Goal: Transaction & Acquisition: Purchase product/service

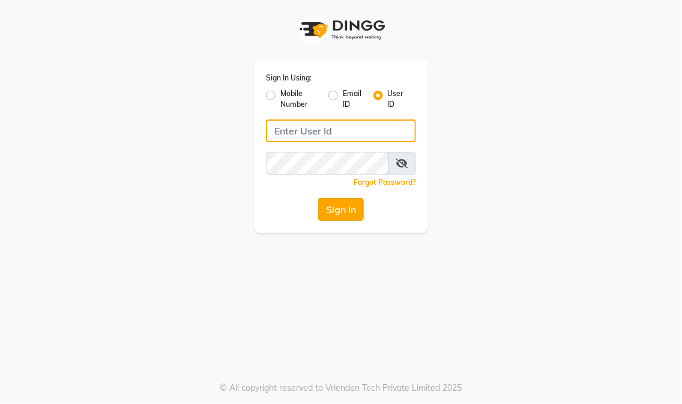
type input "eikonsalon"
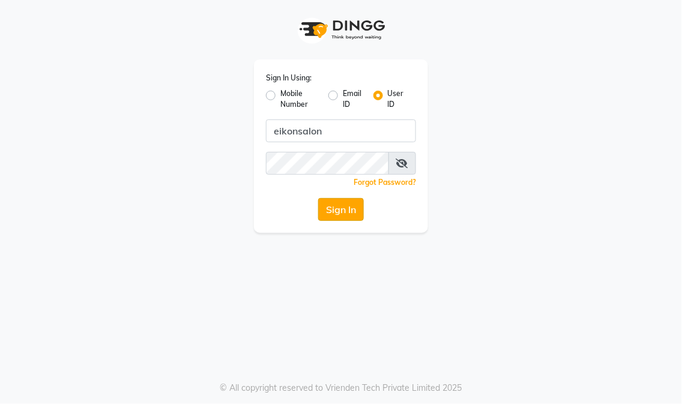
click at [337, 206] on button "Sign In" at bounding box center [341, 209] width 46 height 23
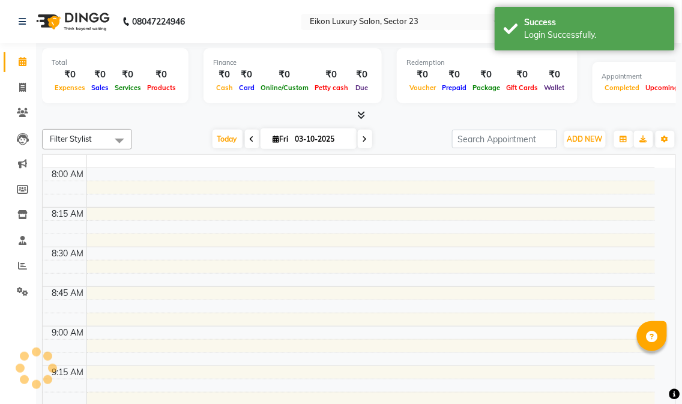
select select "en"
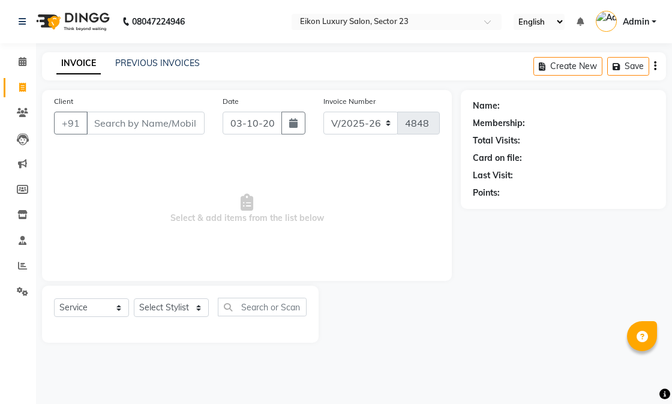
select select "7080"
select select "service"
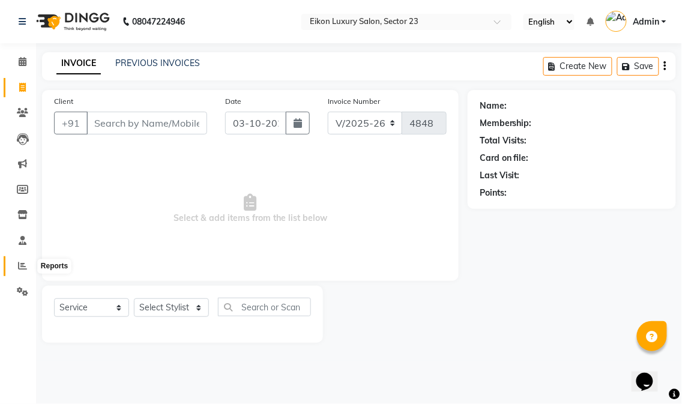
click at [26, 272] on span at bounding box center [22, 266] width 21 height 14
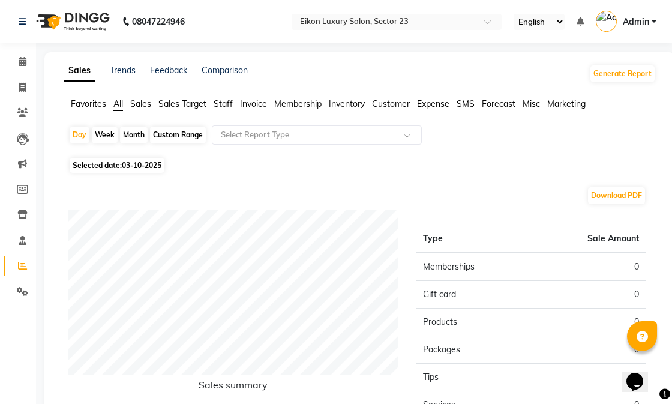
click at [26, 272] on span at bounding box center [22, 266] width 21 height 14
click at [84, 164] on span "Selected date: 03-10-2025" at bounding box center [117, 165] width 95 height 15
select select "10"
select select "2025"
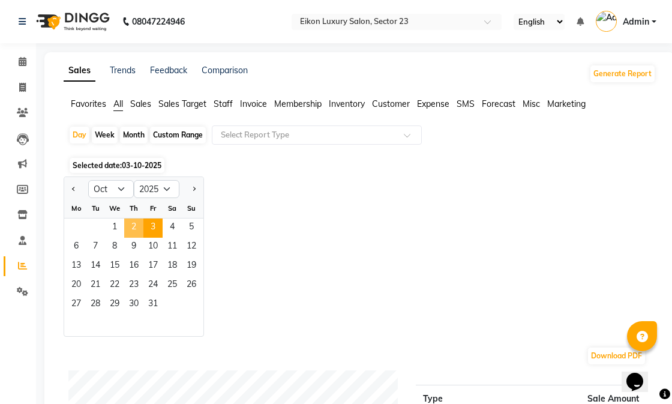
click at [127, 230] on span "2" at bounding box center [133, 227] width 19 height 19
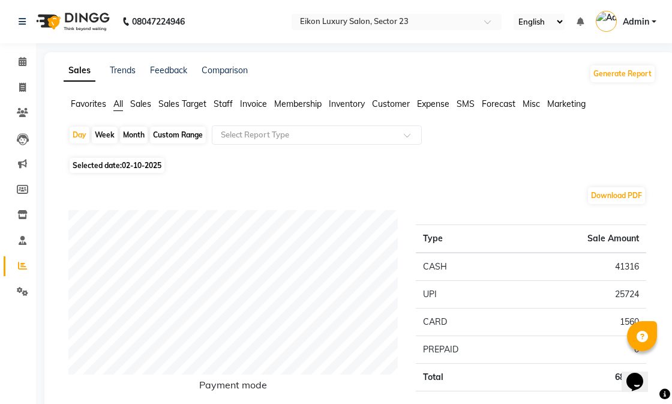
click at [130, 135] on div "Month" at bounding box center [134, 135] width 28 height 17
select select "10"
select select "2025"
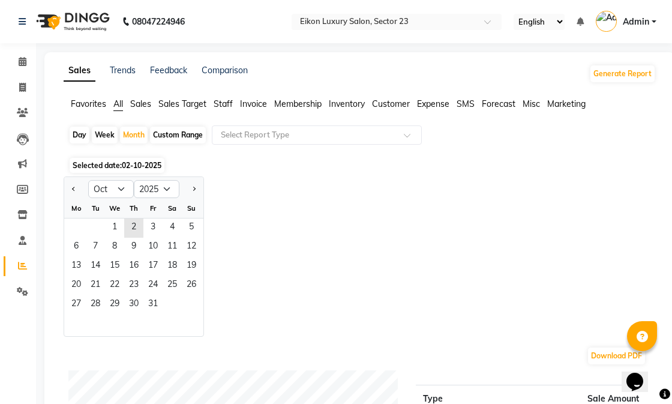
click at [116, 163] on span "Selected date: 02-10-2025" at bounding box center [117, 165] width 95 height 15
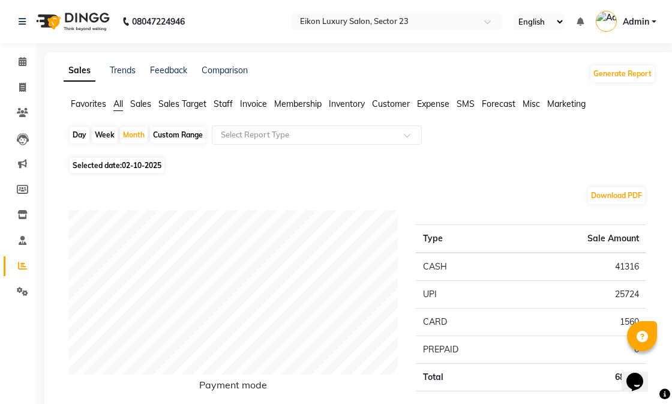
click at [111, 166] on span "Selected date: 02-10-2025" at bounding box center [117, 165] width 95 height 15
select select "10"
select select "2025"
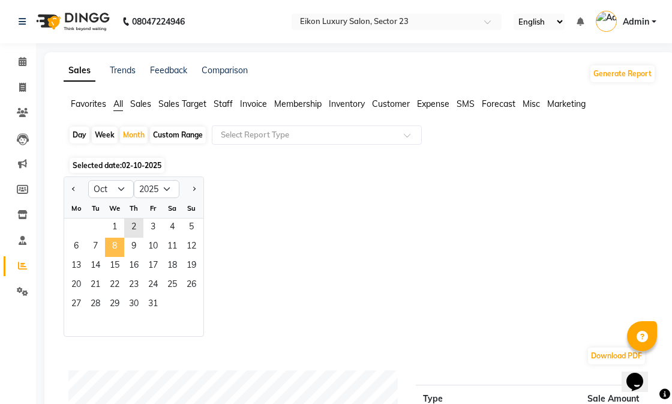
click at [123, 248] on span "8" at bounding box center [114, 247] width 19 height 19
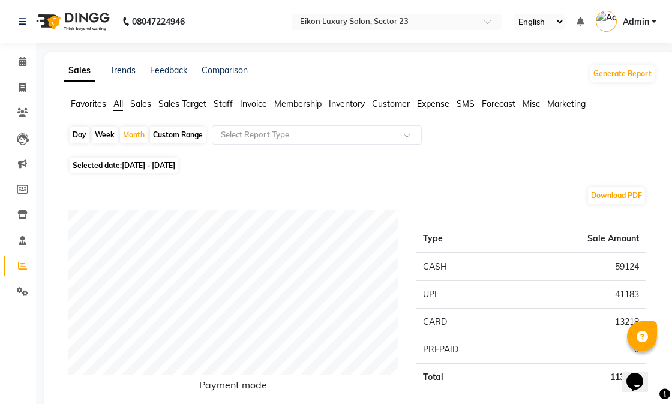
click at [225, 104] on span "Staff" at bounding box center [223, 103] width 19 height 11
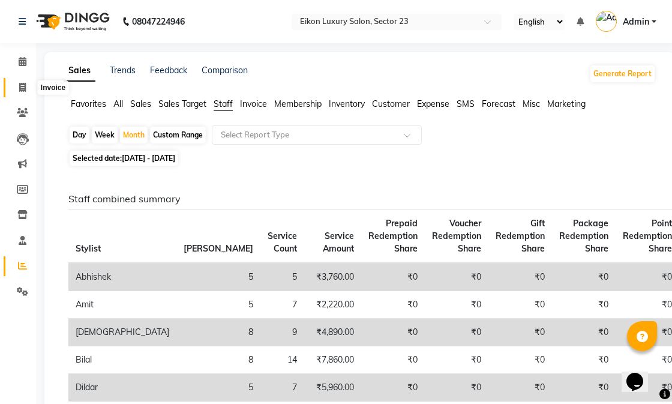
click at [17, 91] on span at bounding box center [22, 88] width 21 height 14
select select "7080"
select select "service"
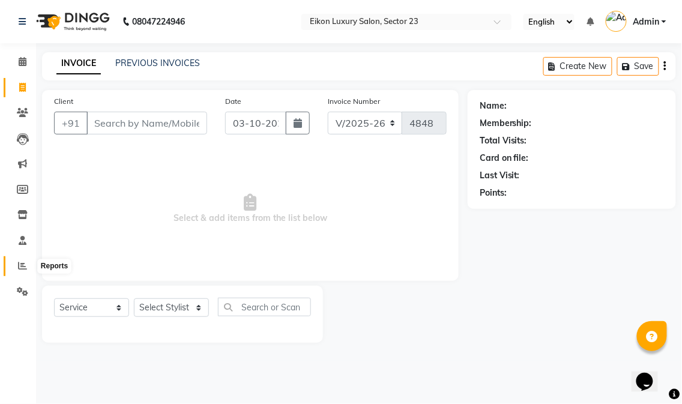
click at [19, 263] on icon at bounding box center [22, 265] width 9 height 9
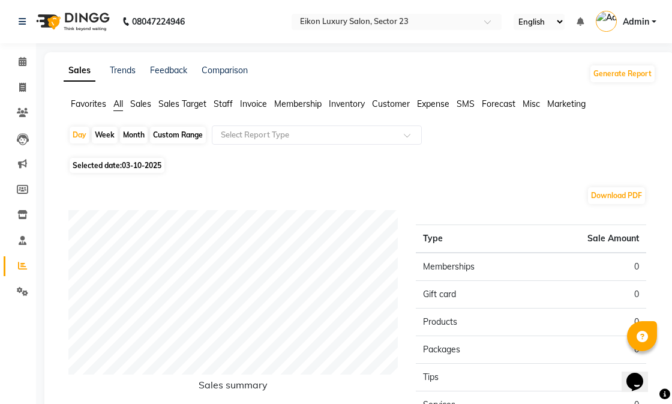
click at [139, 104] on span "Sales" at bounding box center [140, 103] width 21 height 11
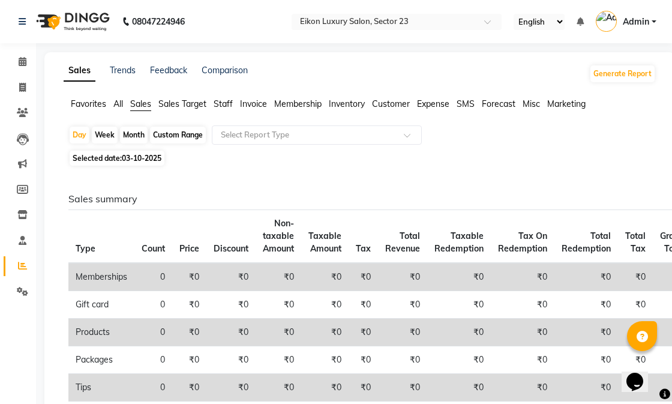
click at [220, 100] on span "Staff" at bounding box center [223, 103] width 19 height 11
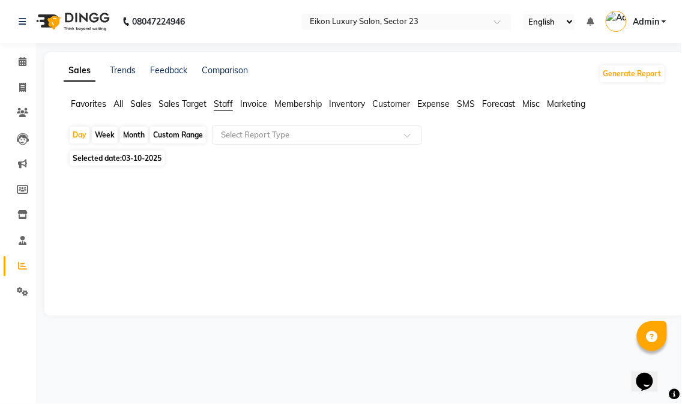
click at [145, 134] on div "Month" at bounding box center [134, 135] width 28 height 17
select select "10"
select select "2025"
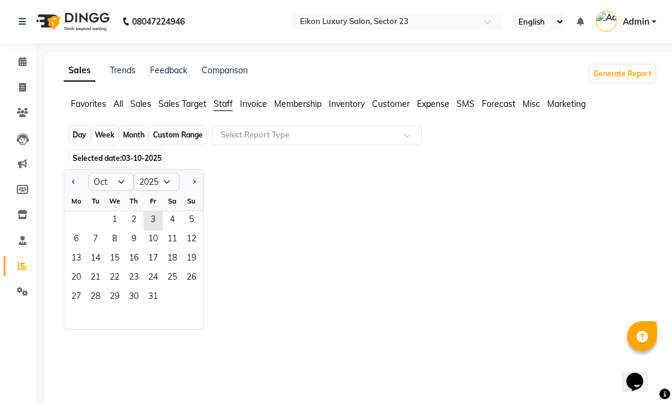
click at [139, 138] on div "Month" at bounding box center [134, 135] width 28 height 17
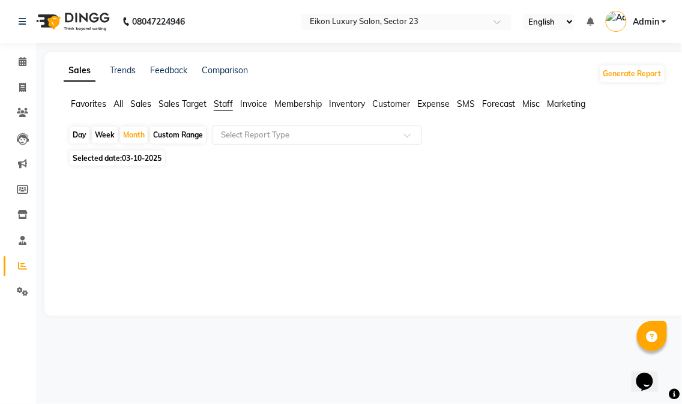
click at [79, 139] on div "Day" at bounding box center [80, 135] width 20 height 17
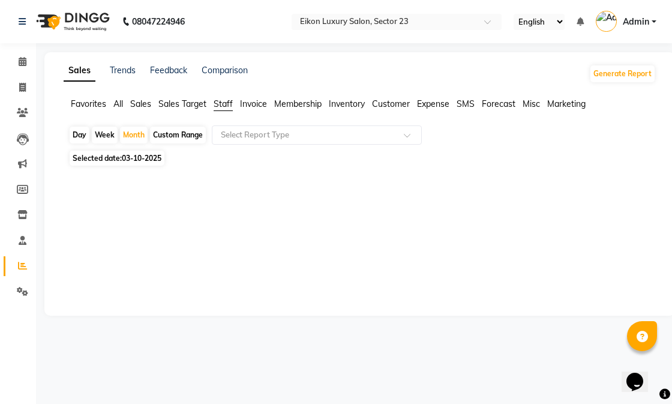
select select "10"
select select "2025"
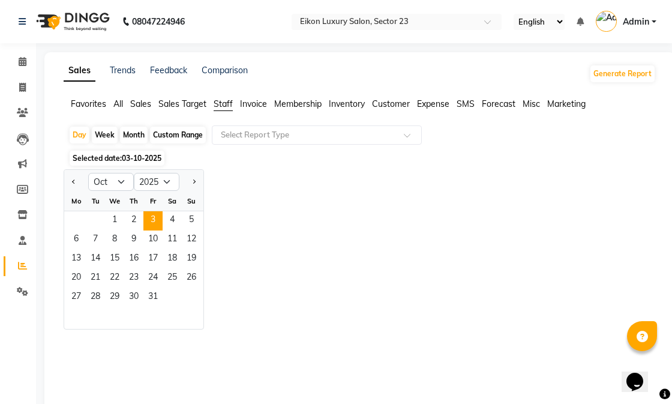
click at [128, 133] on div "Month" at bounding box center [134, 135] width 28 height 17
select select "10"
select select "2025"
click at [128, 133] on div "Month" at bounding box center [134, 135] width 28 height 17
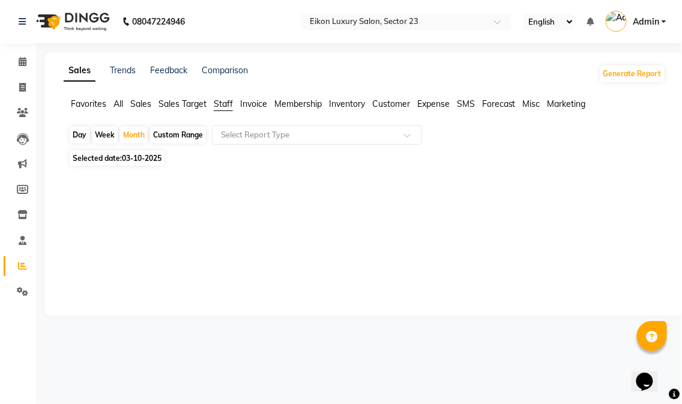
click at [105, 135] on div "Week" at bounding box center [105, 135] width 26 height 17
select select "10"
select select "2025"
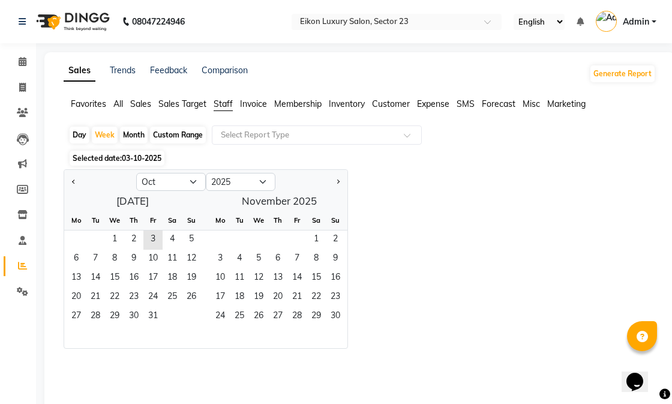
click at [79, 134] on div "Day" at bounding box center [80, 135] width 20 height 17
select select "10"
select select "2025"
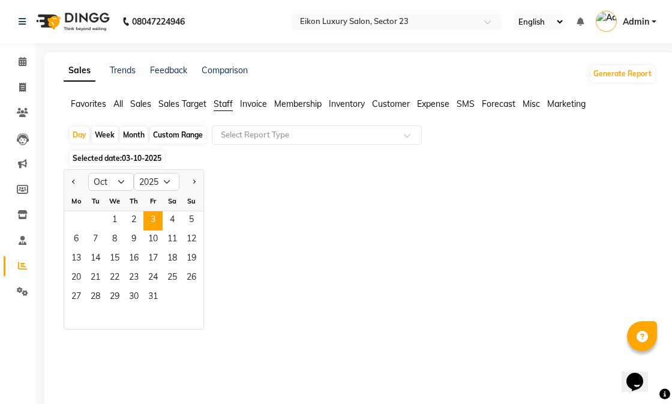
click at [129, 130] on div "Month" at bounding box center [134, 135] width 28 height 17
select select "10"
select select "2025"
click at [118, 219] on span "1" at bounding box center [114, 220] width 19 height 19
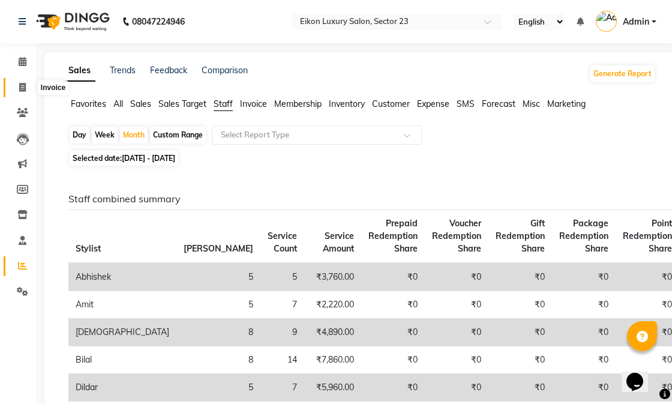
click at [22, 85] on icon at bounding box center [22, 87] width 7 height 9
select select "service"
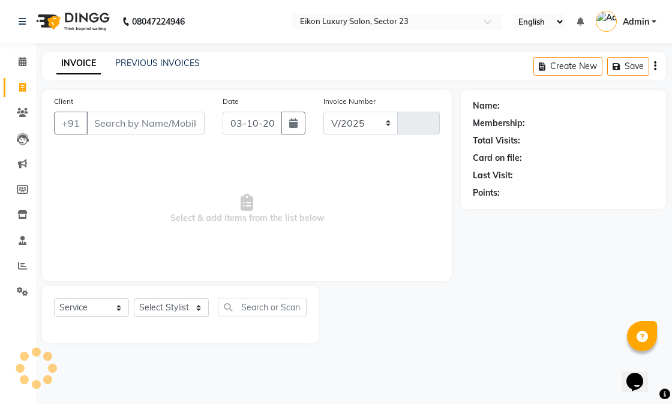
select select "7080"
type input "4848"
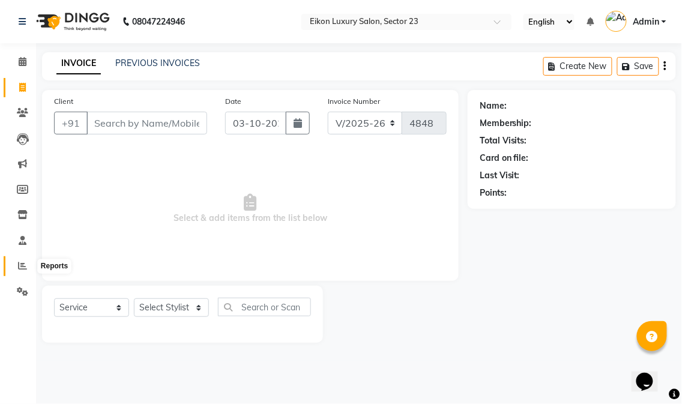
click at [19, 265] on icon at bounding box center [22, 265] width 9 height 9
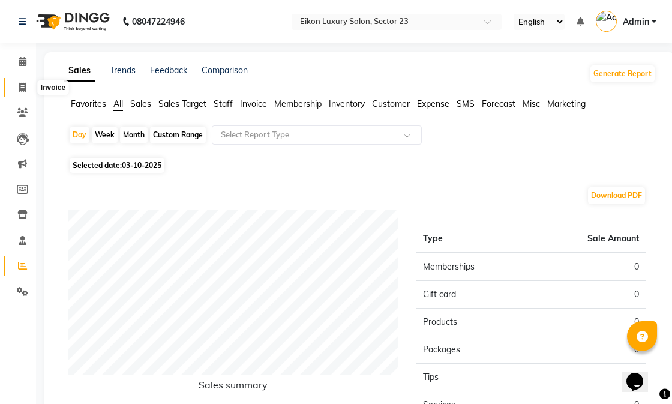
drag, startPoint x: 14, startPoint y: 86, endPoint x: 19, endPoint y: 83, distance: 6.5
click at [14, 86] on span at bounding box center [22, 88] width 21 height 14
select select "service"
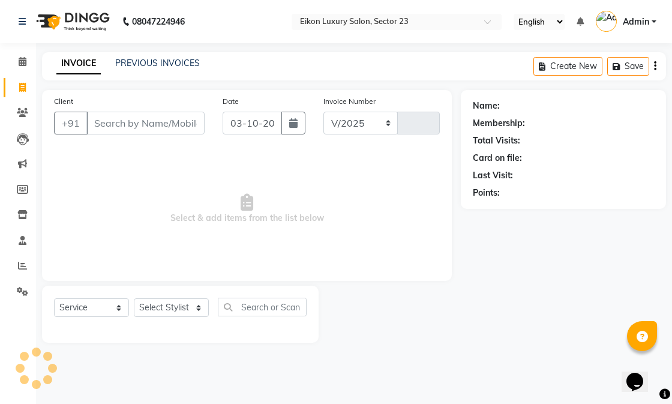
select select "7080"
type input "4848"
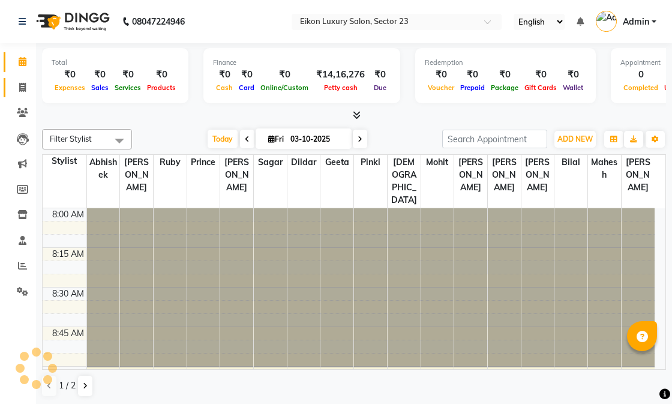
click at [26, 85] on span at bounding box center [22, 88] width 21 height 14
select select "service"
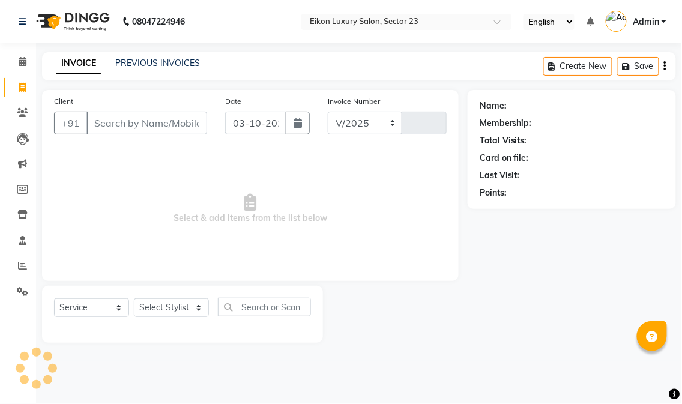
select select "7080"
type input "4848"
click at [18, 268] on icon at bounding box center [22, 265] width 9 height 9
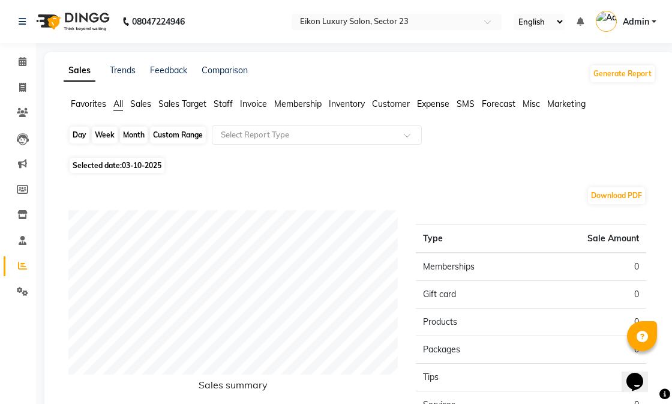
click at [79, 134] on div "Day" at bounding box center [80, 135] width 20 height 17
select select "10"
select select "2025"
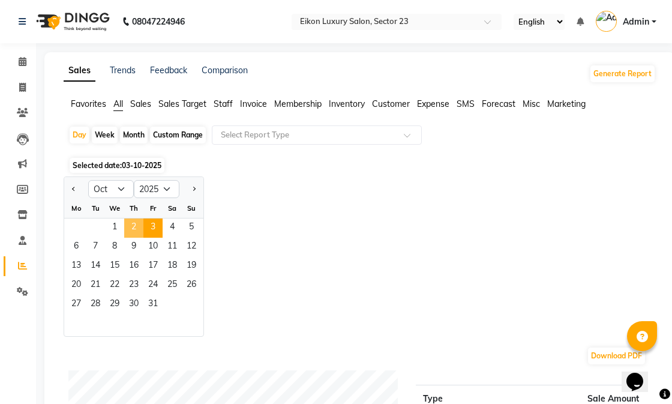
click at [128, 229] on span "2" at bounding box center [133, 227] width 19 height 19
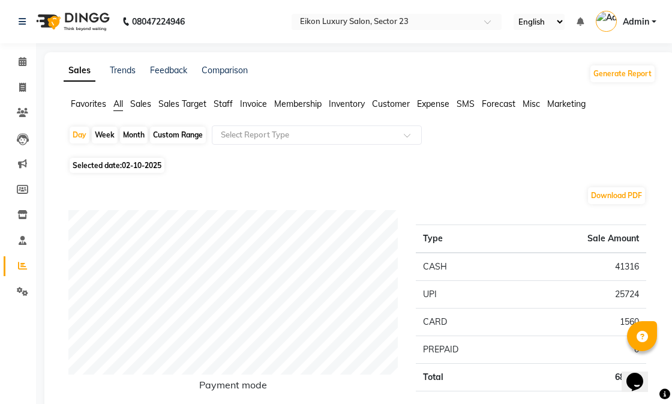
click at [219, 98] on span "Staff" at bounding box center [223, 103] width 19 height 11
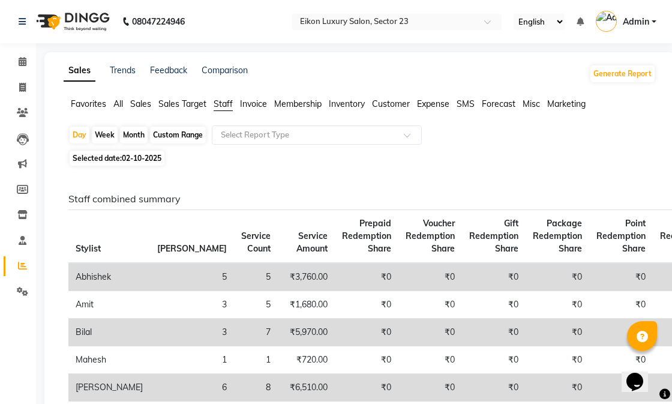
click at [123, 104] on span "All" at bounding box center [118, 103] width 10 height 11
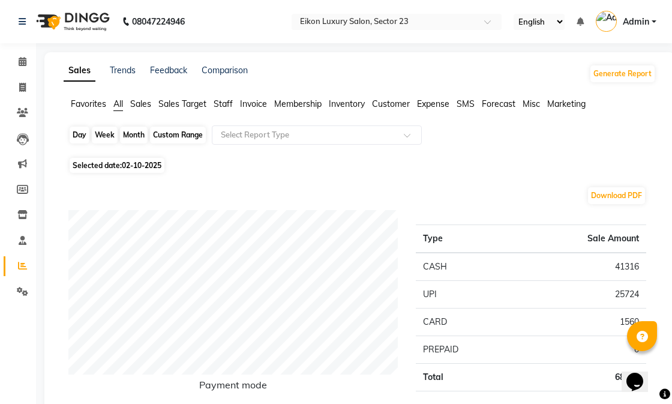
click at [86, 133] on div "Day" at bounding box center [80, 135] width 20 height 17
select select "10"
select select "2025"
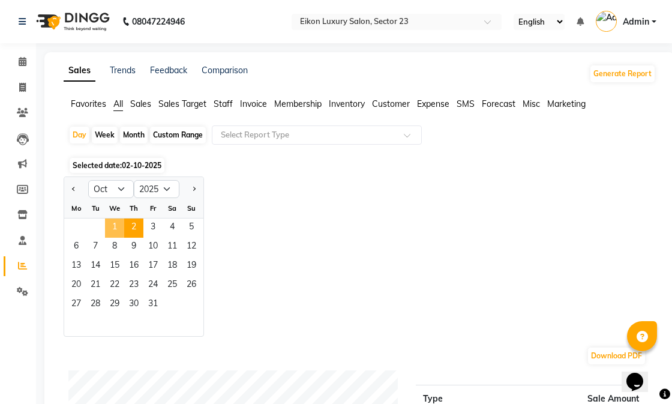
click at [110, 220] on span "1" at bounding box center [114, 227] width 19 height 19
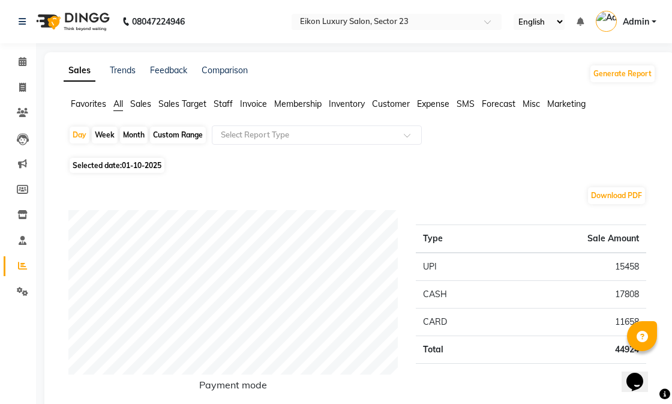
click at [218, 106] on span "Staff" at bounding box center [223, 103] width 19 height 11
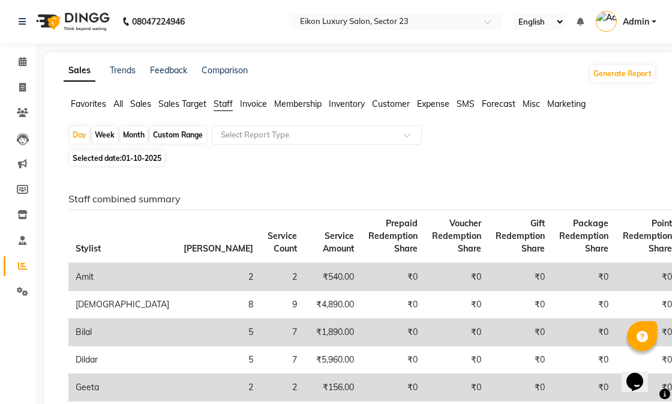
click at [125, 136] on div "Month" at bounding box center [134, 135] width 28 height 17
select select "10"
select select "2025"
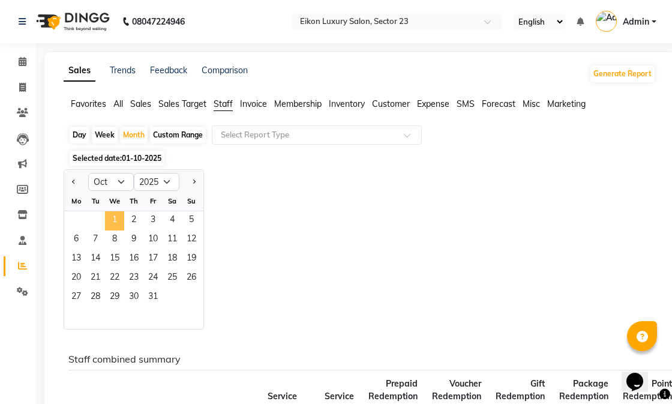
click at [111, 220] on span "1" at bounding box center [114, 220] width 19 height 19
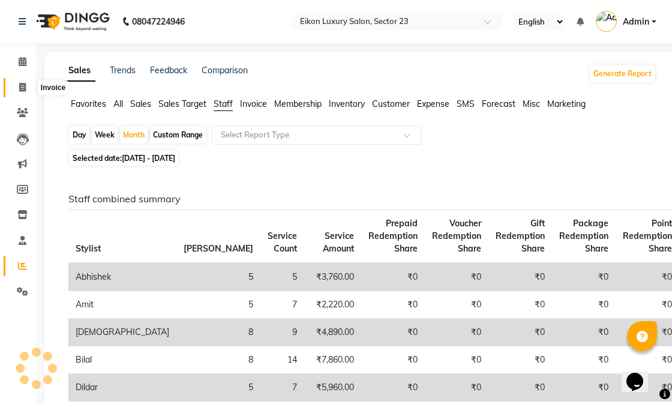
click at [16, 82] on span at bounding box center [22, 88] width 21 height 14
select select "service"
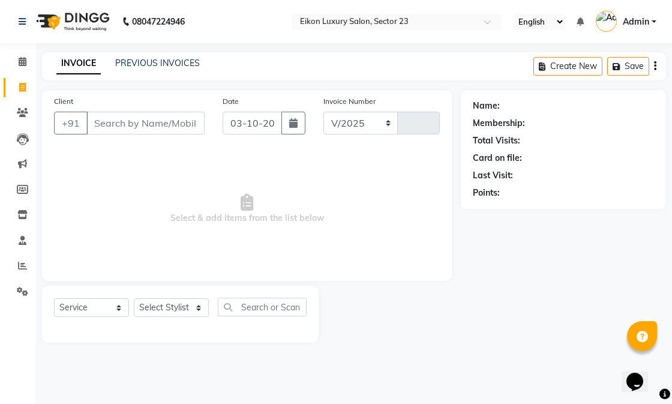
select select "7080"
type input "4848"
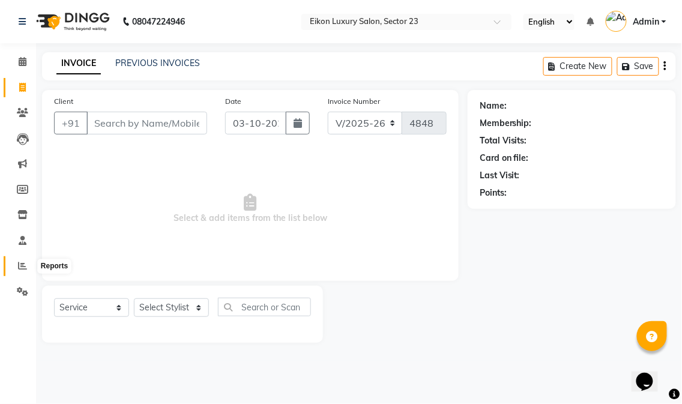
click at [18, 262] on icon at bounding box center [22, 265] width 9 height 9
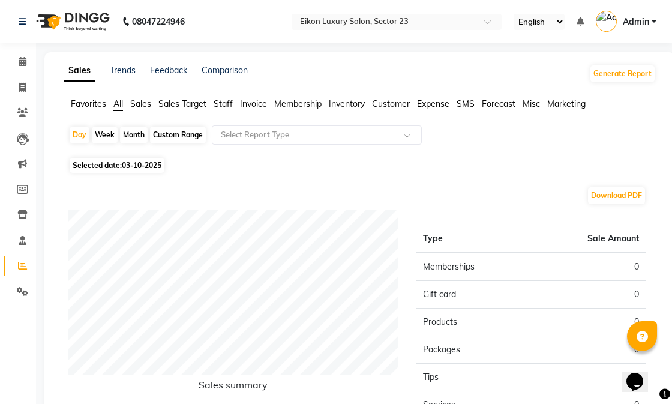
click at [225, 103] on span "Staff" at bounding box center [223, 103] width 19 height 11
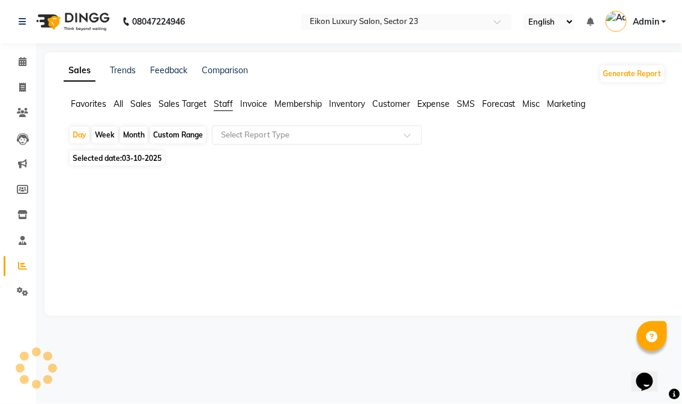
click at [130, 136] on div "Month" at bounding box center [134, 135] width 28 height 17
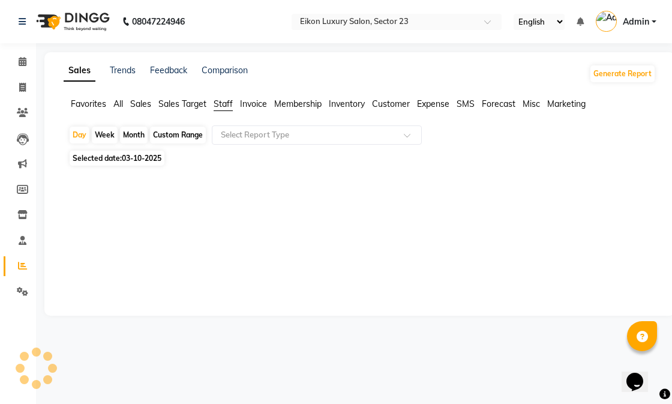
select select "10"
select select "2025"
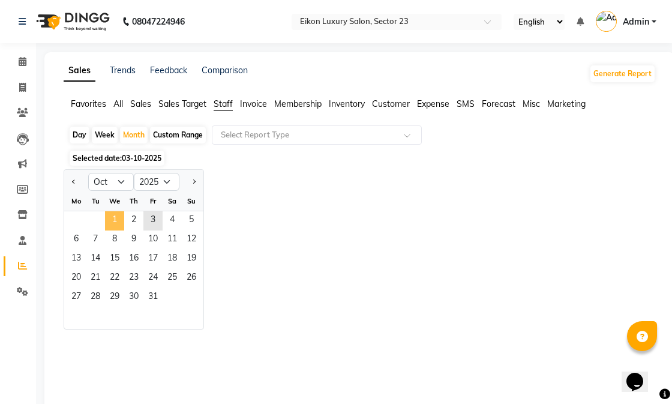
click at [108, 220] on span "1" at bounding box center [114, 220] width 19 height 19
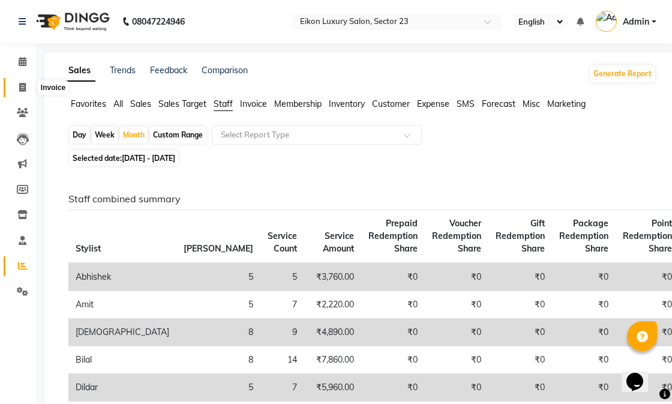
click at [24, 87] on icon at bounding box center [22, 87] width 7 height 9
select select "service"
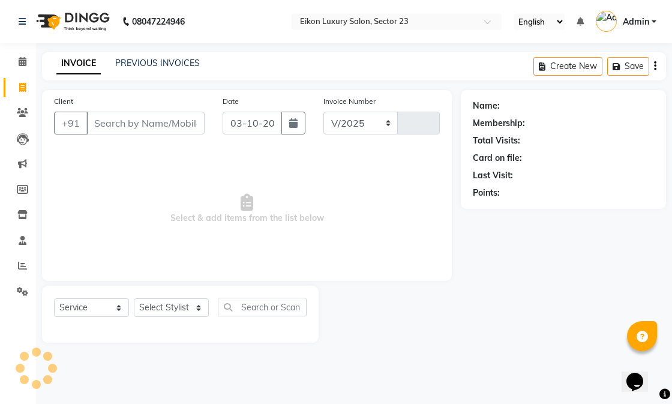
select select "7080"
type input "4848"
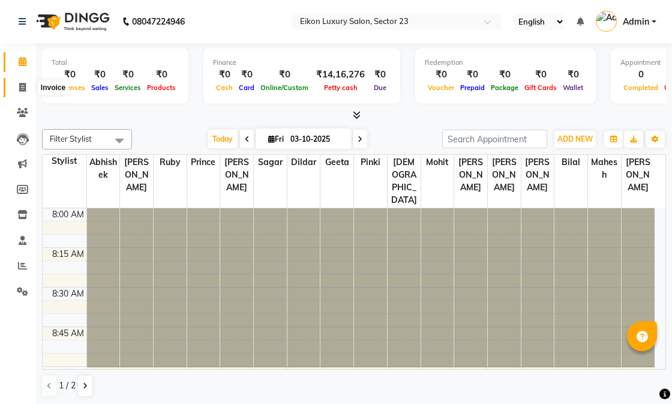
click at [19, 85] on icon at bounding box center [22, 87] width 7 height 9
select select "service"
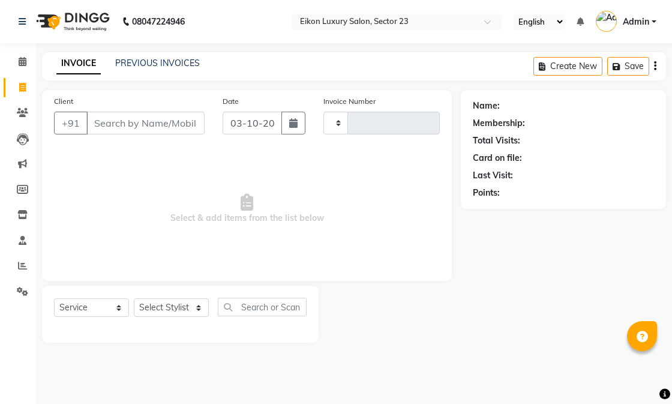
type input "4848"
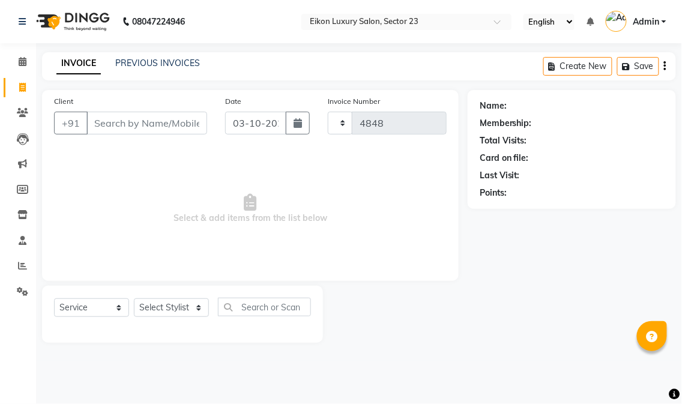
select select "7080"
select select "service"
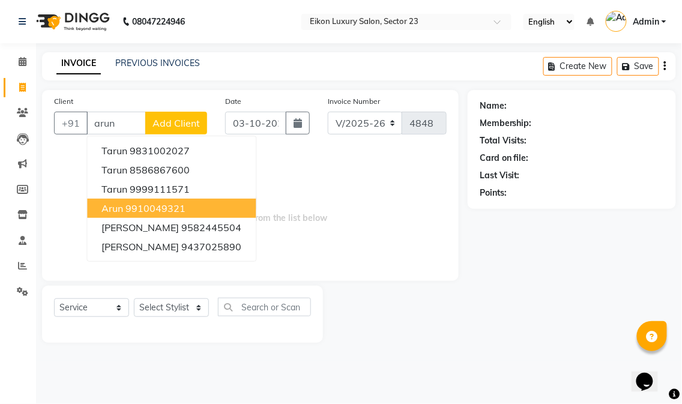
click at [145, 200] on button "Arun 9910049321" at bounding box center [171, 208] width 169 height 19
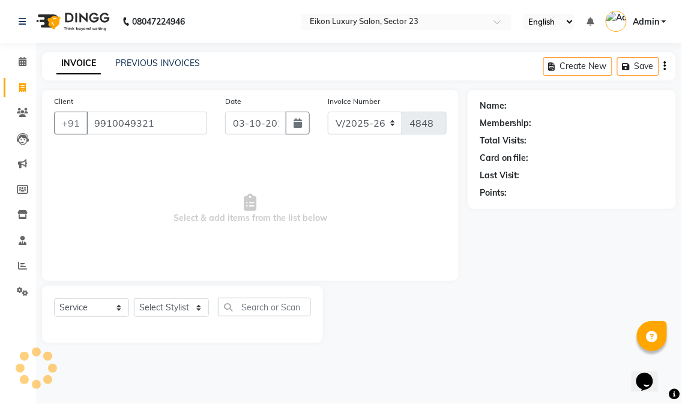
type input "9910049321"
select select "1: Object"
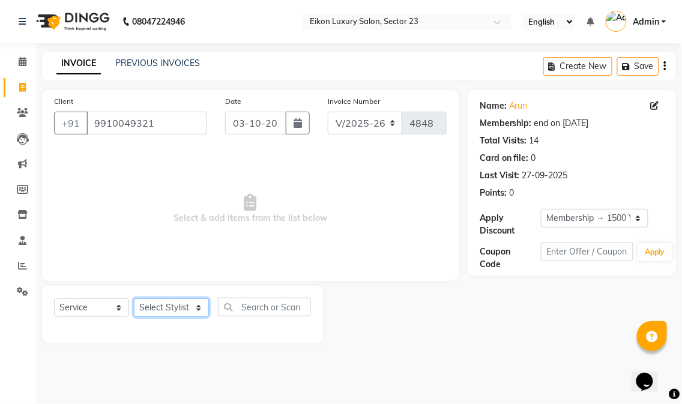
click at [149, 310] on select "Select Stylist Abhishek amit [PERSON_NAME] [PERSON_NAME] [PERSON_NAME] [PERSON_…" at bounding box center [171, 307] width 75 height 19
select select "58950"
click at [134, 299] on select "Select Stylist Abhishek amit [PERSON_NAME] [PERSON_NAME] [PERSON_NAME] [PERSON_…" at bounding box center [171, 307] width 75 height 19
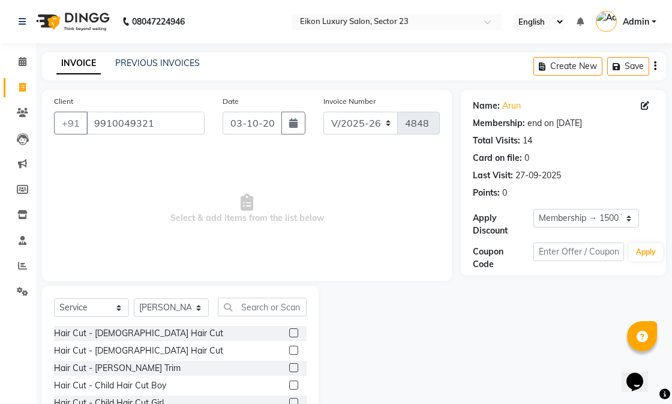
click at [289, 350] on label at bounding box center [293, 350] width 9 height 9
click at [289, 350] on input "checkbox" at bounding box center [293, 351] width 8 height 8
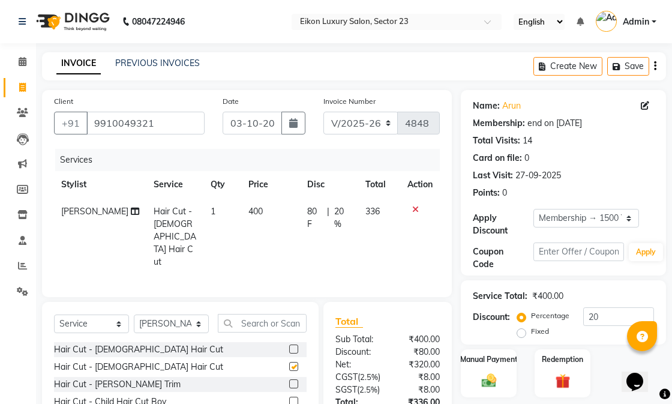
checkbox input "false"
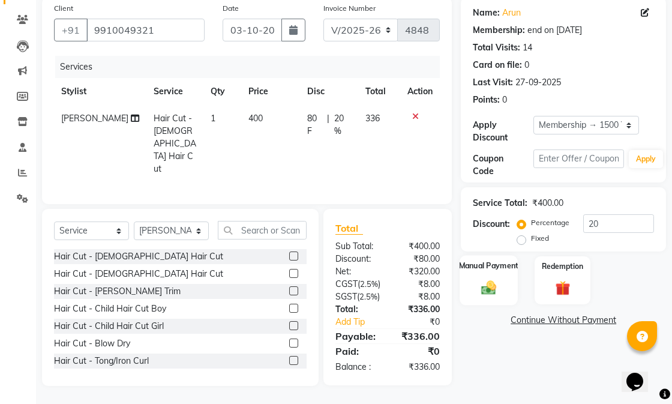
click at [488, 278] on img at bounding box center [488, 286] width 25 height 17
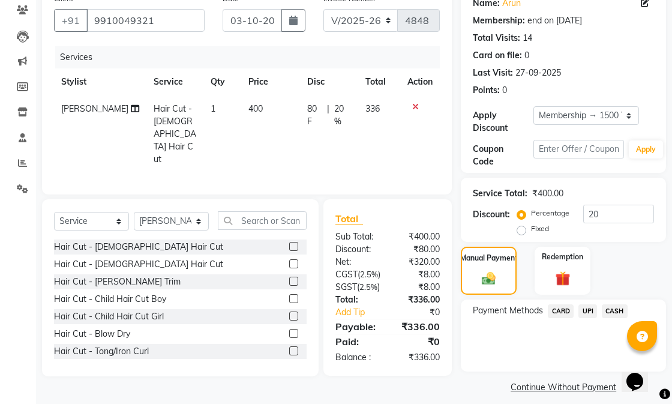
click at [607, 313] on span "CASH" at bounding box center [615, 311] width 26 height 14
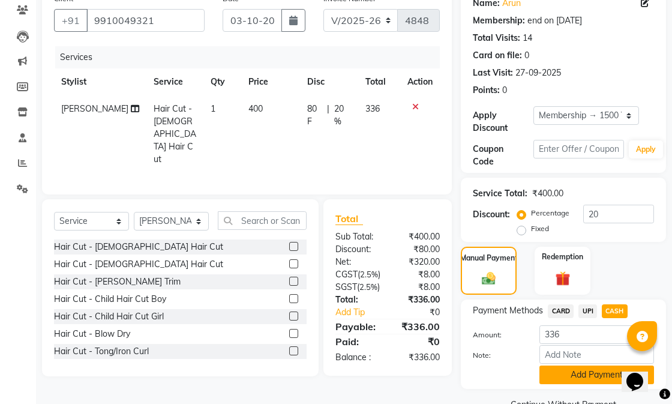
click at [578, 372] on button "Add Payment" at bounding box center [596, 374] width 115 height 19
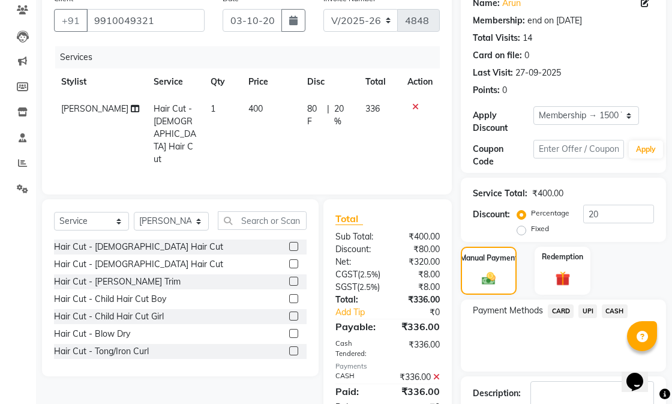
scroll to position [181, 0]
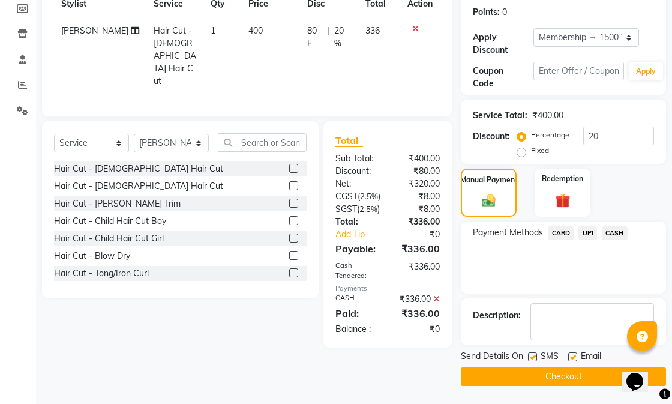
click at [574, 356] on label at bounding box center [572, 356] width 9 height 9
click at [574, 356] on input "checkbox" at bounding box center [572, 357] width 8 height 8
checkbox input "false"
click at [532, 359] on label at bounding box center [532, 356] width 9 height 9
click at [532, 359] on input "checkbox" at bounding box center [532, 357] width 8 height 8
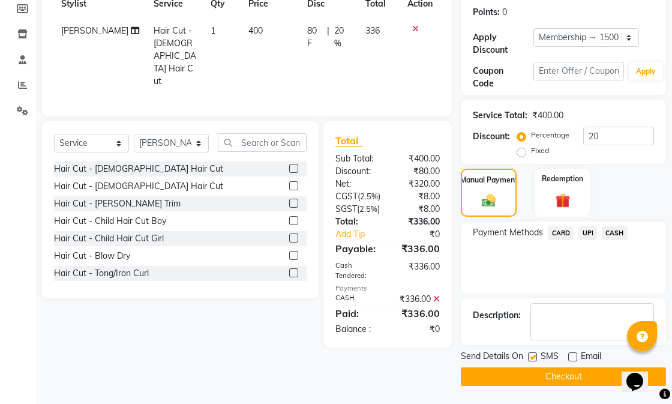
checkbox input "false"
click at [524, 383] on button "Checkout" at bounding box center [563, 376] width 205 height 19
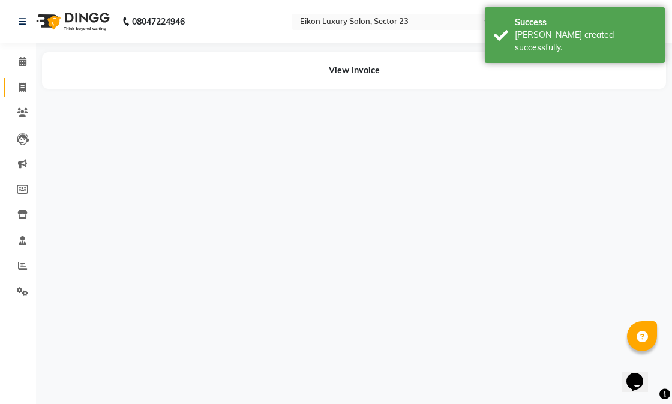
click at [19, 87] on icon at bounding box center [22, 87] width 7 height 9
select select "service"
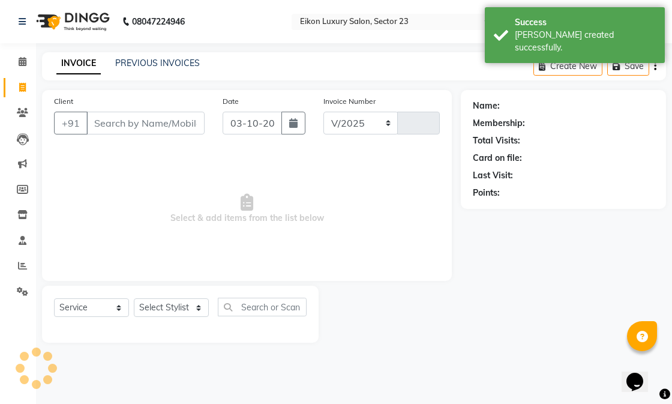
select select "7080"
type input "4849"
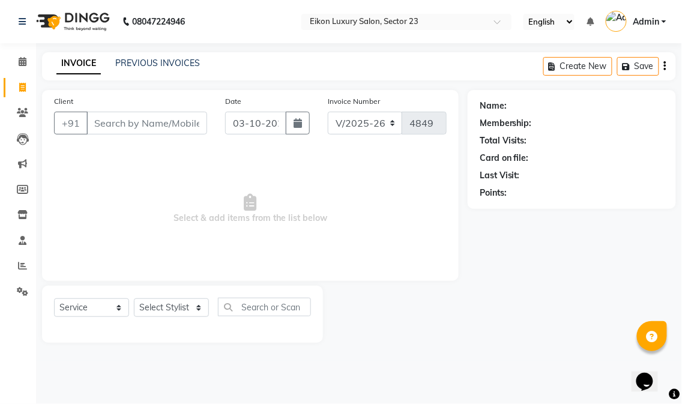
click at [133, 112] on input "Client" at bounding box center [146, 123] width 121 height 23
type input "a"
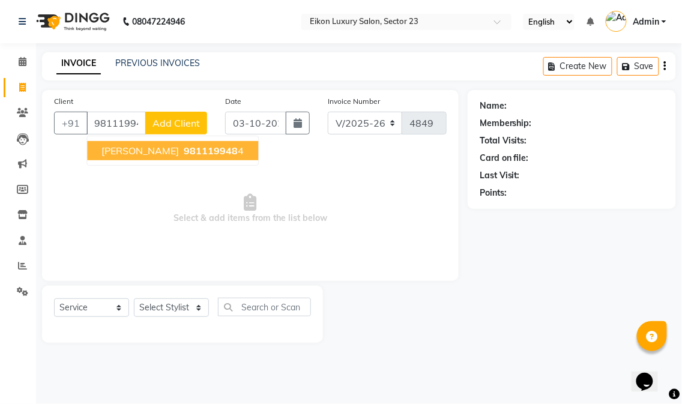
click at [184, 145] on span "981119948" at bounding box center [211, 151] width 54 height 12
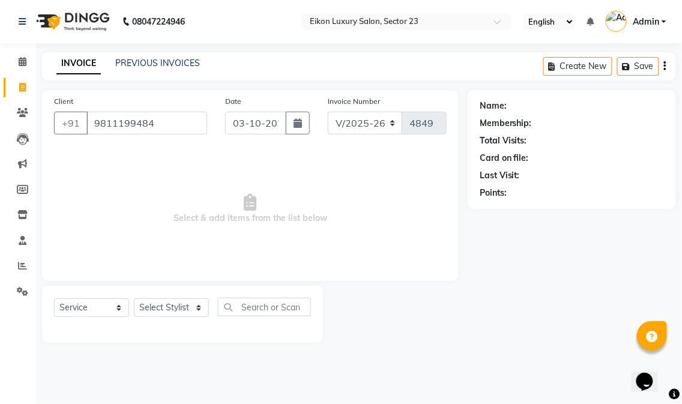
type input "9811199484"
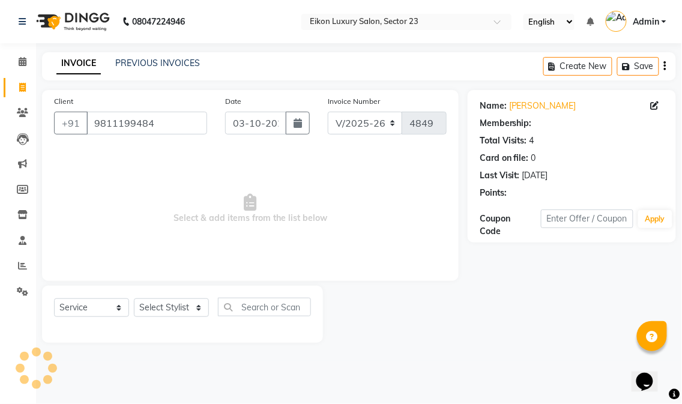
select select "1: Object"
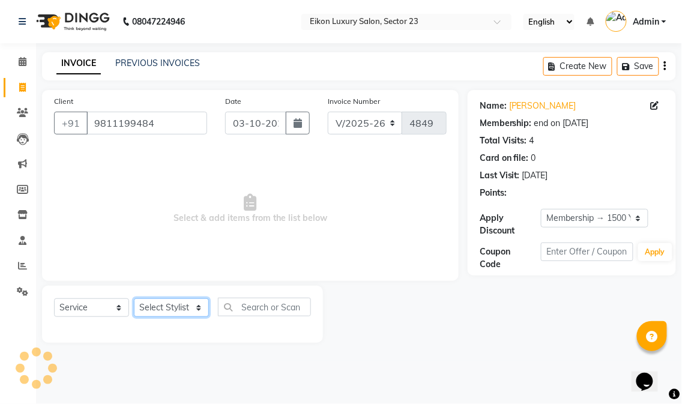
click at [158, 308] on select "Select Stylist Abhishek amit [PERSON_NAME] [PERSON_NAME] [PERSON_NAME] [PERSON_…" at bounding box center [171, 307] width 75 height 19
select select "78752"
click at [134, 299] on select "Select Stylist Abhishek amit [PERSON_NAME] [PERSON_NAME] [PERSON_NAME] [PERSON_…" at bounding box center [171, 307] width 75 height 19
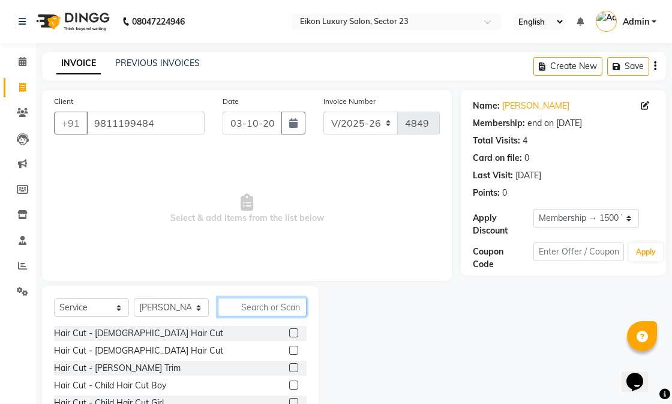
click at [278, 298] on input "text" at bounding box center [262, 307] width 89 height 19
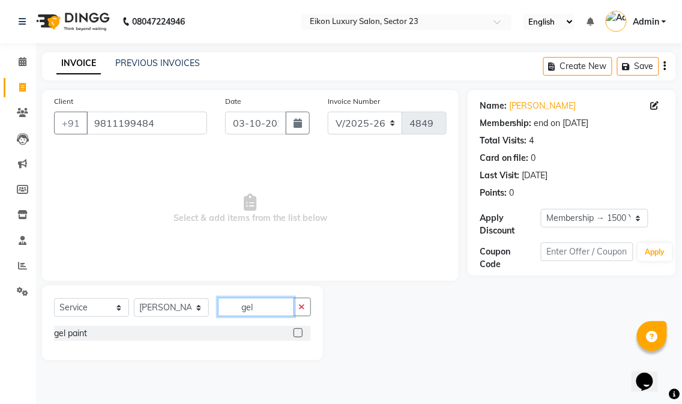
type input "gel"
click at [301, 334] on label at bounding box center [297, 332] width 9 height 9
click at [301, 334] on input "checkbox" at bounding box center [297, 333] width 8 height 8
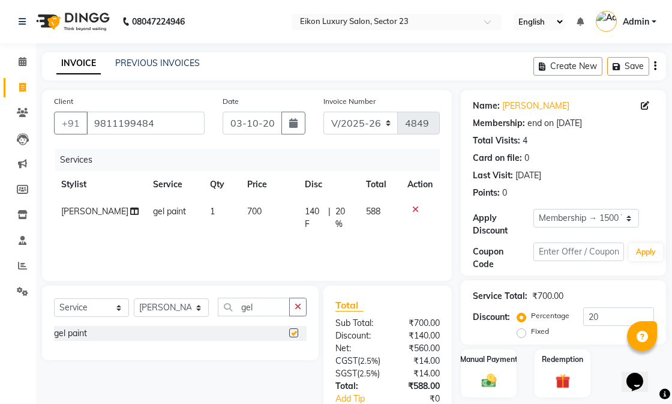
checkbox input "false"
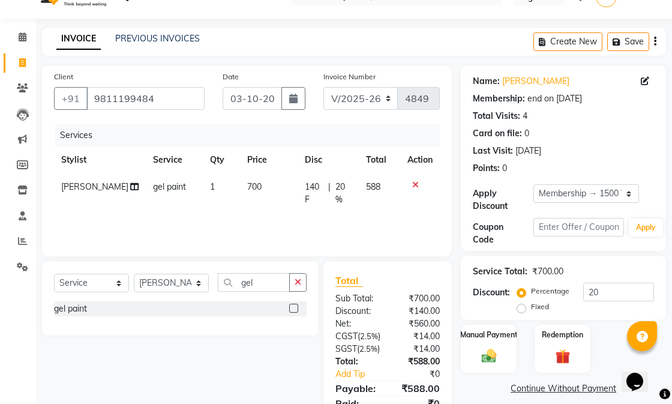
scroll to position [101, 0]
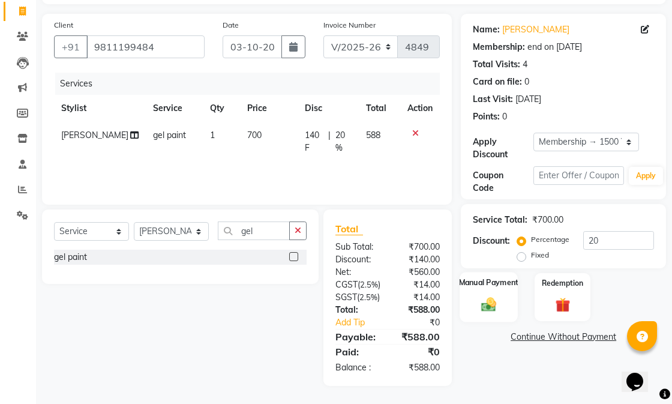
click at [481, 295] on img at bounding box center [488, 303] width 25 height 17
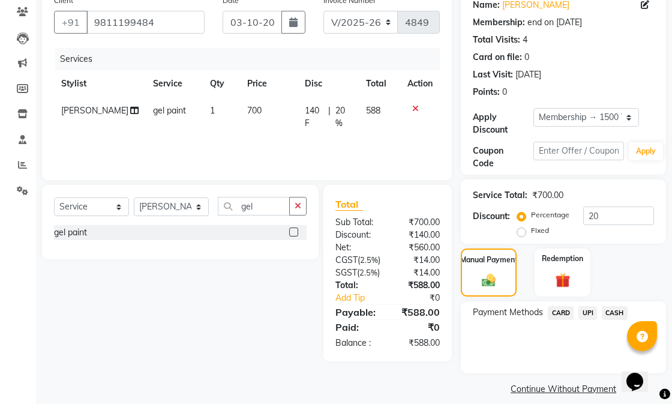
click at [555, 310] on span "CARD" at bounding box center [561, 313] width 26 height 14
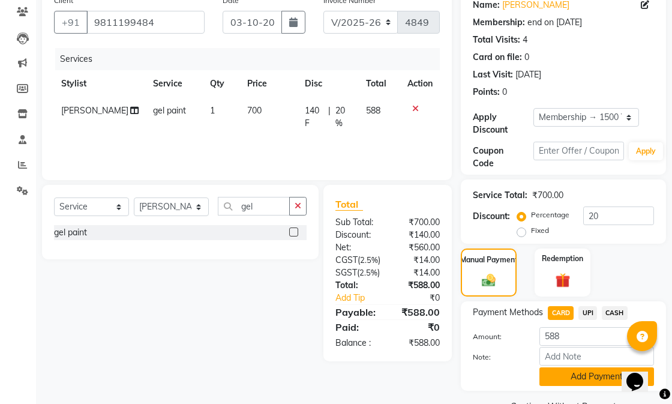
click at [571, 377] on button "Add Payment" at bounding box center [596, 376] width 115 height 19
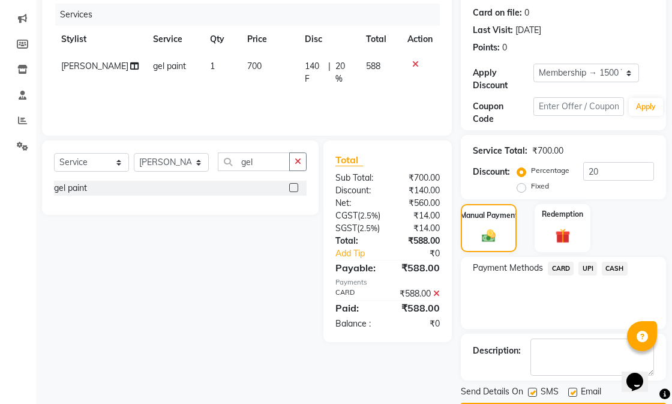
scroll to position [181, 0]
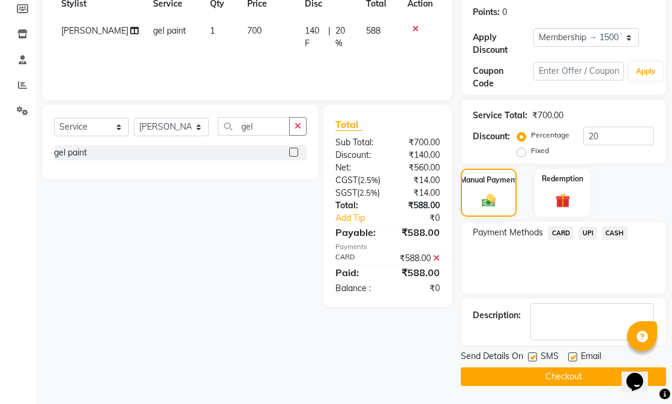
click at [572, 356] on label at bounding box center [572, 356] width 9 height 9
click at [572, 356] on input "checkbox" at bounding box center [572, 357] width 8 height 8
checkbox input "false"
click at [530, 358] on label at bounding box center [532, 356] width 9 height 9
click at [530, 358] on input "checkbox" at bounding box center [532, 357] width 8 height 8
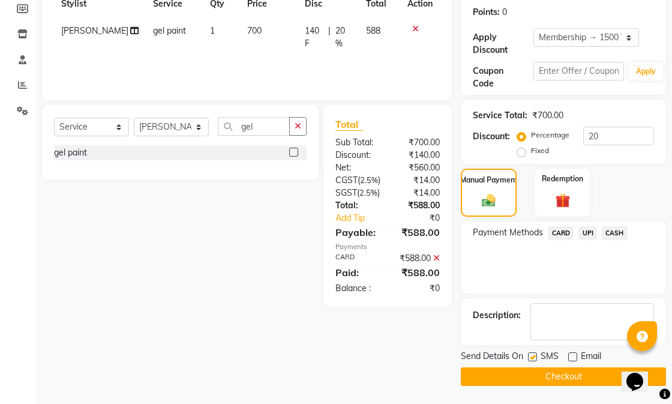
checkbox input "false"
click at [523, 379] on button "Checkout" at bounding box center [563, 376] width 205 height 19
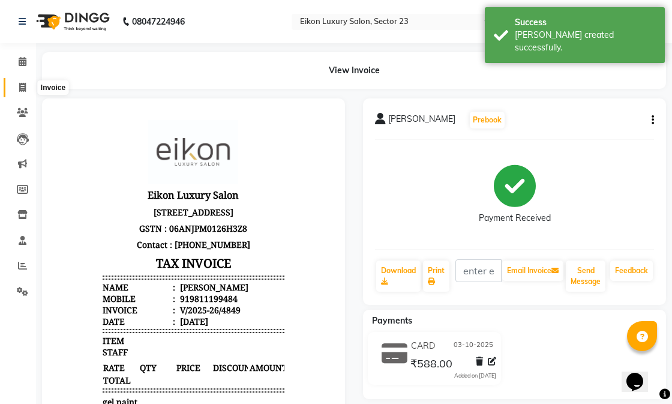
click at [25, 86] on icon at bounding box center [22, 87] width 7 height 9
select select "service"
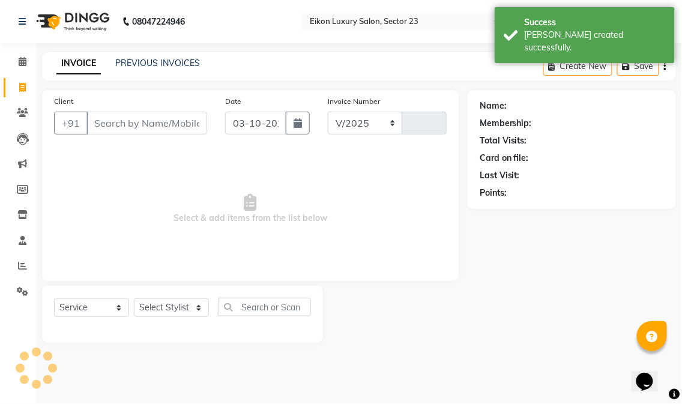
select select "7080"
type input "4850"
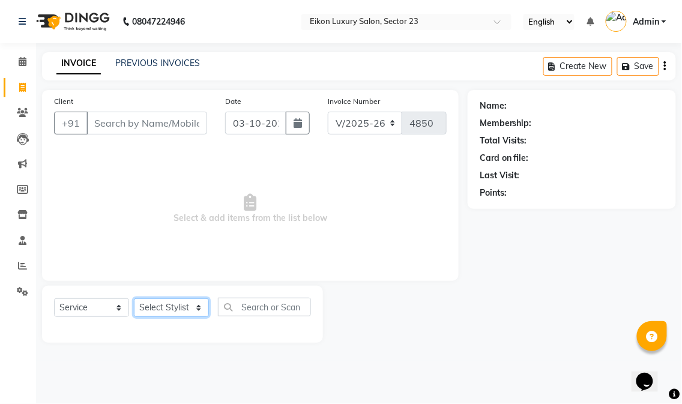
click at [151, 308] on select "Select Stylist Abhishek amit [PERSON_NAME] [PERSON_NAME] [PERSON_NAME] [PERSON_…" at bounding box center [171, 307] width 75 height 19
click at [134, 299] on select "Select Stylist Abhishek amit [PERSON_NAME] [PERSON_NAME] [PERSON_NAME] [PERSON_…" at bounding box center [171, 307] width 75 height 19
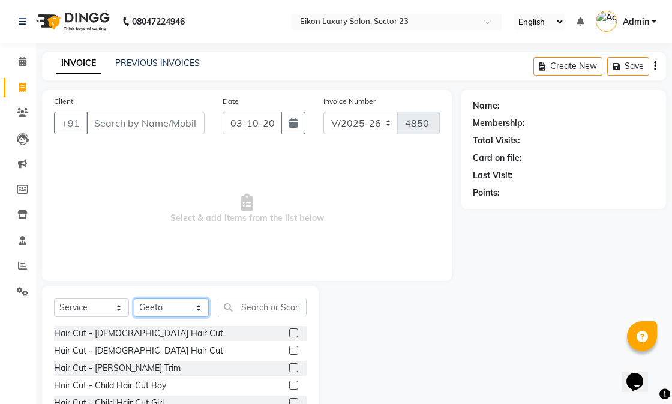
click at [170, 306] on select "Select Stylist Abhishek amit [PERSON_NAME] [PERSON_NAME] [PERSON_NAME] [PERSON_…" at bounding box center [171, 307] width 75 height 19
select select "58954"
click at [134, 299] on select "Select Stylist Abhishek amit [PERSON_NAME] [PERSON_NAME] [PERSON_NAME] [PERSON_…" at bounding box center [171, 307] width 75 height 19
click at [273, 308] on input "text" at bounding box center [262, 307] width 89 height 19
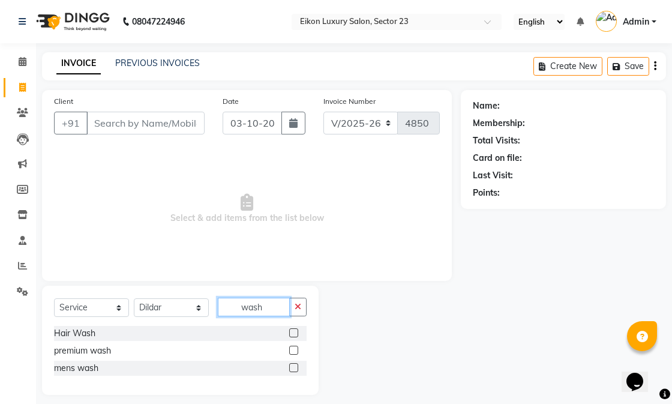
type input "wash"
click at [294, 349] on label at bounding box center [293, 350] width 9 height 9
click at [294, 349] on input "checkbox" at bounding box center [293, 351] width 8 height 8
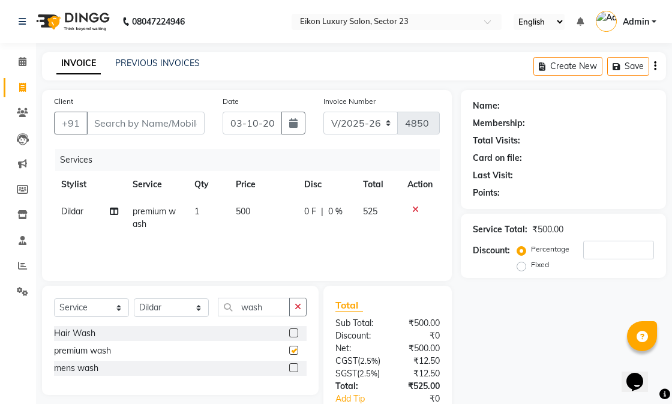
checkbox input "false"
click at [235, 315] on input "wash" at bounding box center [254, 307] width 72 height 19
type input "blo"
click at [294, 350] on label at bounding box center [293, 350] width 9 height 9
click at [294, 350] on input "checkbox" at bounding box center [293, 351] width 8 height 8
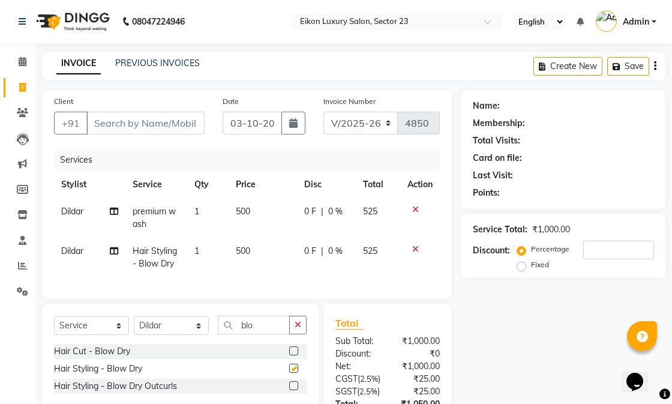
checkbox input "false"
drag, startPoint x: 265, startPoint y: 338, endPoint x: 232, endPoint y: 338, distance: 32.4
click at [232, 334] on input "blo" at bounding box center [254, 325] width 72 height 19
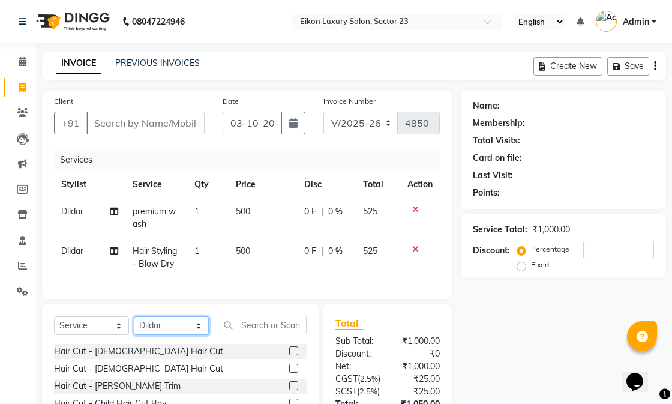
click at [166, 335] on select "Select Stylist Abhishek amit [PERSON_NAME] [PERSON_NAME] [PERSON_NAME] [PERSON_…" at bounding box center [171, 325] width 75 height 19
select select "58955"
click at [134, 326] on select "Select Stylist Abhishek amit [PERSON_NAME] [PERSON_NAME] [PERSON_NAME] [PERSON_…" at bounding box center [171, 325] width 75 height 19
click at [150, 126] on input "Client" at bounding box center [145, 123] width 118 height 23
type input "9"
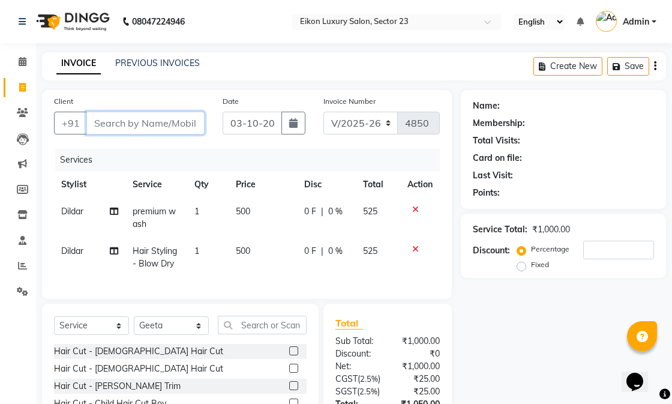
type input "0"
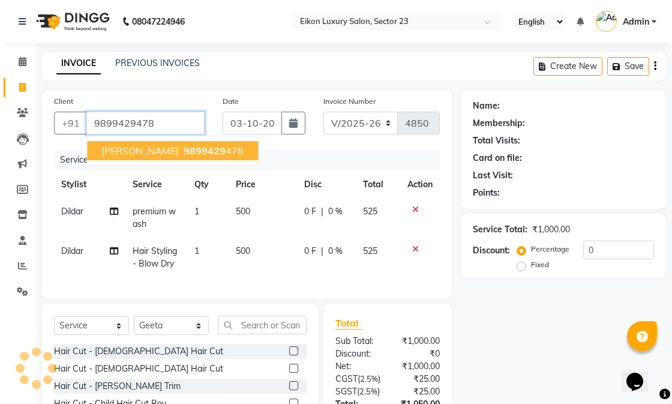
type input "9899429478"
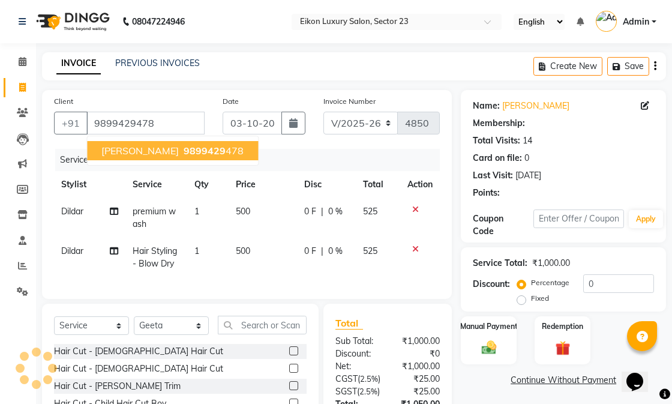
select select "1: Object"
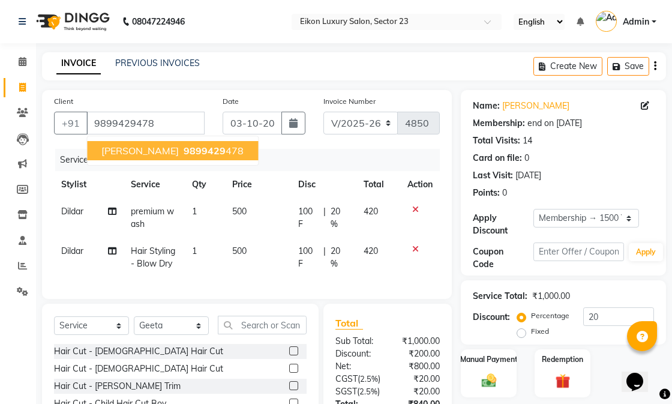
click at [159, 153] on span "[PERSON_NAME]" at bounding box center [139, 151] width 77 height 12
type input "0"
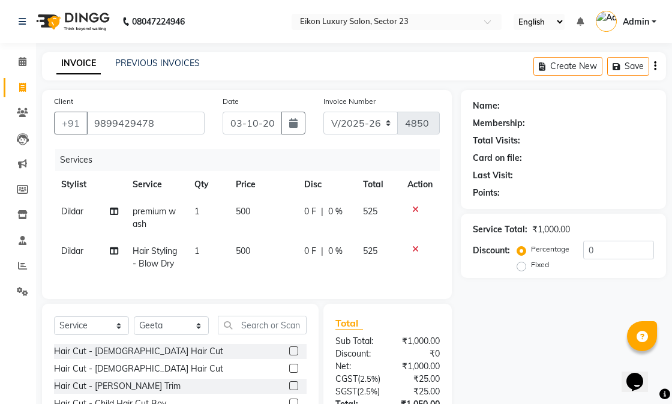
select select "1: Object"
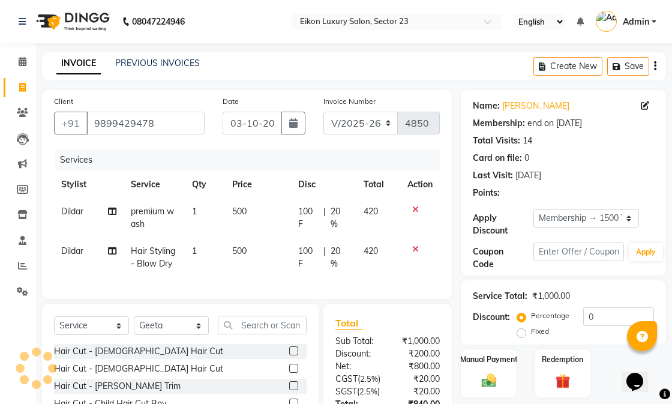
type input "20"
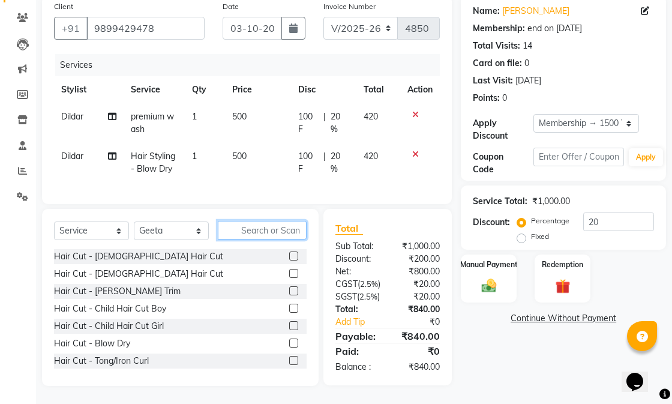
click at [271, 221] on input "text" at bounding box center [262, 230] width 89 height 19
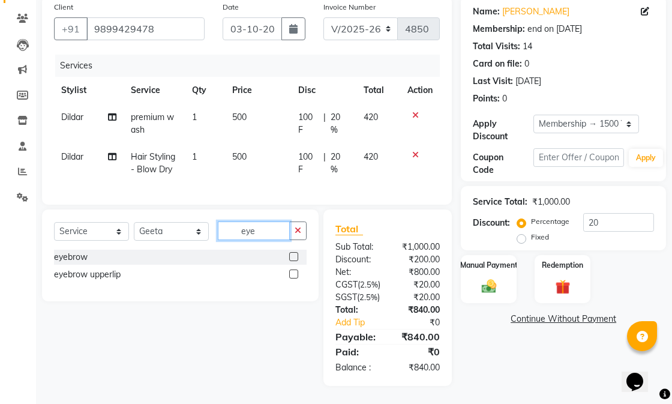
type input "eye"
click at [292, 269] on label at bounding box center [293, 273] width 9 height 9
click at [292, 271] on input "checkbox" at bounding box center [293, 275] width 8 height 8
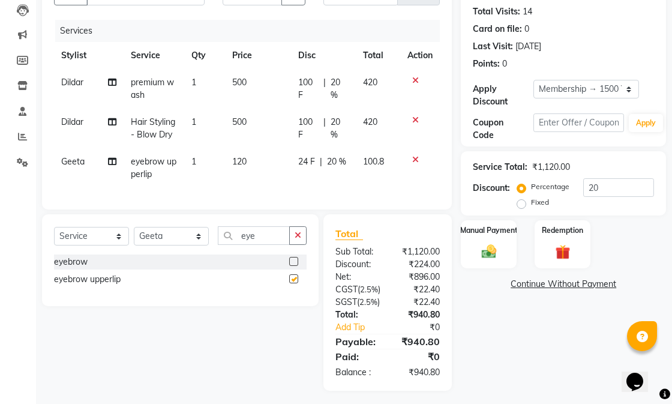
checkbox input "false"
click at [244, 167] on span "120" at bounding box center [239, 161] width 14 height 11
select select "58955"
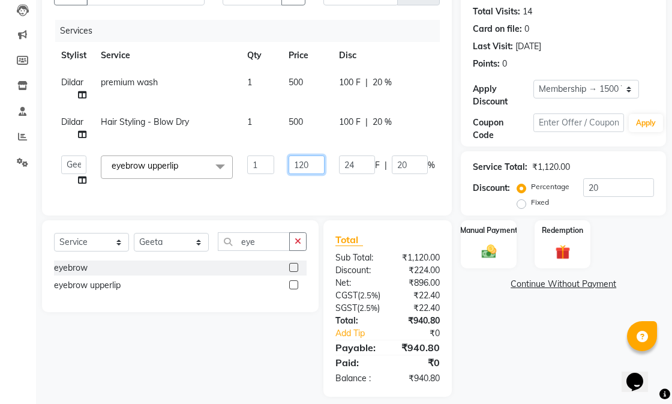
click at [303, 172] on input "120" at bounding box center [307, 164] width 36 height 19
type input "180"
click at [282, 190] on td "180" at bounding box center [306, 171] width 50 height 46
select select "58955"
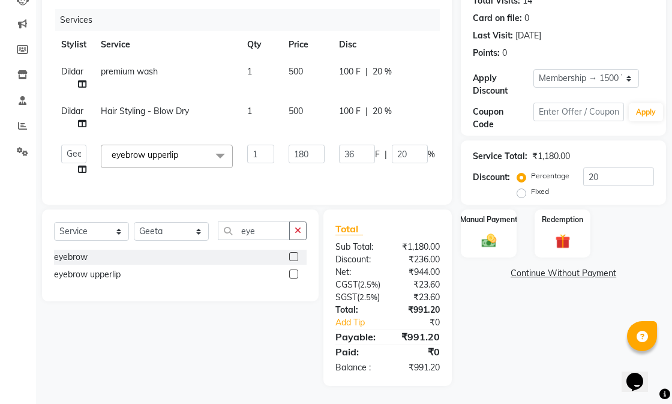
click at [530, 348] on div "Name: Prerna Sachdeva Membership: end on 05-12-2025 Total Visits: 14 Card on fi…" at bounding box center [568, 168] width 214 height 436
click at [481, 232] on img at bounding box center [488, 240] width 25 height 17
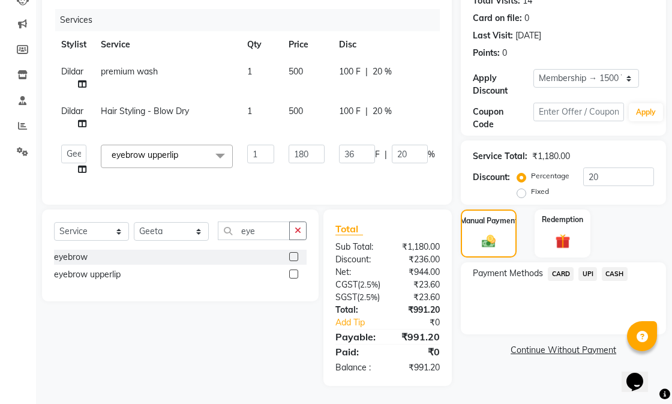
click at [587, 267] on span "UPI" at bounding box center [587, 274] width 19 height 14
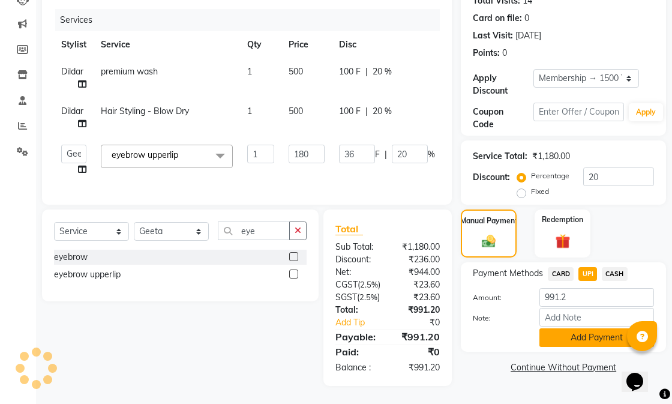
click at [593, 328] on button "Add Payment" at bounding box center [596, 337] width 115 height 19
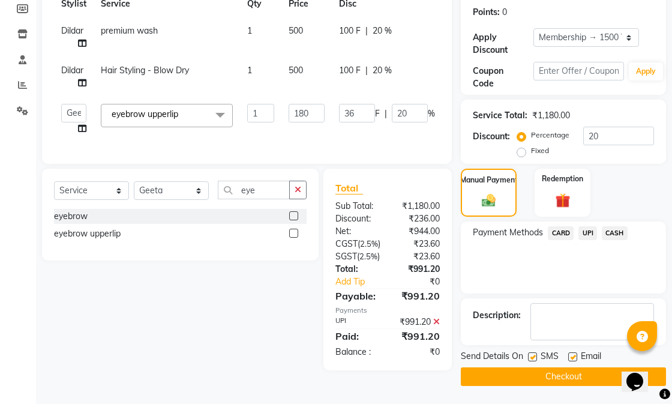
scroll to position [212, 0]
click at [574, 352] on label at bounding box center [572, 356] width 9 height 9
click at [574, 353] on input "checkbox" at bounding box center [572, 357] width 8 height 8
checkbox input "false"
click at [559, 367] on button "Checkout" at bounding box center [563, 376] width 205 height 19
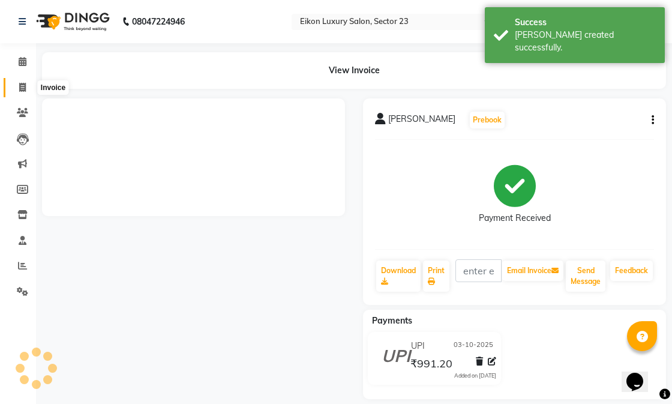
click at [23, 85] on icon at bounding box center [22, 87] width 7 height 9
select select "service"
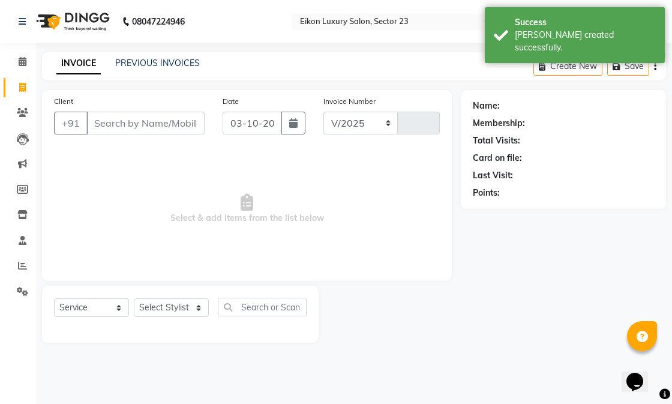
select select "7080"
type input "4851"
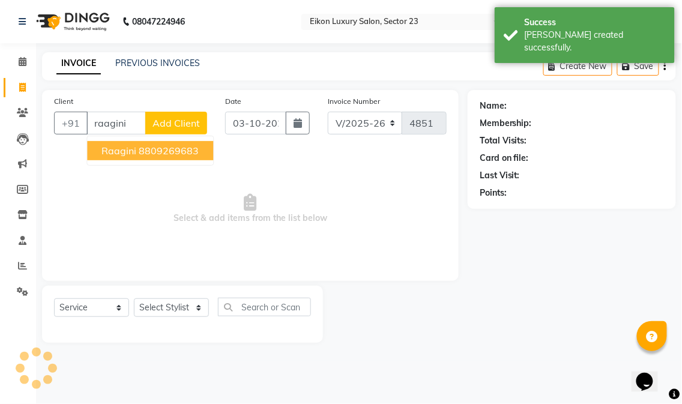
click at [122, 154] on span "raagini" at bounding box center [118, 151] width 35 height 12
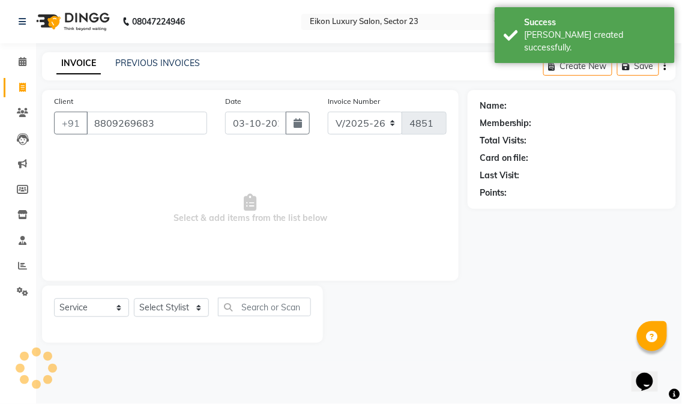
type input "8809269683"
select select "1: Object"
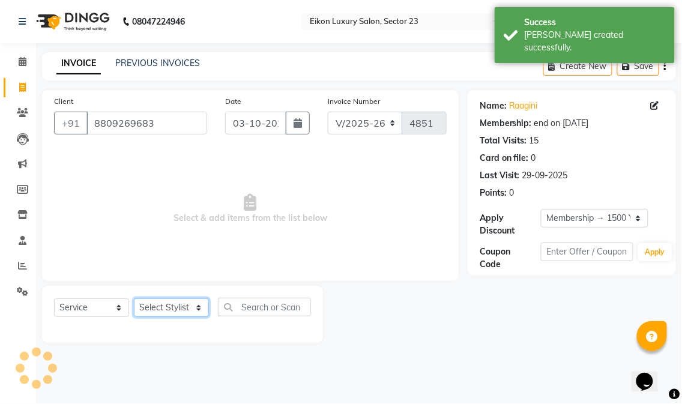
click at [184, 309] on select "Select Stylist Abhishek amit [PERSON_NAME] [PERSON_NAME] [PERSON_NAME] [PERSON_…" at bounding box center [171, 307] width 75 height 19
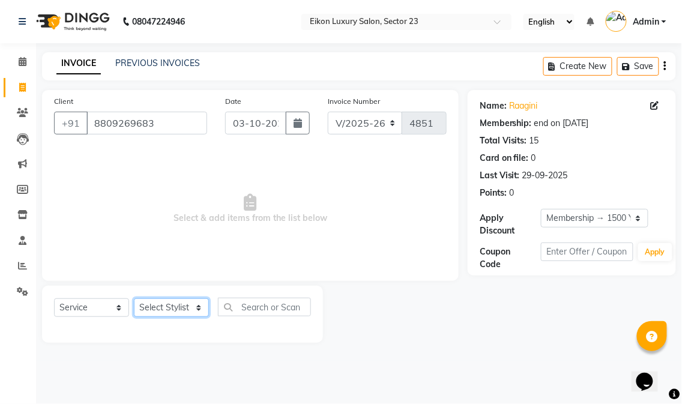
select select "58949"
click at [134, 299] on select "Select Stylist Abhishek amit [PERSON_NAME] [PERSON_NAME] [PERSON_NAME] [PERSON_…" at bounding box center [171, 307] width 75 height 19
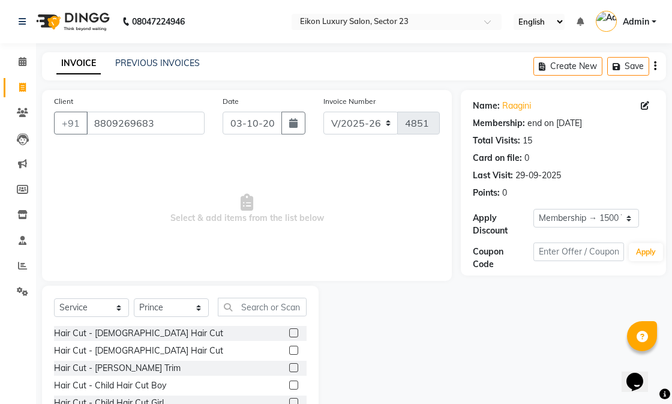
click at [289, 349] on label at bounding box center [293, 350] width 9 height 9
click at [289, 349] on input "checkbox" at bounding box center [293, 351] width 8 height 8
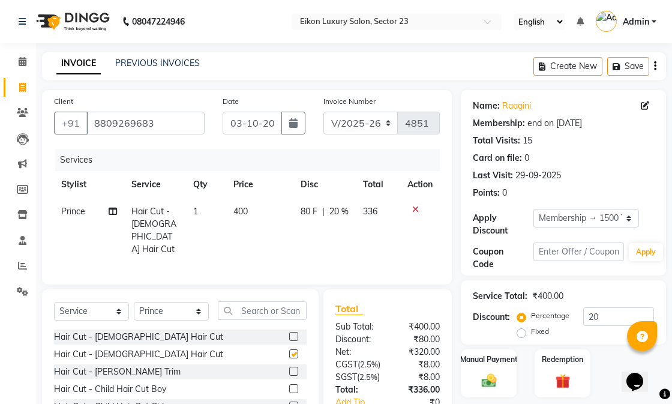
checkbox input "false"
click at [261, 308] on input "text" at bounding box center [262, 310] width 89 height 19
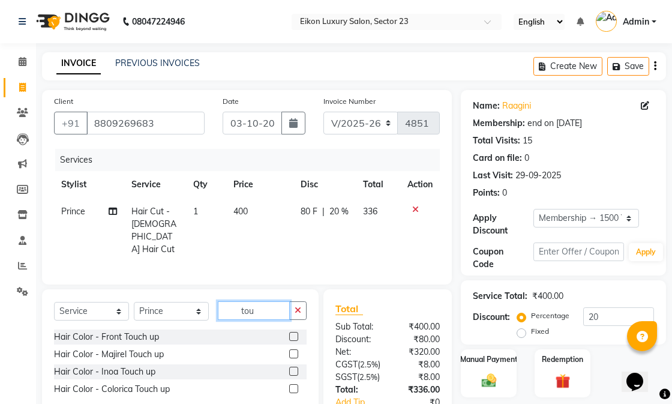
type input "tou"
click at [293, 351] on label at bounding box center [293, 353] width 9 height 9
click at [293, 351] on input "checkbox" at bounding box center [293, 354] width 8 height 8
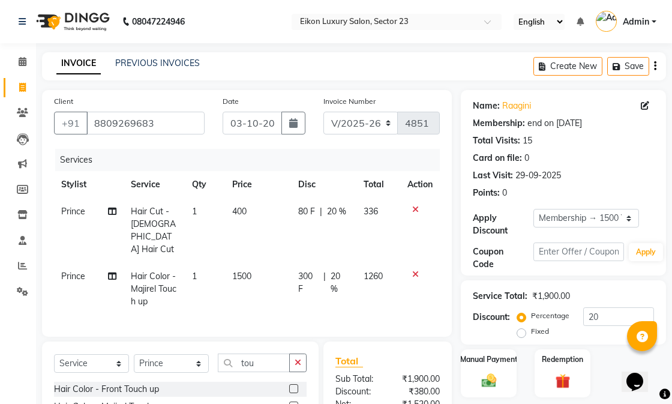
checkbox input "false"
drag, startPoint x: 272, startPoint y: 352, endPoint x: 224, endPoint y: 358, distance: 48.9
click at [224, 358] on input "tou" at bounding box center [254, 362] width 72 height 19
click at [176, 361] on select "Select Stylist Abhishek amit [PERSON_NAME] [PERSON_NAME] [PERSON_NAME] [PERSON_…" at bounding box center [171, 363] width 75 height 19
select select "58951"
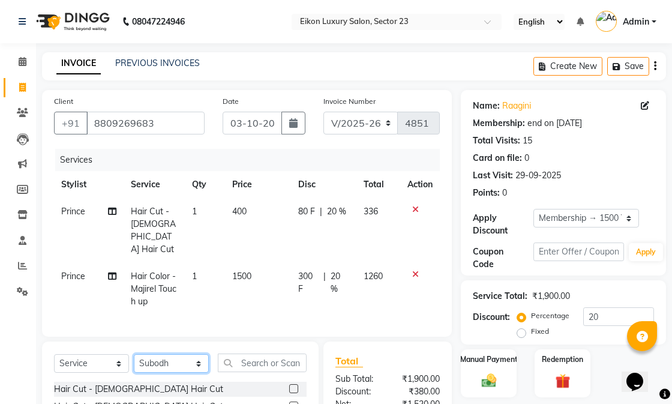
click at [134, 354] on select "Select Stylist Abhishek amit [PERSON_NAME] [PERSON_NAME] [PERSON_NAME] [PERSON_…" at bounding box center [171, 363] width 75 height 19
click at [244, 353] on input "text" at bounding box center [262, 362] width 89 height 19
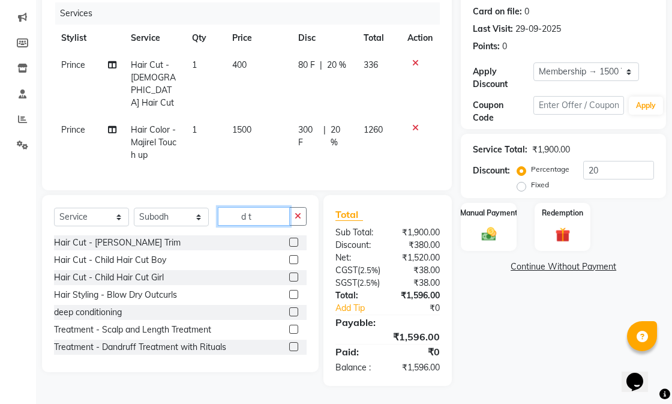
scroll to position [36, 0]
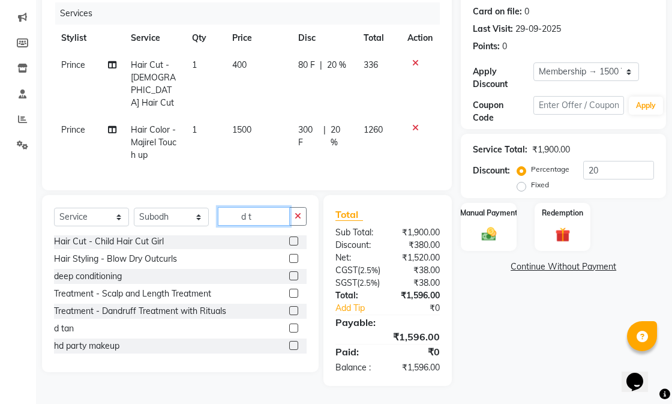
type input "d t"
click at [289, 323] on label at bounding box center [293, 327] width 9 height 9
click at [289, 325] on input "checkbox" at bounding box center [293, 329] width 8 height 8
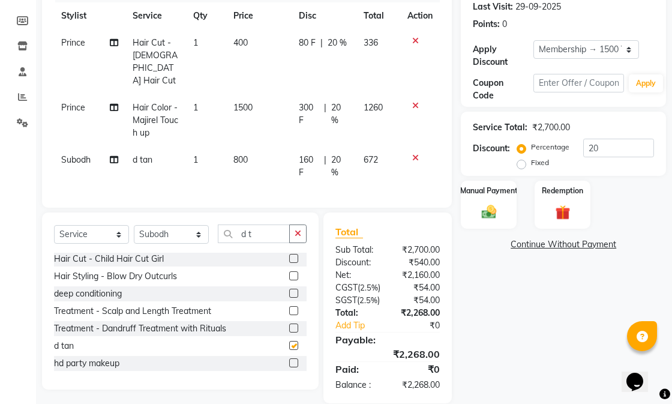
checkbox input "false"
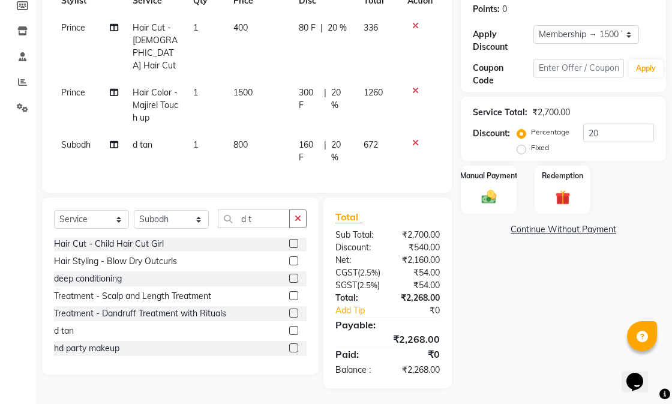
scroll to position [208, 0]
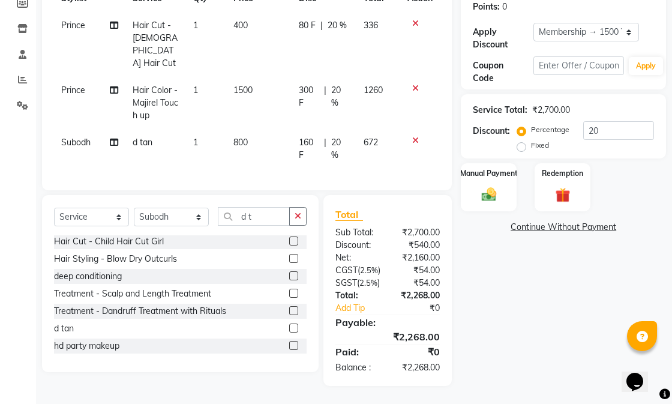
click at [574, 308] on div "Name: Raagini Membership: end on 27-12-2025 Total Visits: 15 Card on file: 0 La…" at bounding box center [568, 145] width 214 height 482
click at [499, 185] on img at bounding box center [488, 193] width 25 height 17
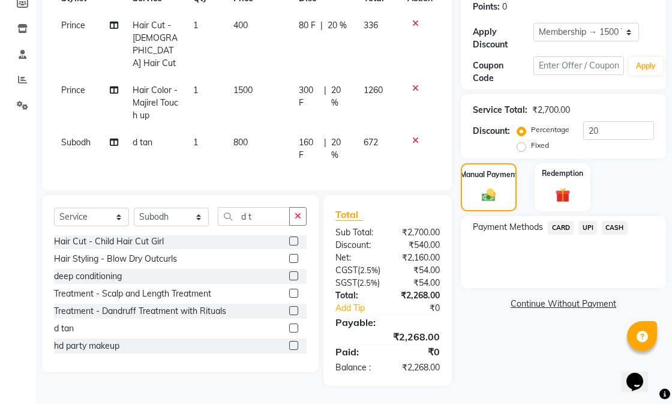
click at [618, 221] on span "CASH" at bounding box center [615, 228] width 26 height 14
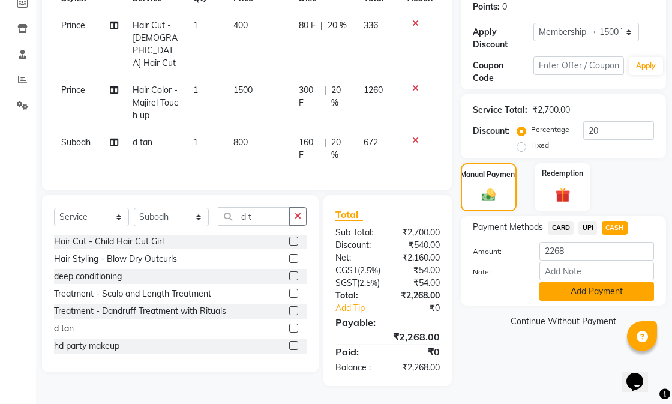
click at [583, 282] on button "Add Payment" at bounding box center [596, 291] width 115 height 19
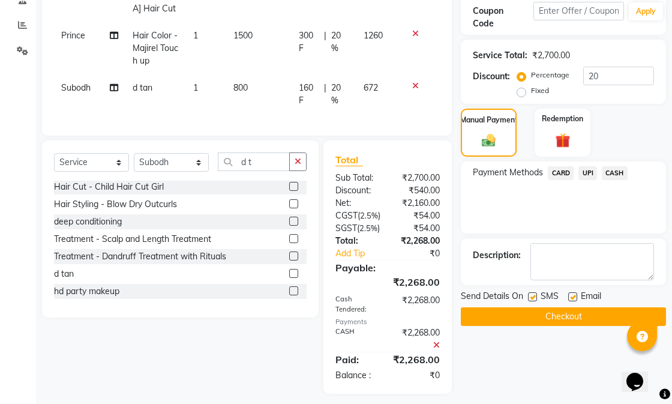
scroll to position [271, 0]
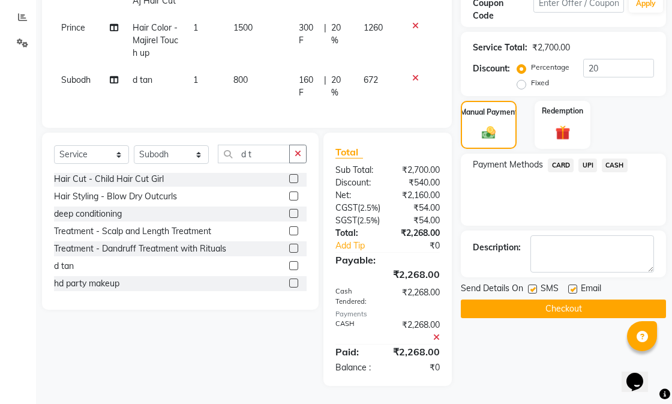
click at [574, 284] on label at bounding box center [572, 288] width 9 height 9
click at [574, 286] on input "checkbox" at bounding box center [572, 290] width 8 height 8
checkbox input "false"
click at [535, 284] on label at bounding box center [532, 288] width 9 height 9
click at [535, 286] on input "checkbox" at bounding box center [532, 290] width 8 height 8
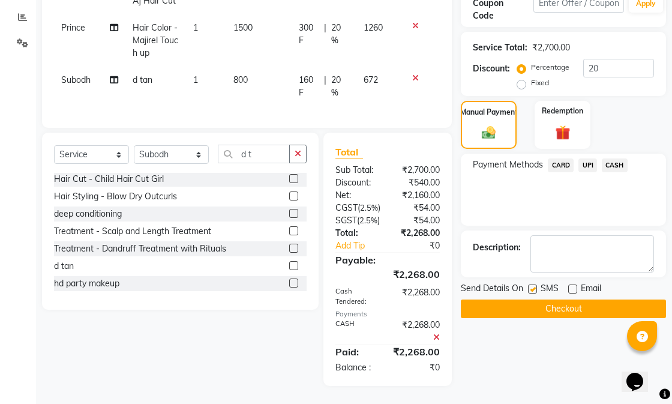
checkbox input "false"
click at [538, 299] on button "Checkout" at bounding box center [563, 308] width 205 height 19
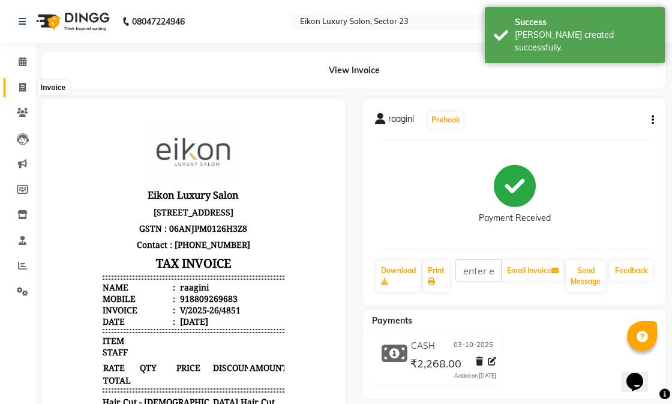
click at [22, 89] on icon at bounding box center [22, 87] width 7 height 9
select select "7080"
select select "service"
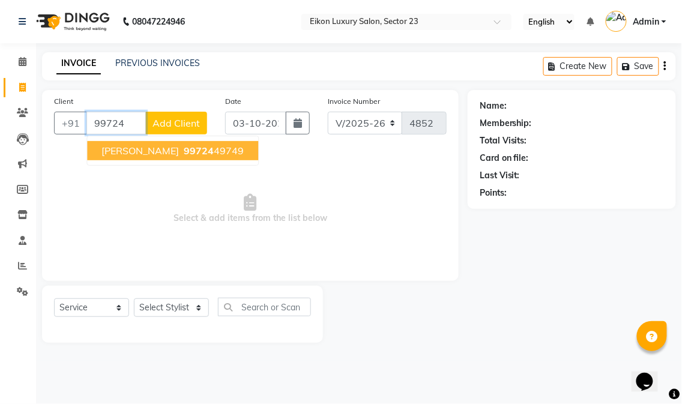
click at [181, 145] on ngb-highlight "99724 49749" at bounding box center [212, 151] width 62 height 12
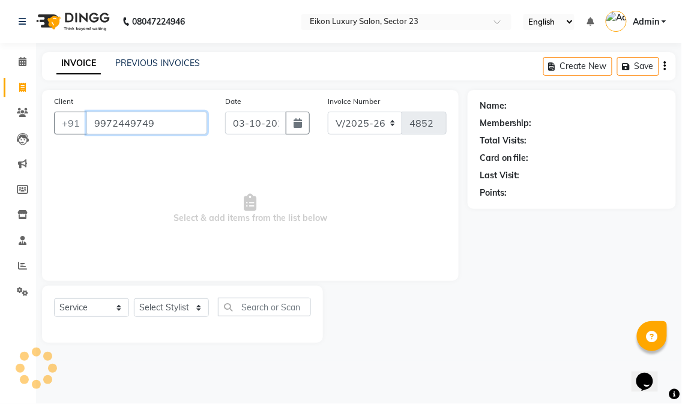
type input "9972449749"
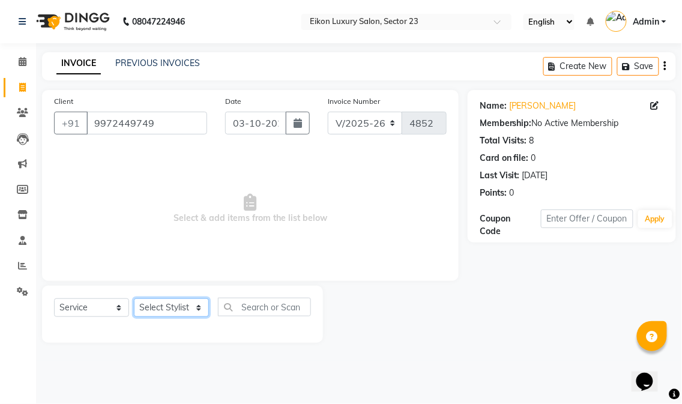
click at [170, 310] on select "Select Stylist Abhishek amit [PERSON_NAME] [PERSON_NAME] [PERSON_NAME] [PERSON_…" at bounding box center [171, 307] width 75 height 19
select select "58950"
click at [134, 299] on select "Select Stylist Abhishek amit [PERSON_NAME] [PERSON_NAME] [PERSON_NAME] [PERSON_…" at bounding box center [171, 307] width 75 height 19
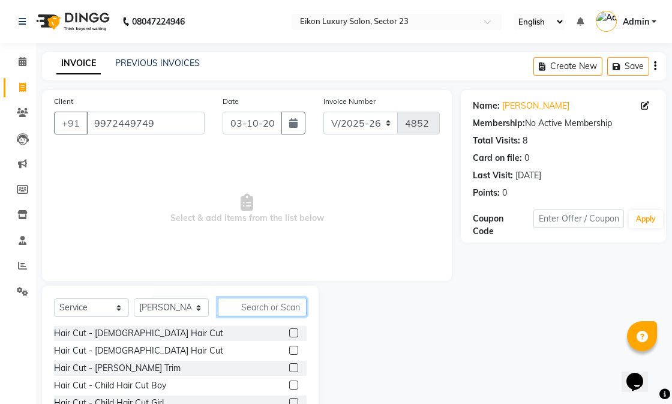
click at [278, 307] on input "text" at bounding box center [262, 307] width 89 height 19
click at [289, 351] on label at bounding box center [293, 350] width 9 height 9
click at [289, 351] on input "checkbox" at bounding box center [293, 351] width 8 height 8
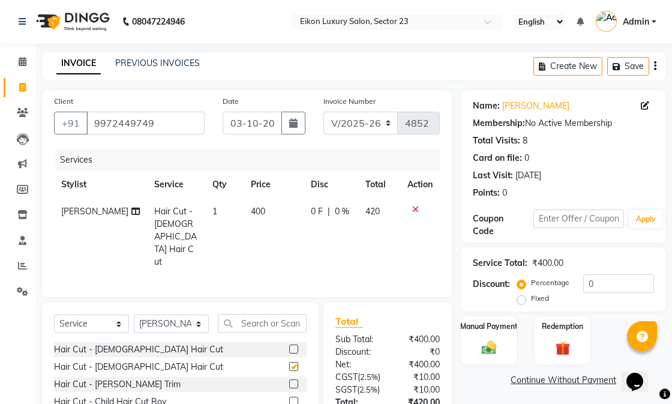
checkbox input "false"
drag, startPoint x: 583, startPoint y: 276, endPoint x: 595, endPoint y: 278, distance: 12.8
click at [595, 278] on input "0" at bounding box center [618, 283] width 71 height 19
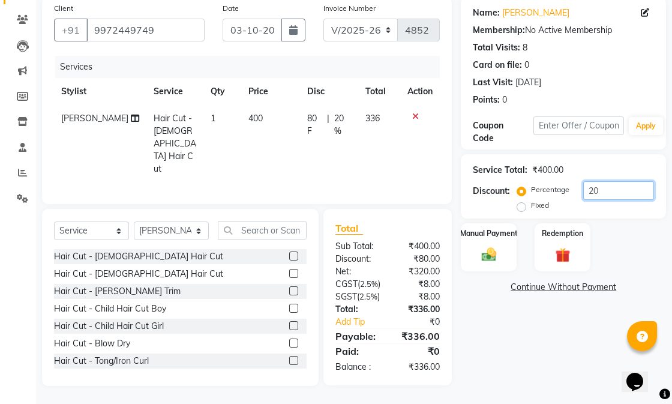
type input "20"
click at [524, 369] on div "Name: Rasika Membership: No Active Membership Total Visits: 8 Card on file: 0 L…" at bounding box center [568, 191] width 214 height 389
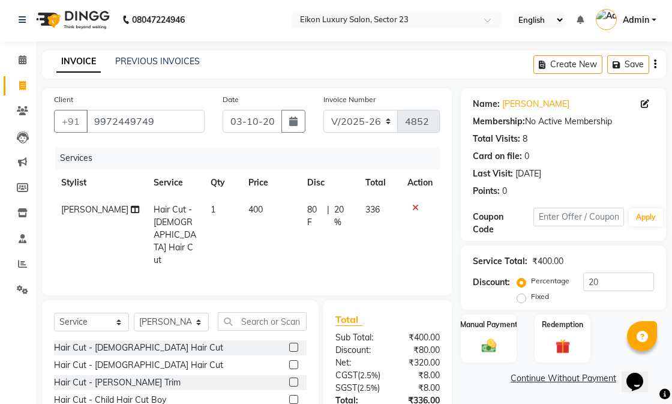
scroll to position [0, 0]
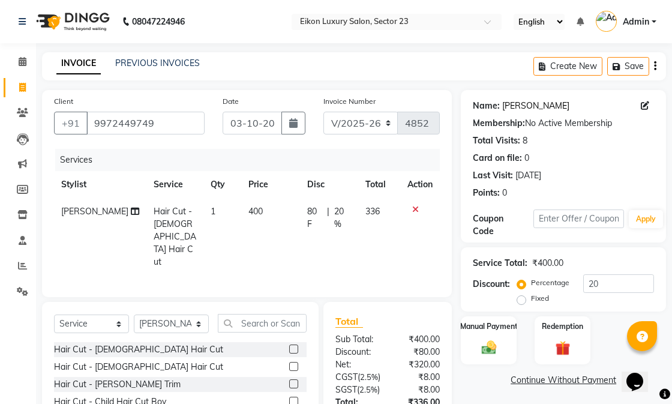
click at [526, 105] on link "Rasika" at bounding box center [535, 106] width 67 height 13
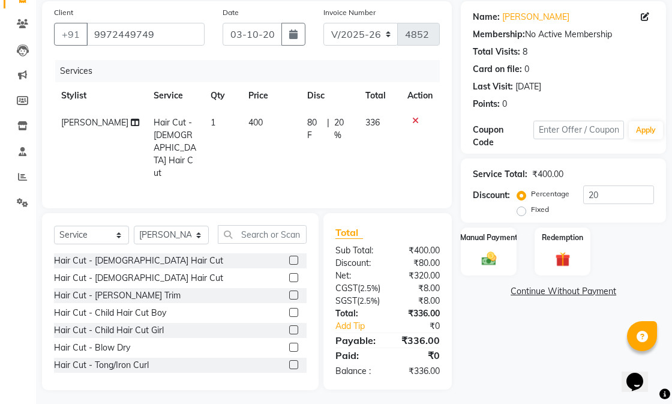
scroll to position [103, 0]
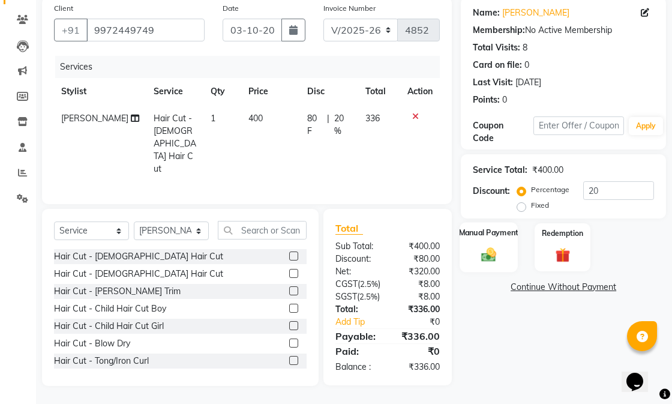
click at [471, 232] on div "Manual Payment" at bounding box center [489, 247] width 58 height 50
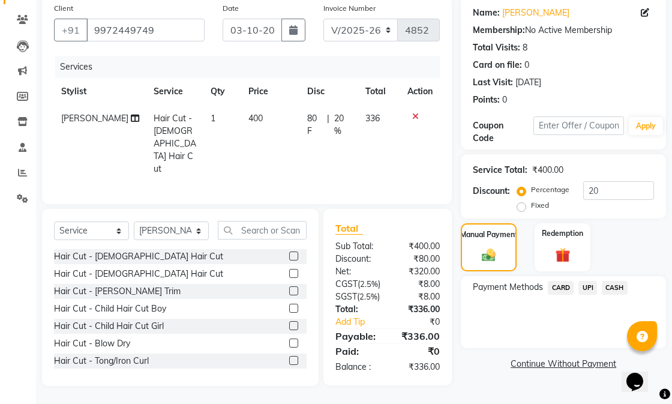
click at [581, 281] on span "UPI" at bounding box center [587, 288] width 19 height 14
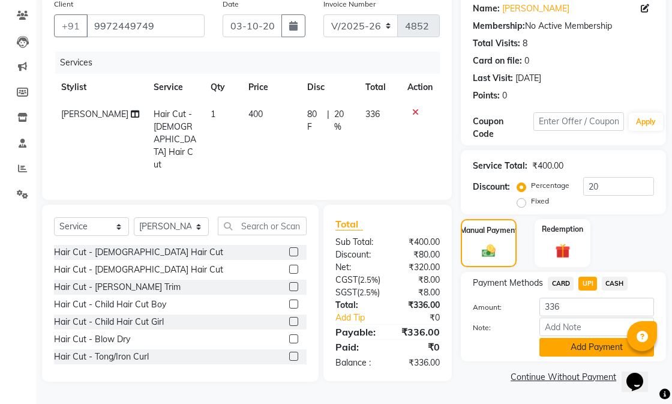
click at [587, 338] on button "Add Payment" at bounding box center [596, 347] width 115 height 19
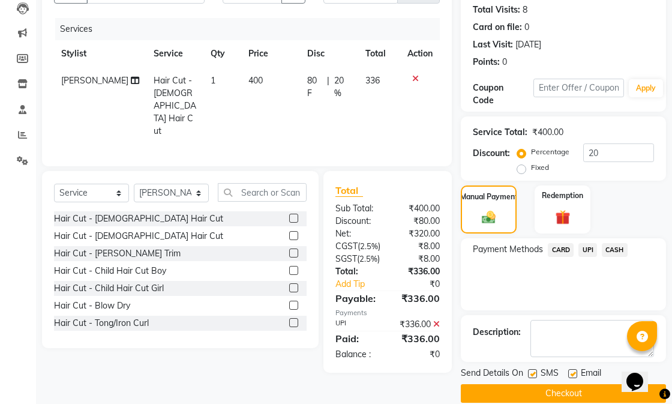
scroll to position [147, 0]
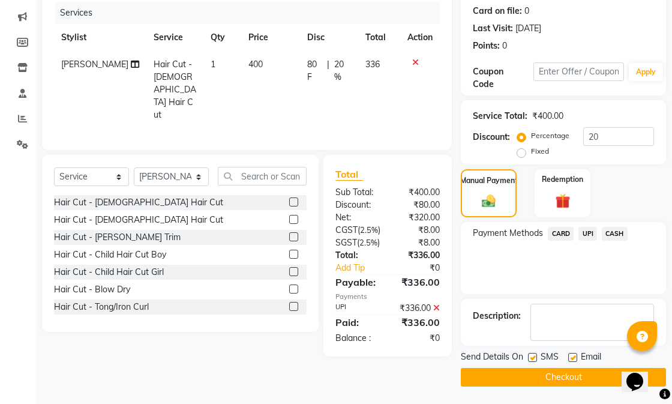
drag, startPoint x: 570, startPoint y: 357, endPoint x: 543, endPoint y: 357, distance: 27.0
click at [568, 357] on label at bounding box center [572, 357] width 9 height 9
click at [568, 357] on input "checkbox" at bounding box center [572, 358] width 8 height 8
checkbox input "false"
click at [529, 358] on label at bounding box center [532, 357] width 9 height 9
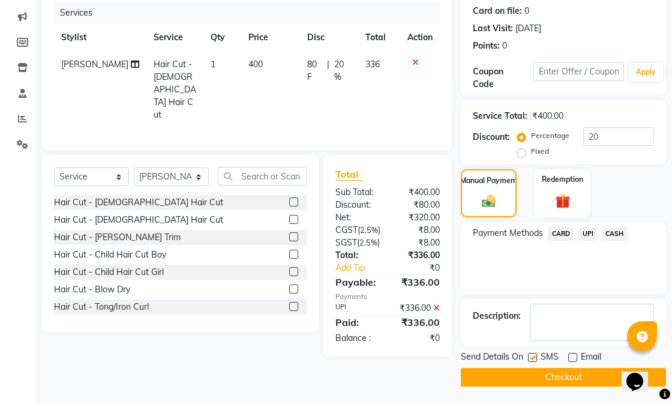
click at [529, 358] on input "checkbox" at bounding box center [532, 358] width 8 height 8
checkbox input "false"
click at [523, 373] on button "Checkout" at bounding box center [563, 377] width 205 height 19
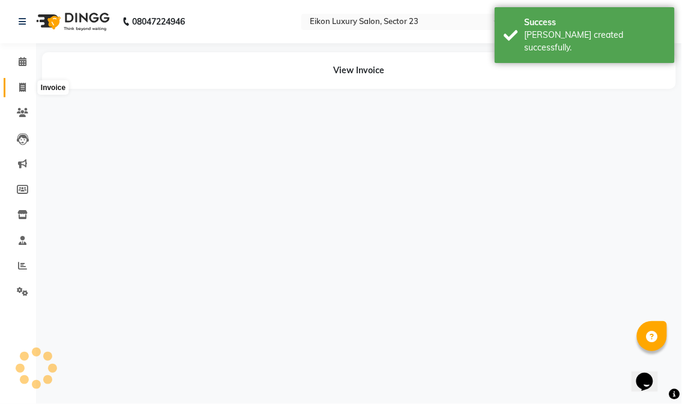
click at [26, 87] on span at bounding box center [22, 88] width 21 height 14
select select "service"
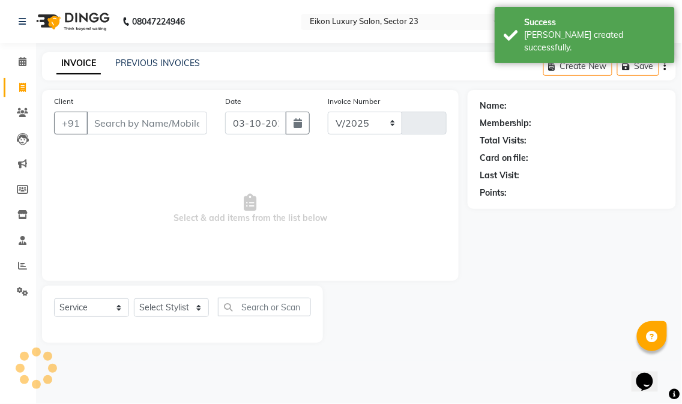
select select "7080"
type input "4853"
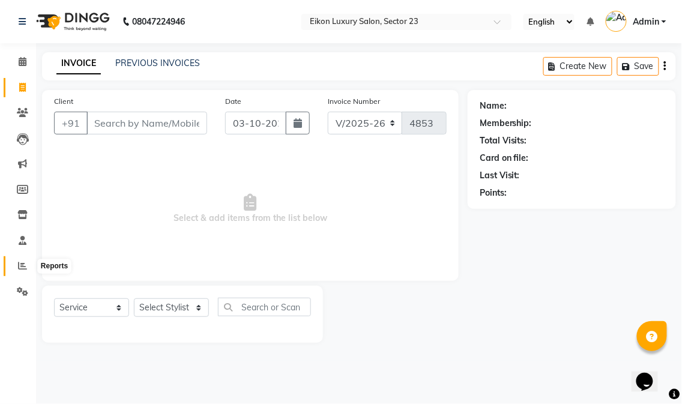
click at [26, 263] on icon at bounding box center [22, 265] width 9 height 9
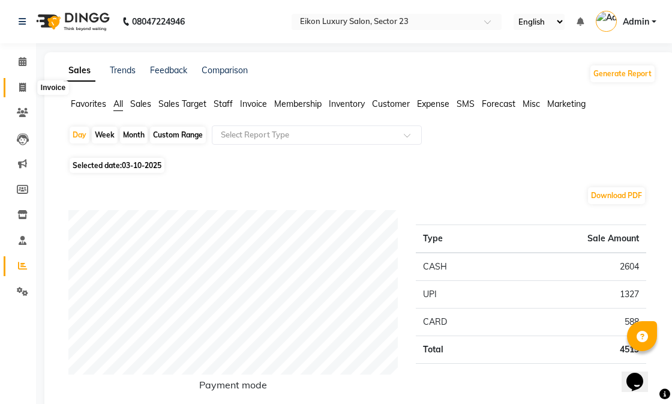
click at [16, 85] on span at bounding box center [22, 88] width 21 height 14
select select "service"
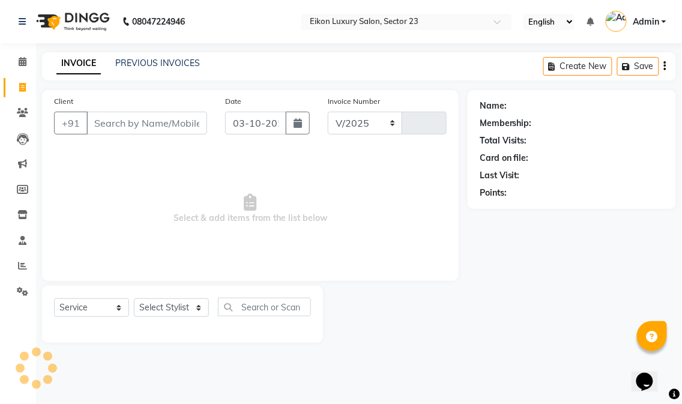
select select "7080"
type input "4853"
click at [22, 262] on icon at bounding box center [22, 265] width 9 height 9
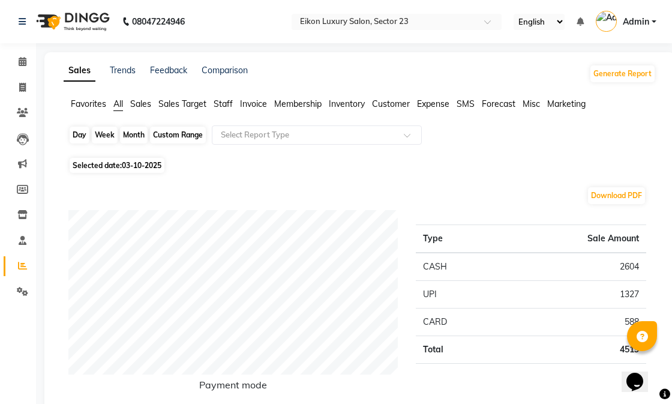
click at [82, 137] on div "Day" at bounding box center [80, 135] width 20 height 17
select select "10"
select select "2025"
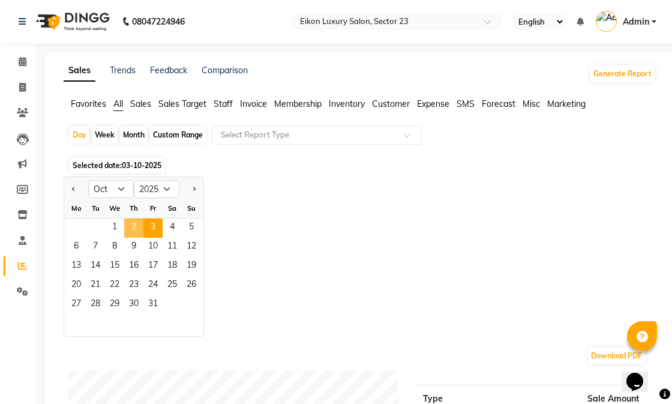
click at [134, 230] on span "2" at bounding box center [133, 227] width 19 height 19
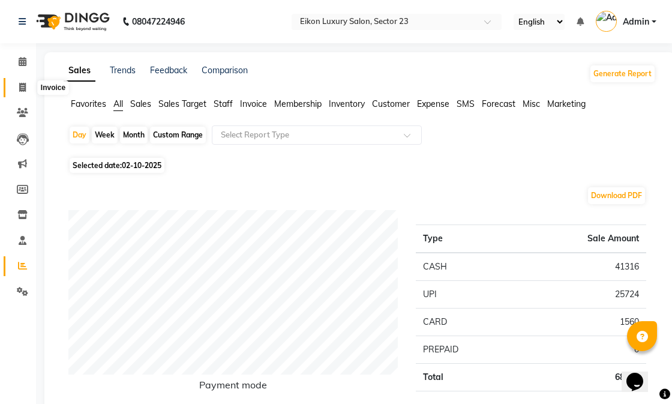
click at [13, 88] on span at bounding box center [22, 88] width 21 height 14
select select "service"
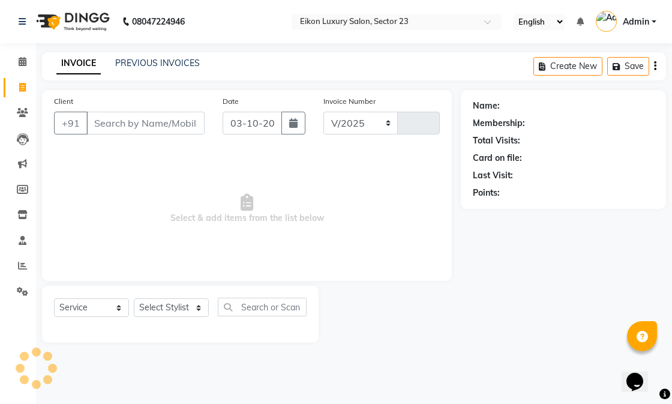
select select "7080"
type input "4853"
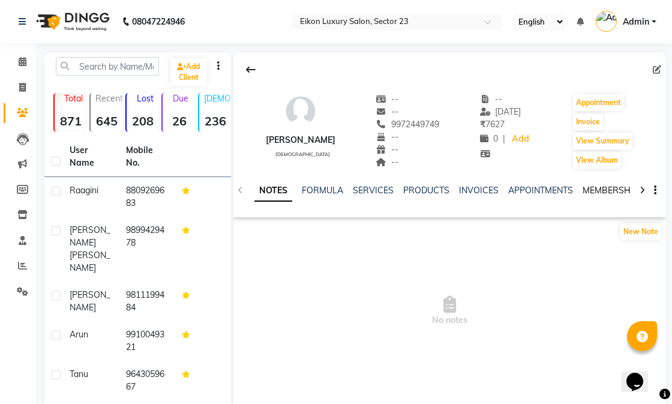
click at [613, 192] on link "MEMBERSHIP" at bounding box center [611, 190] width 56 height 11
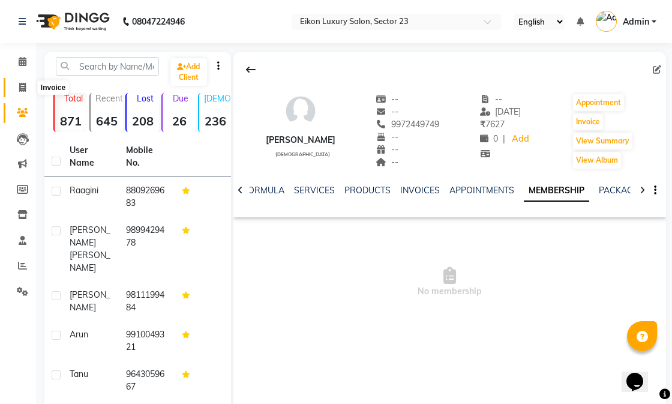
click at [19, 85] on icon at bounding box center [22, 87] width 7 height 9
select select "service"
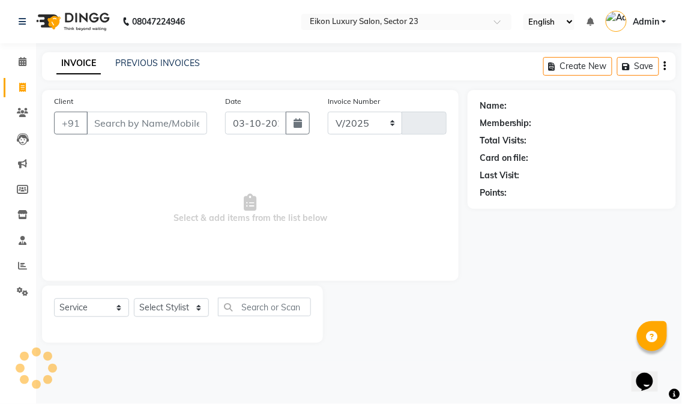
select select "7080"
type input "4852"
click at [178, 307] on select "Select Stylist Abhishek amit [PERSON_NAME] [PERSON_NAME] [PERSON_NAME] [PERSON_…" at bounding box center [171, 307] width 75 height 19
select select "81687"
click at [134, 299] on select "Select Stylist Abhishek amit [PERSON_NAME] [PERSON_NAME] [PERSON_NAME] [PERSON_…" at bounding box center [171, 307] width 75 height 19
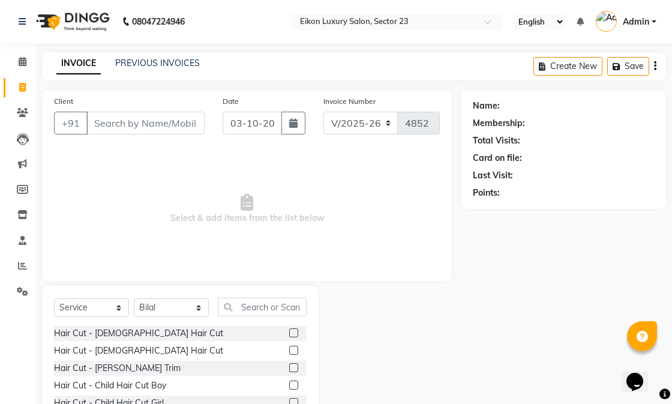
click at [289, 350] on label at bounding box center [293, 350] width 9 height 9
click at [289, 350] on input "checkbox" at bounding box center [293, 351] width 8 height 8
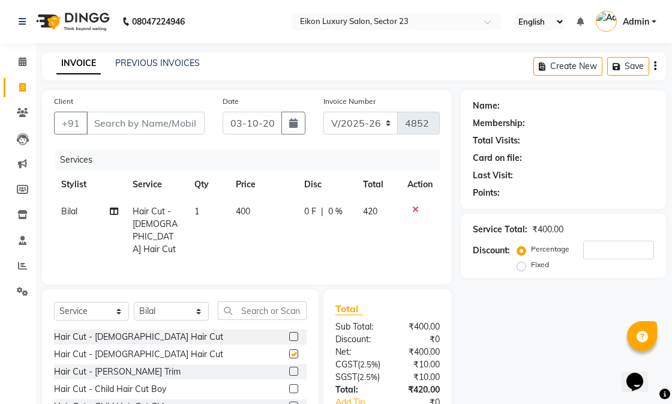
checkbox input "false"
click at [289, 367] on label at bounding box center [293, 371] width 9 height 9
click at [289, 368] on input "checkbox" at bounding box center [293, 372] width 8 height 8
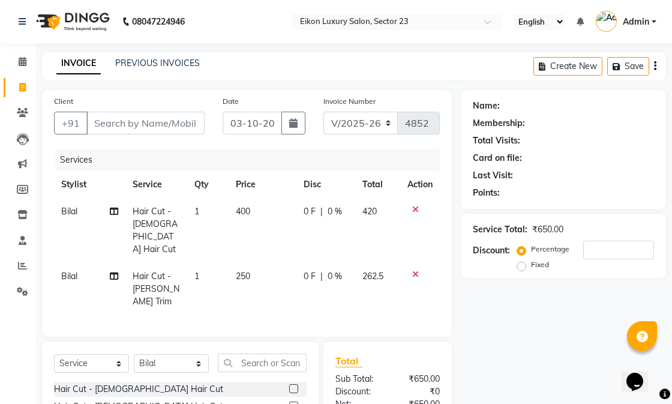
checkbox input "false"
click at [176, 116] on input "Client" at bounding box center [145, 123] width 118 height 23
click at [278, 355] on input "text" at bounding box center [262, 362] width 89 height 19
type input "tou"
click at [294, 401] on label at bounding box center [293, 405] width 9 height 9
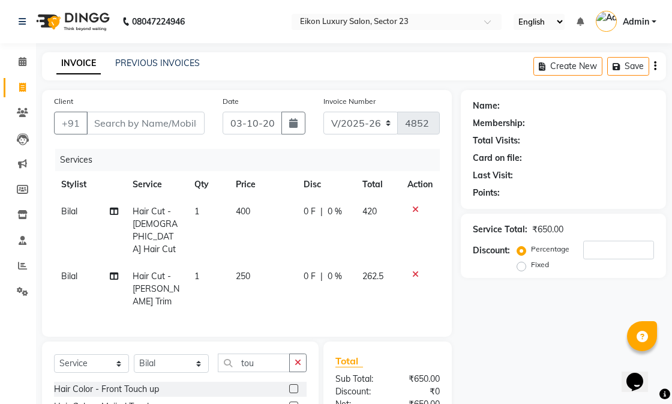
click at [294, 403] on input "checkbox" at bounding box center [293, 407] width 8 height 8
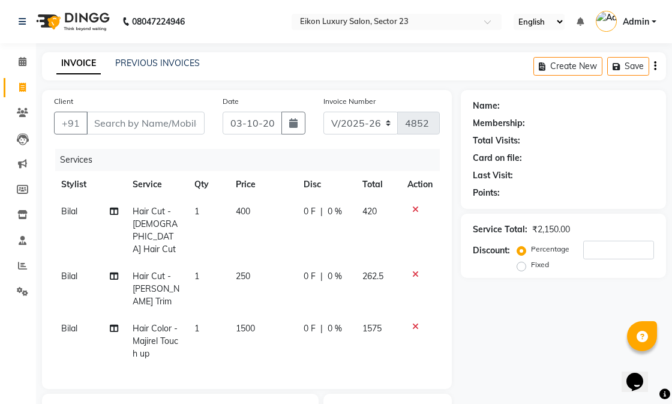
checkbox input "false"
click at [165, 129] on input "Client" at bounding box center [145, 123] width 118 height 23
type input "9"
type input "0"
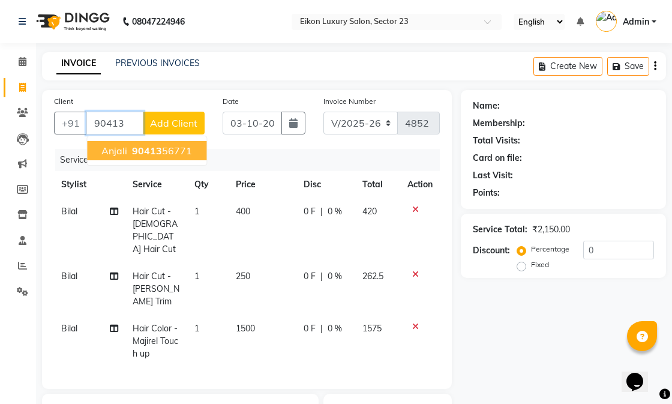
click at [158, 146] on span "90413" at bounding box center [147, 151] width 30 height 12
type input "9041356771"
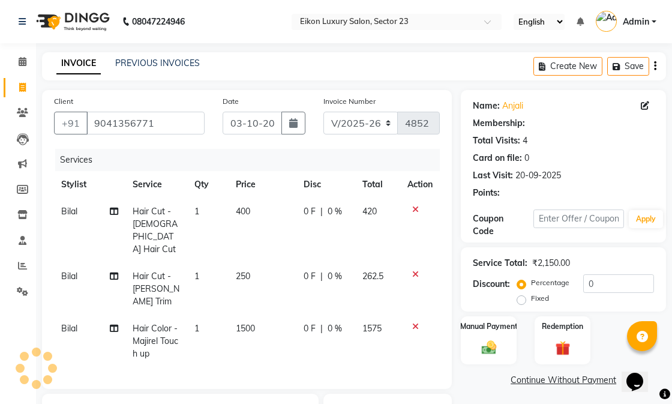
select select "1: Object"
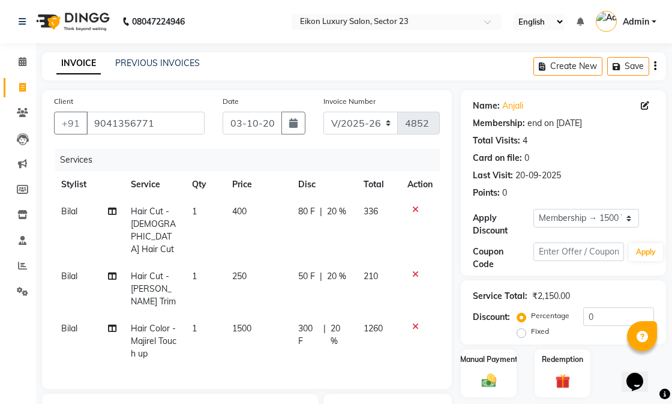
type input "20"
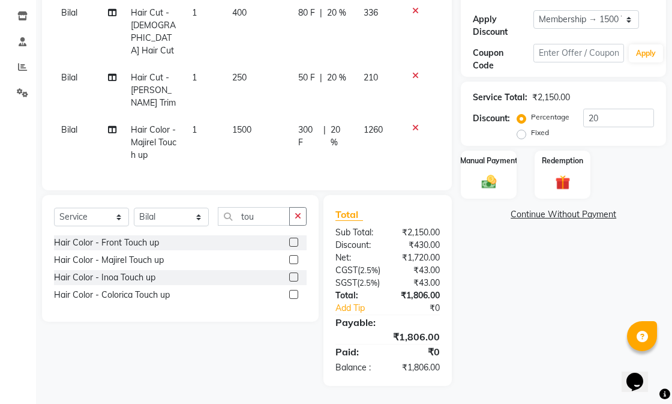
drag, startPoint x: 679, startPoint y: 192, endPoint x: 25, endPoint y: 2, distance: 681.6
click at [499, 173] on img at bounding box center [488, 181] width 25 height 17
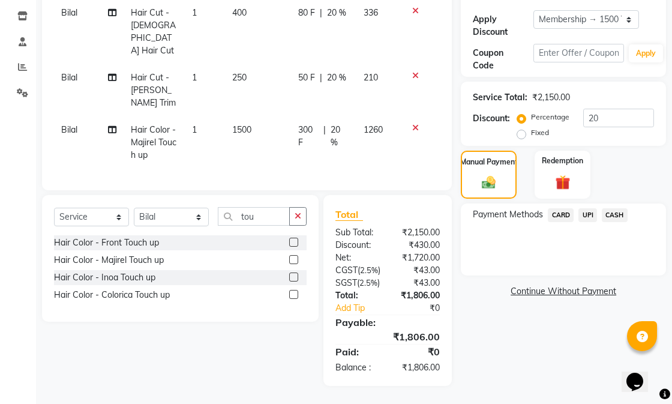
click at [562, 208] on span "CARD" at bounding box center [561, 215] width 26 height 14
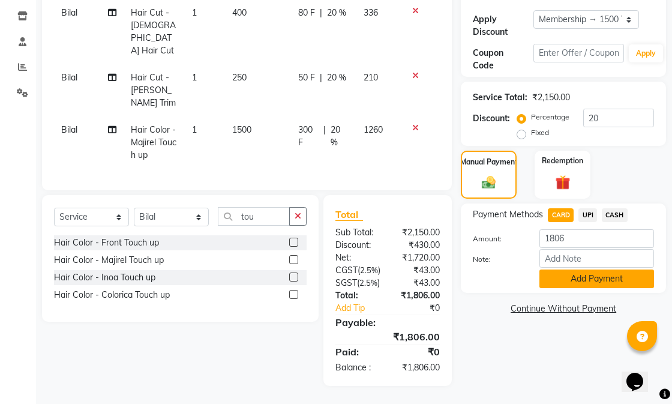
click at [556, 277] on button "Add Payment" at bounding box center [596, 278] width 115 height 19
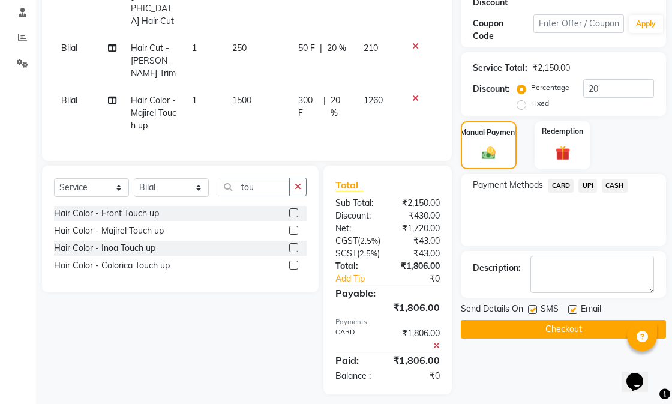
scroll to position [246, 0]
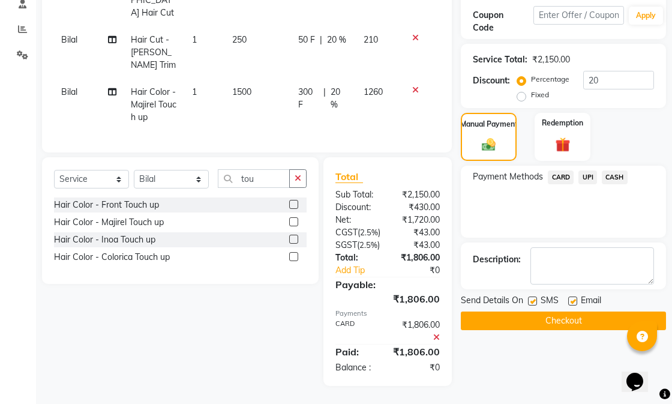
click at [568, 296] on label at bounding box center [572, 300] width 9 height 9
click at [568, 298] on input "checkbox" at bounding box center [572, 302] width 8 height 8
checkbox input "false"
click at [531, 296] on label at bounding box center [532, 300] width 9 height 9
click at [531, 298] on input "checkbox" at bounding box center [532, 302] width 8 height 8
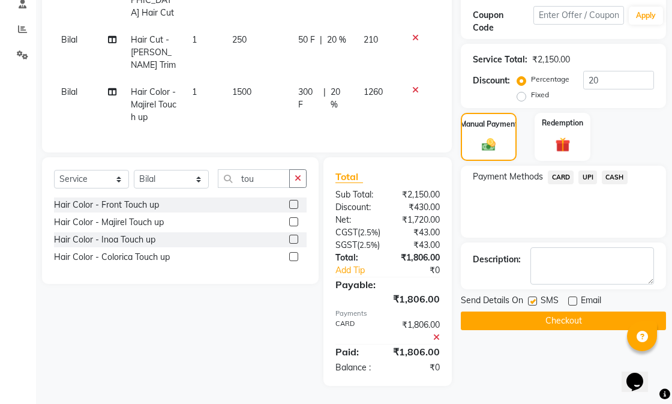
checkbox input "false"
click at [535, 311] on button "Checkout" at bounding box center [563, 320] width 205 height 19
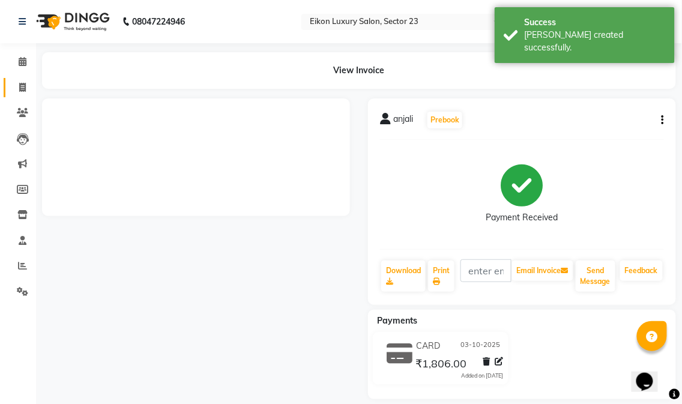
click at [21, 85] on icon at bounding box center [22, 87] width 7 height 9
select select "service"
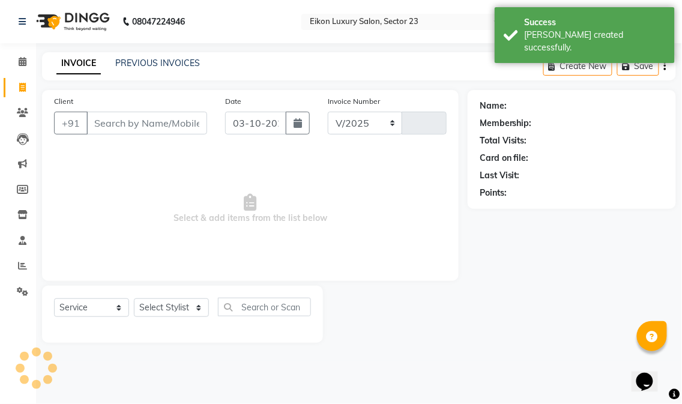
select select "7080"
type input "4854"
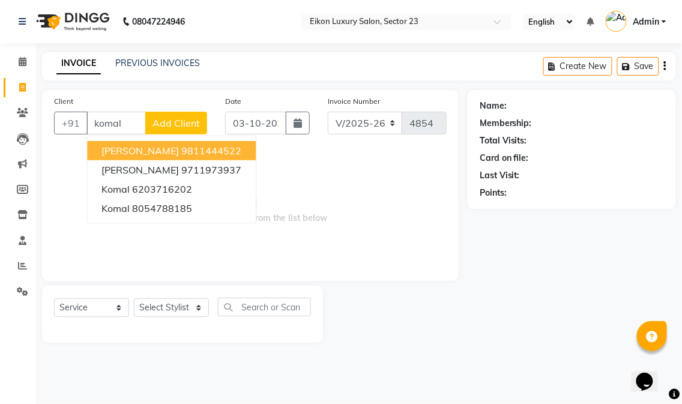
click at [151, 147] on span "[PERSON_NAME]" at bounding box center [139, 151] width 77 height 12
type input "9811444522"
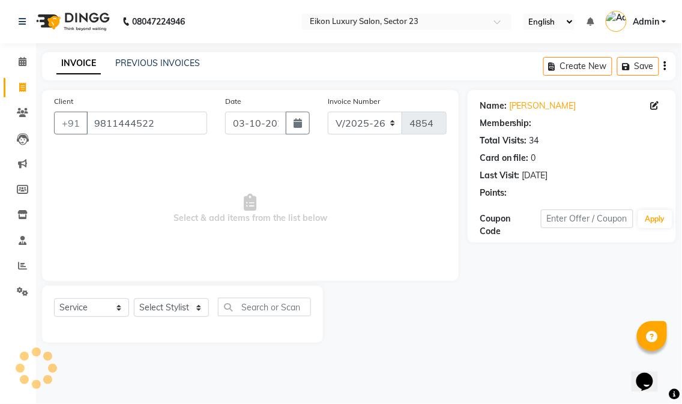
select select "1: Object"
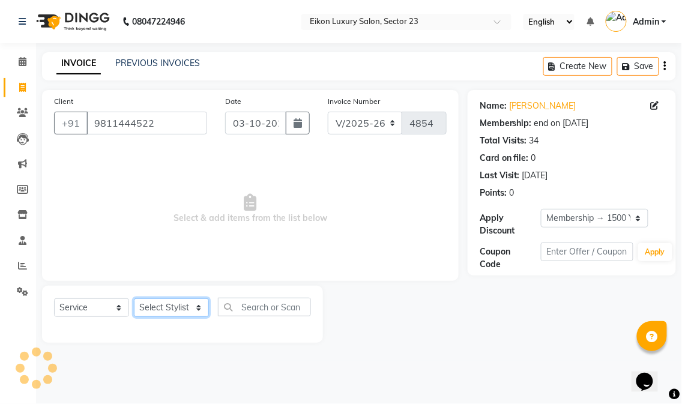
click at [160, 311] on select "Select Stylist Abhishek amit [PERSON_NAME] [PERSON_NAME] [PERSON_NAME] [PERSON_…" at bounding box center [171, 307] width 75 height 19
select select "58954"
click at [134, 299] on select "Select Stylist Abhishek amit [PERSON_NAME] [PERSON_NAME] [PERSON_NAME] [PERSON_…" at bounding box center [171, 307] width 75 height 19
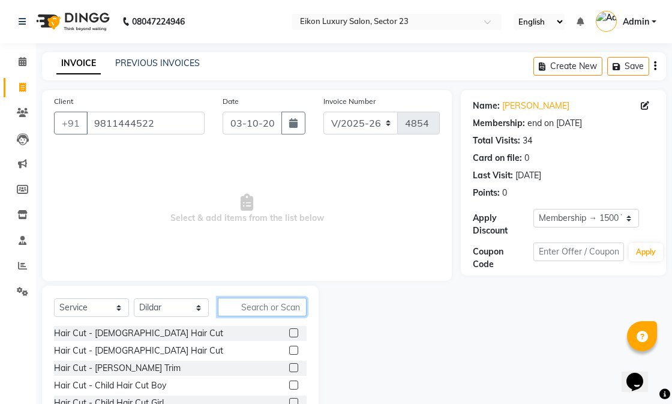
click at [278, 314] on input "text" at bounding box center [262, 307] width 89 height 19
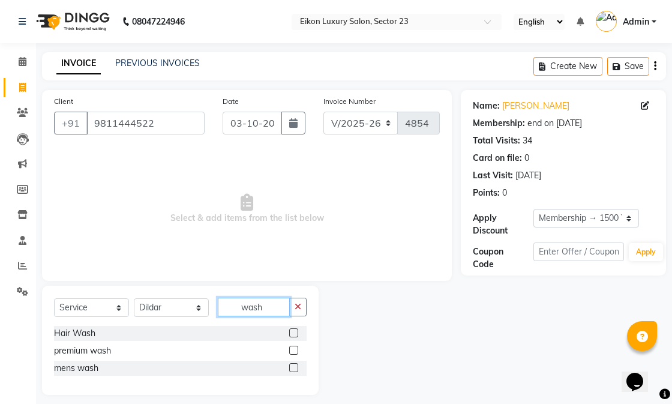
type input "wash"
click at [296, 335] on label at bounding box center [293, 332] width 9 height 9
click at [296, 335] on input "checkbox" at bounding box center [293, 333] width 8 height 8
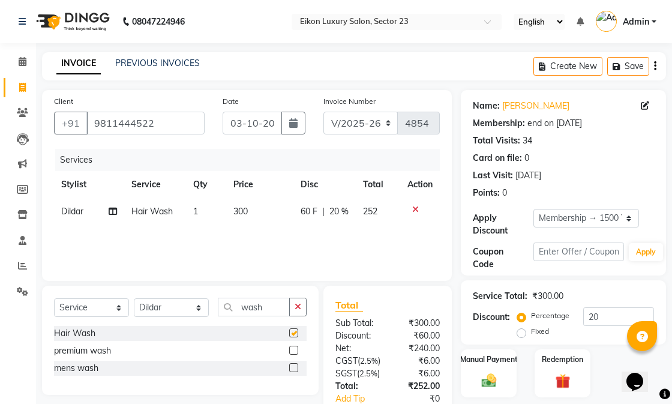
checkbox input "false"
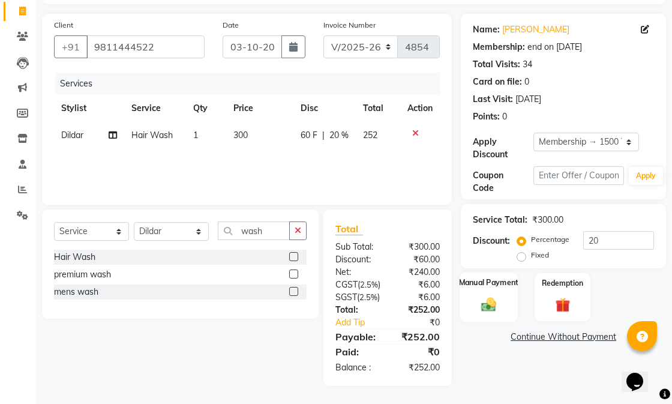
click at [516, 276] on div "Manual Payment" at bounding box center [489, 297] width 58 height 50
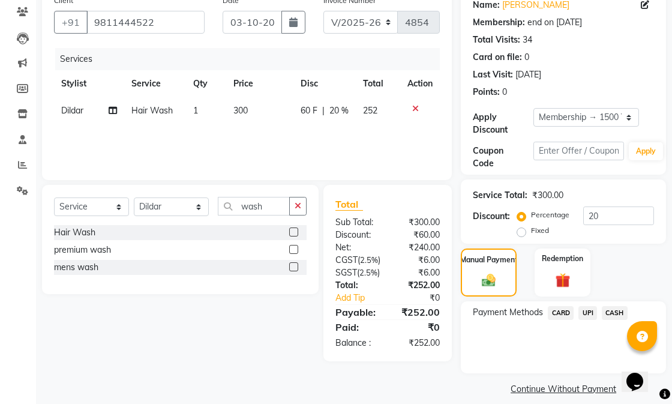
click at [625, 313] on span "CASH" at bounding box center [615, 313] width 26 height 14
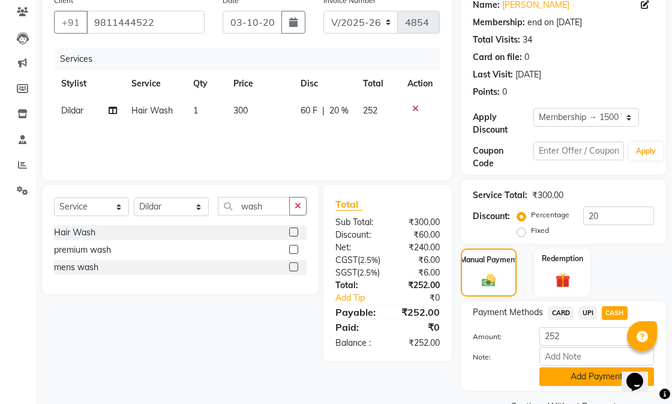
click at [560, 373] on button "Add Payment" at bounding box center [596, 376] width 115 height 19
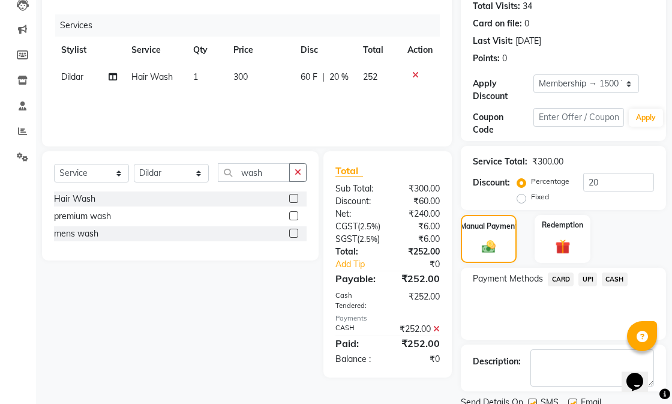
scroll to position [181, 0]
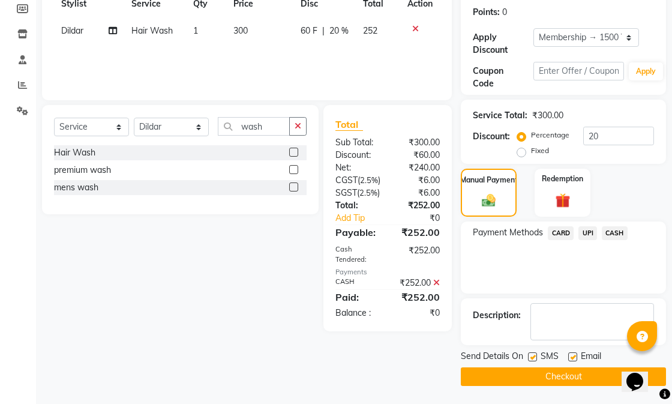
click at [571, 359] on label at bounding box center [572, 356] width 9 height 9
click at [571, 359] on input "checkbox" at bounding box center [572, 357] width 8 height 8
checkbox input "false"
click at [534, 359] on label at bounding box center [532, 356] width 9 height 9
click at [534, 359] on input "checkbox" at bounding box center [532, 357] width 8 height 8
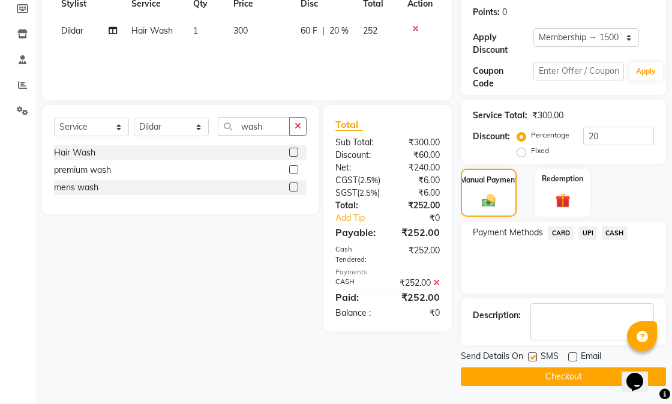
checkbox input "false"
click at [538, 381] on button "Checkout" at bounding box center [563, 376] width 205 height 19
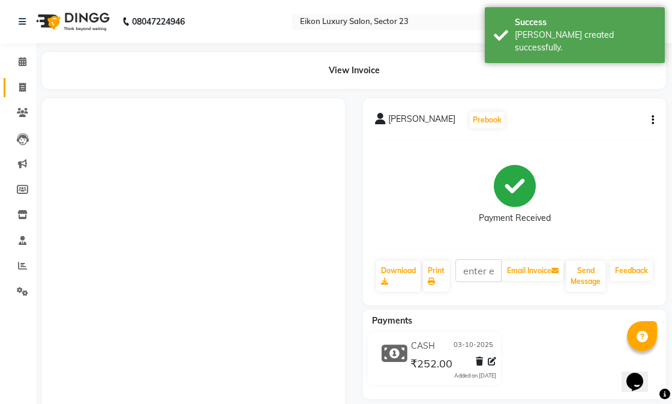
click at [18, 81] on span at bounding box center [22, 88] width 21 height 14
select select "service"
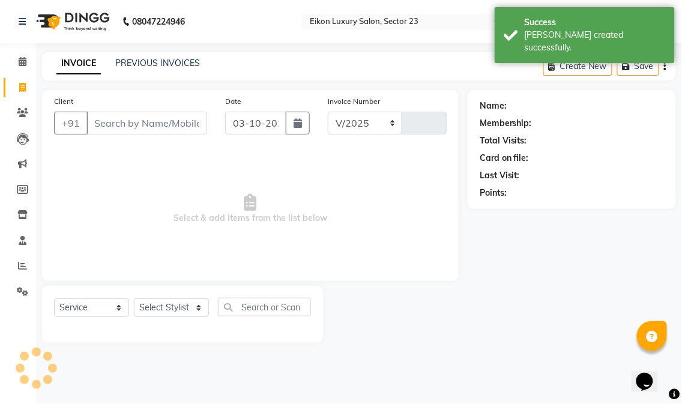
select select "7080"
type input "4855"
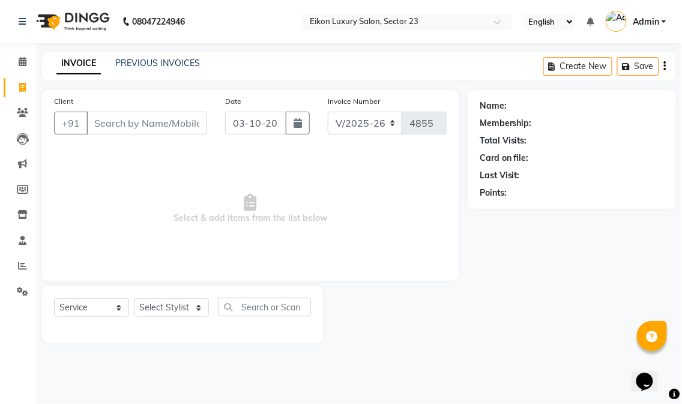
click at [146, 122] on input "Client" at bounding box center [146, 123] width 121 height 23
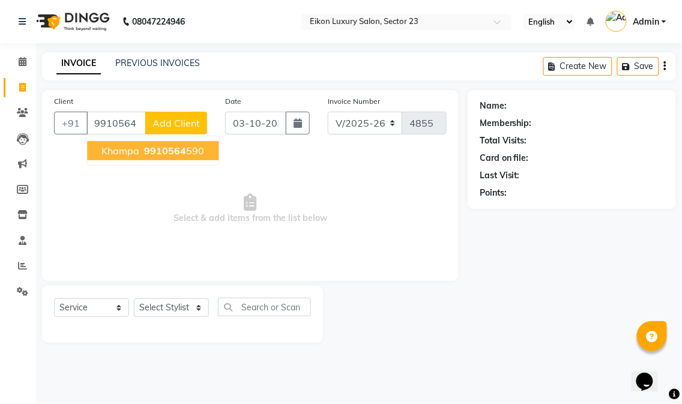
click at [158, 142] on button "Khampa 9910564 590" at bounding box center [152, 150] width 131 height 19
type input "9910564590"
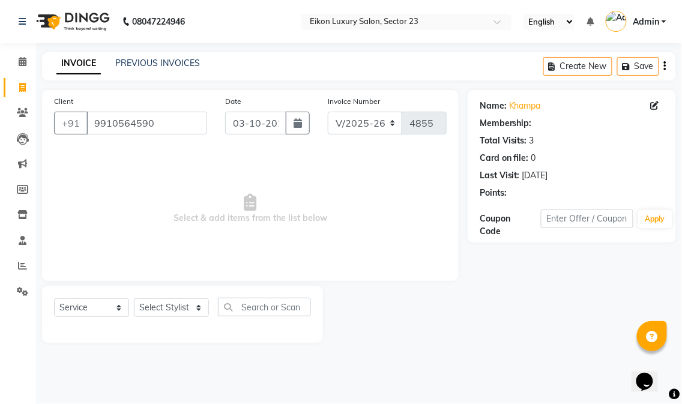
select select "1: Object"
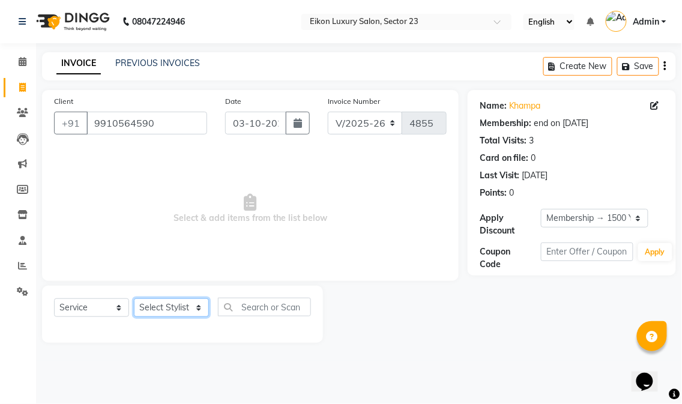
drag, startPoint x: 146, startPoint y: 316, endPoint x: 152, endPoint y: 315, distance: 6.0
click at [146, 316] on select "Select Stylist Abhishek amit [PERSON_NAME] [PERSON_NAME] [PERSON_NAME] [PERSON_…" at bounding box center [171, 307] width 75 height 19
select select "58951"
click at [134, 299] on select "Select Stylist Abhishek amit [PERSON_NAME] [PERSON_NAME] [PERSON_NAME] [PERSON_…" at bounding box center [171, 307] width 75 height 19
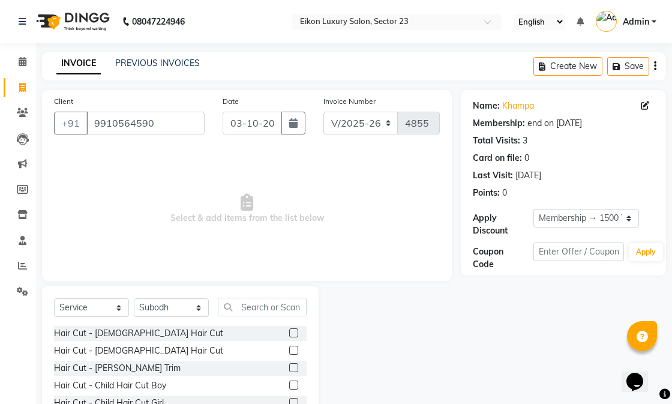
click at [289, 350] on label at bounding box center [293, 350] width 9 height 9
click at [289, 350] on input "checkbox" at bounding box center [293, 351] width 8 height 8
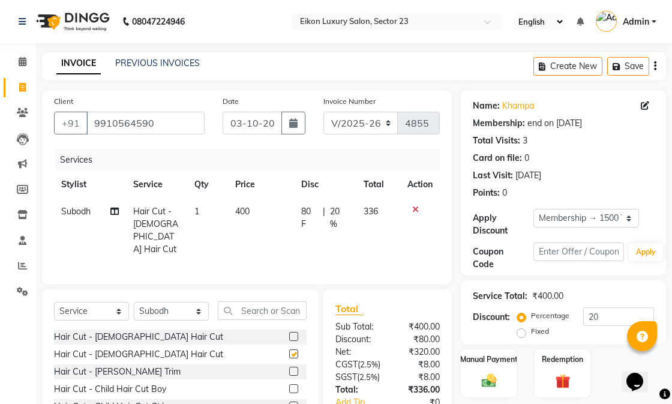
checkbox input "false"
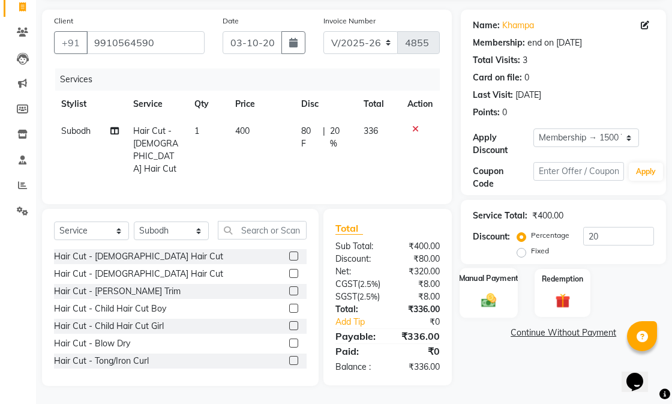
click at [501, 268] on div "Manual Payment" at bounding box center [489, 293] width 58 height 50
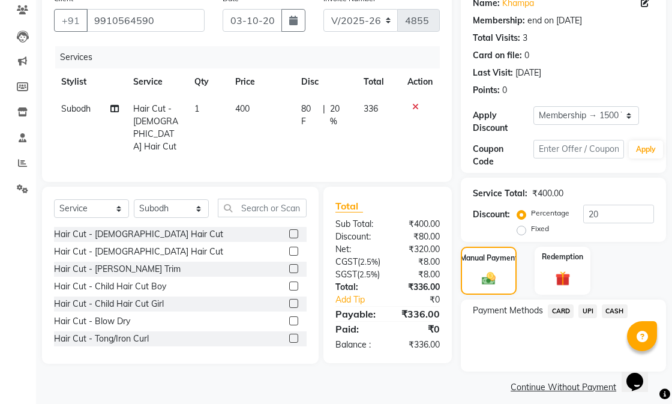
click at [588, 311] on span "UPI" at bounding box center [587, 311] width 19 height 14
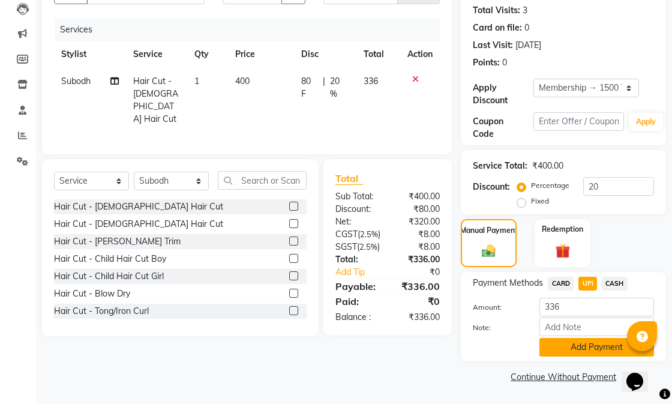
click at [580, 344] on button "Add Payment" at bounding box center [596, 347] width 115 height 19
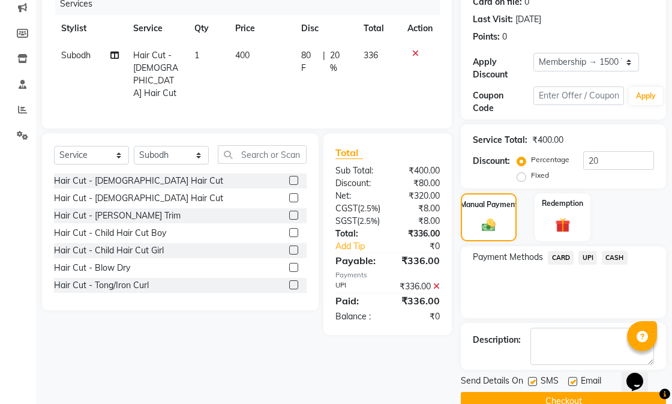
scroll to position [181, 0]
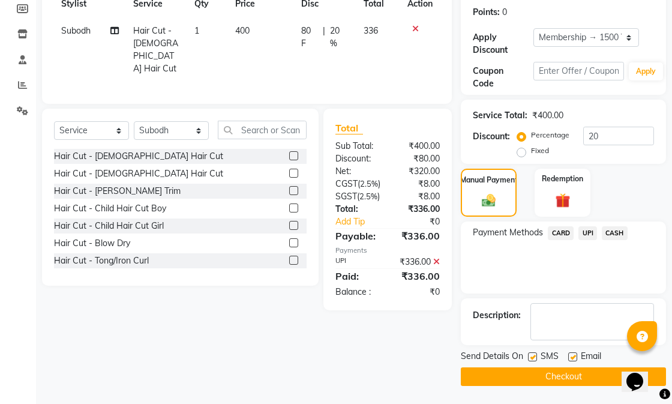
click at [574, 353] on label at bounding box center [572, 356] width 9 height 9
click at [574, 353] on input "checkbox" at bounding box center [572, 357] width 8 height 8
checkbox input "false"
click at [535, 352] on label at bounding box center [532, 356] width 9 height 9
click at [535, 353] on input "checkbox" at bounding box center [532, 357] width 8 height 8
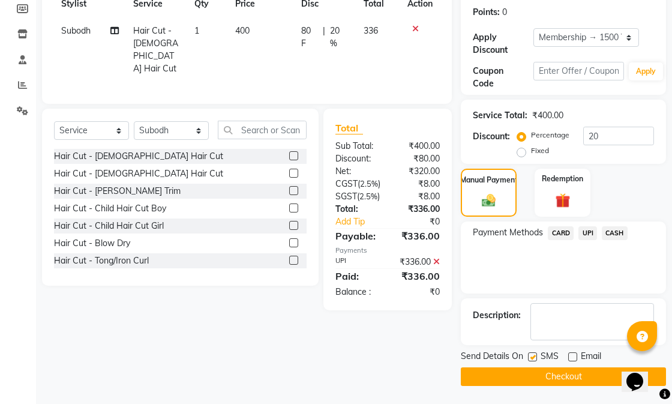
checkbox input "false"
click at [560, 380] on button "Checkout" at bounding box center [563, 376] width 205 height 19
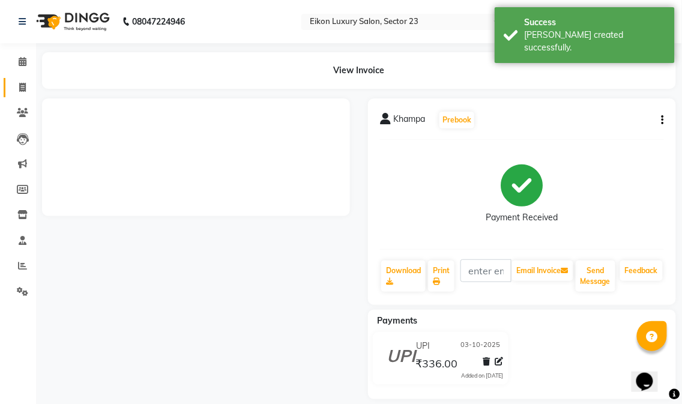
click at [27, 85] on span at bounding box center [22, 88] width 21 height 14
select select "service"
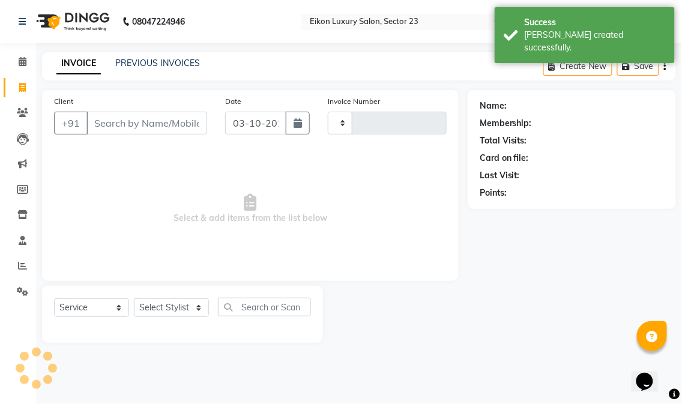
type input "4856"
select select "7080"
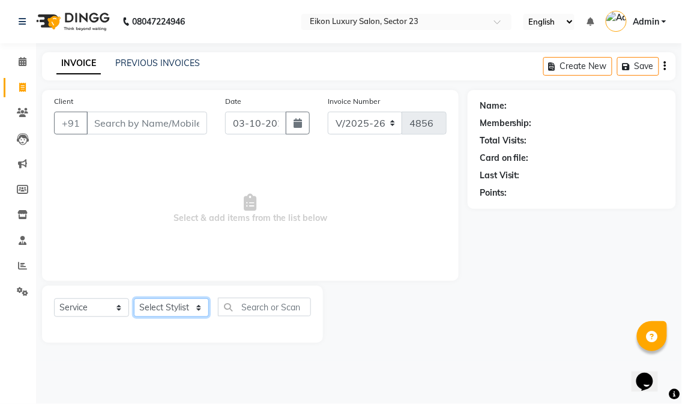
drag, startPoint x: 169, startPoint y: 307, endPoint x: 163, endPoint y: 320, distance: 14.5
click at [170, 308] on select "Select Stylist Abhishek amit [PERSON_NAME] [PERSON_NAME] [PERSON_NAME] [PERSON_…" at bounding box center [171, 307] width 75 height 19
click at [134, 299] on select "Select Stylist Abhishek amit [PERSON_NAME] [PERSON_NAME] [PERSON_NAME] [PERSON_…" at bounding box center [171, 307] width 75 height 19
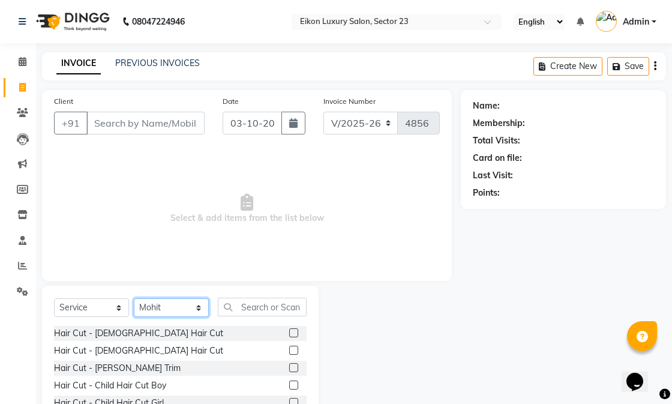
click at [173, 313] on select "Select Stylist Abhishek amit [PERSON_NAME] [PERSON_NAME] [PERSON_NAME] [PERSON_…" at bounding box center [171, 307] width 75 height 19
select select "58956"
click at [134, 299] on select "Select Stylist Abhishek amit [PERSON_NAME] [PERSON_NAME] [PERSON_NAME] [PERSON_…" at bounding box center [171, 307] width 75 height 19
click at [232, 300] on input "text" at bounding box center [262, 307] width 89 height 19
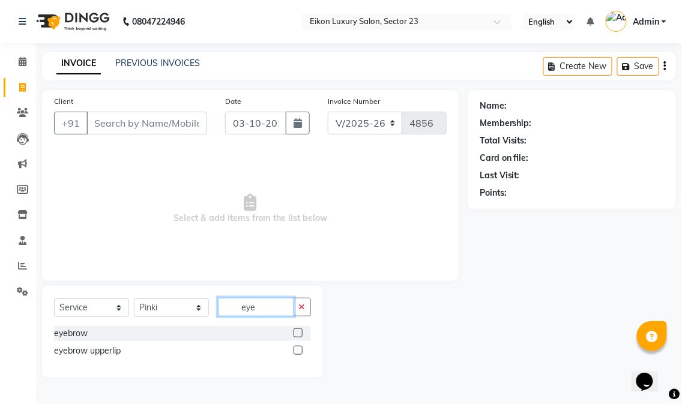
type input "eye"
drag, startPoint x: 298, startPoint y: 345, endPoint x: 292, endPoint y: 284, distance: 61.4
click at [298, 346] on label at bounding box center [297, 350] width 9 height 9
click at [298, 347] on input "checkbox" at bounding box center [297, 351] width 8 height 8
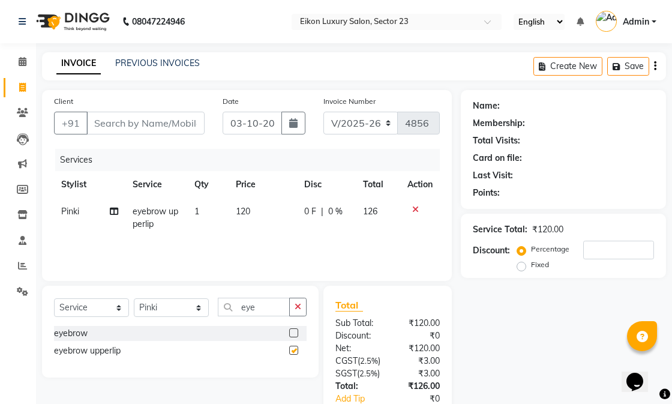
checkbox input "false"
click at [162, 127] on input "Client" at bounding box center [145, 123] width 118 height 23
type input "u"
type input "0"
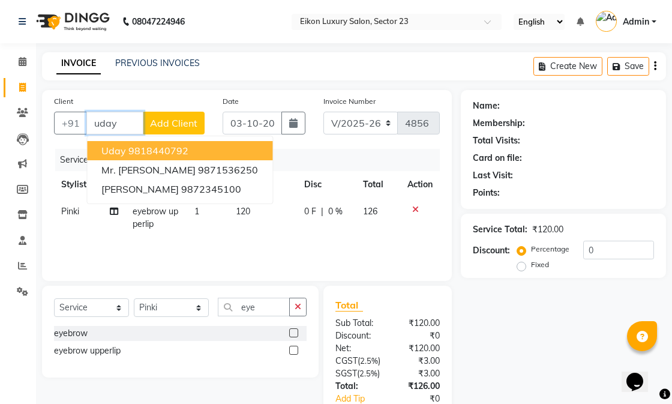
click at [168, 143] on button "Uday 9818440792" at bounding box center [179, 150] width 185 height 19
type input "9818440792"
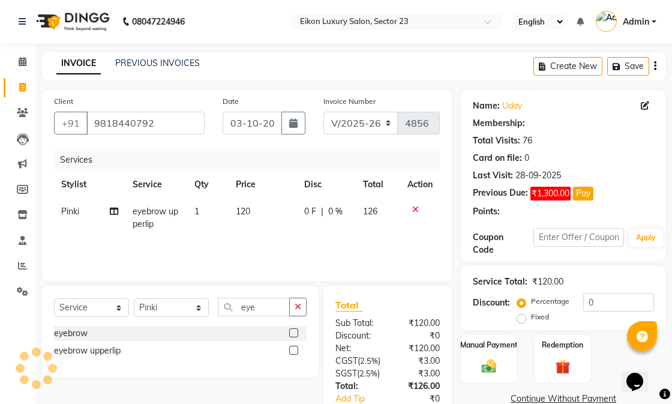
scroll to position [101, 0]
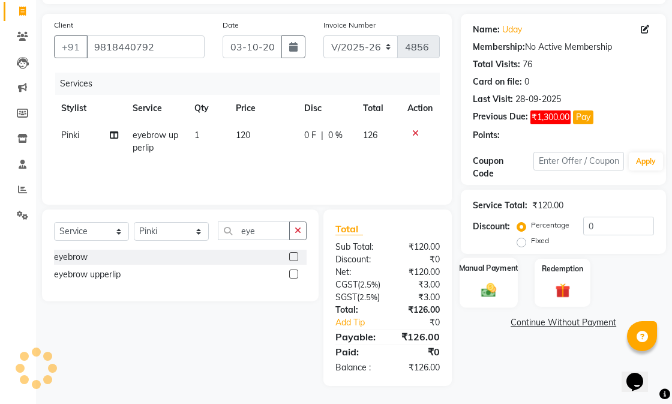
click at [508, 257] on div "Manual Payment" at bounding box center [489, 282] width 58 height 50
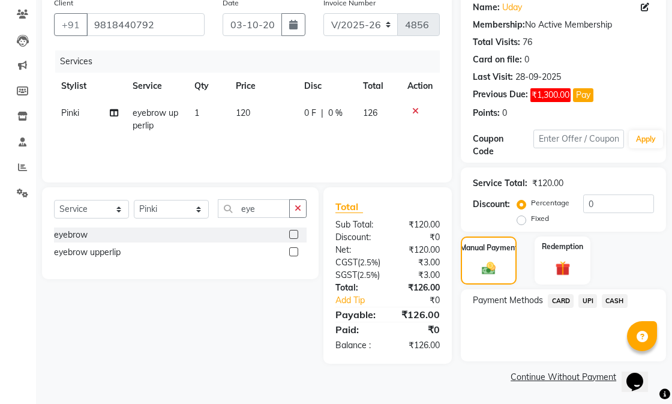
click at [591, 296] on span "UPI" at bounding box center [587, 301] width 19 height 14
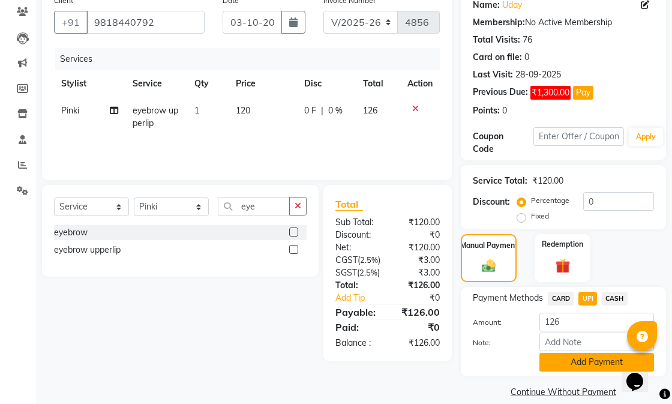
click at [598, 355] on button "Add Payment" at bounding box center [596, 362] width 115 height 19
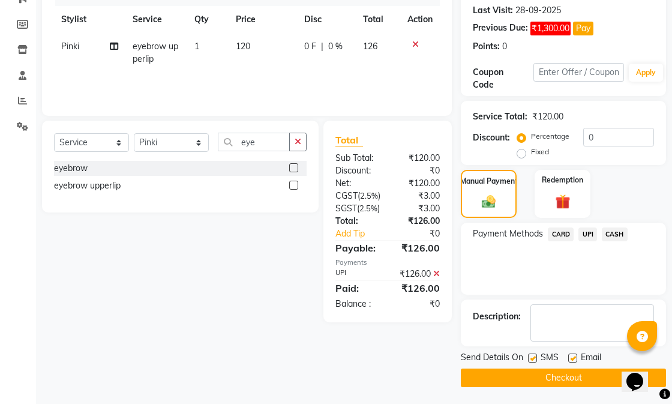
scroll to position [166, 0]
click at [575, 358] on label at bounding box center [572, 357] width 9 height 9
click at [575, 358] on input "checkbox" at bounding box center [572, 358] width 8 height 8
checkbox input "false"
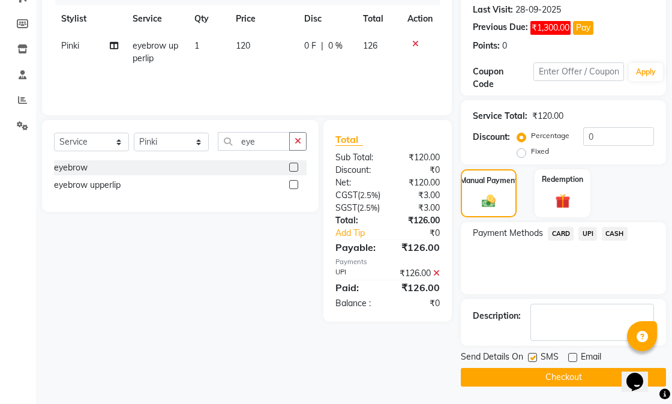
click at [535, 357] on label at bounding box center [532, 357] width 9 height 9
click at [535, 357] on input "checkbox" at bounding box center [532, 358] width 8 height 8
checkbox input "false"
click at [537, 370] on button "Checkout" at bounding box center [563, 377] width 205 height 19
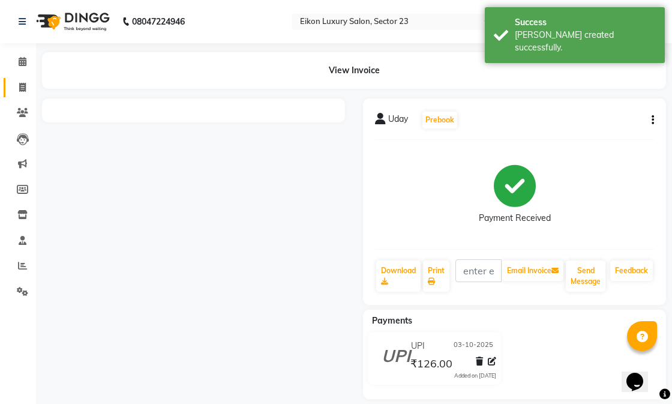
click at [26, 85] on span at bounding box center [22, 88] width 21 height 14
select select "service"
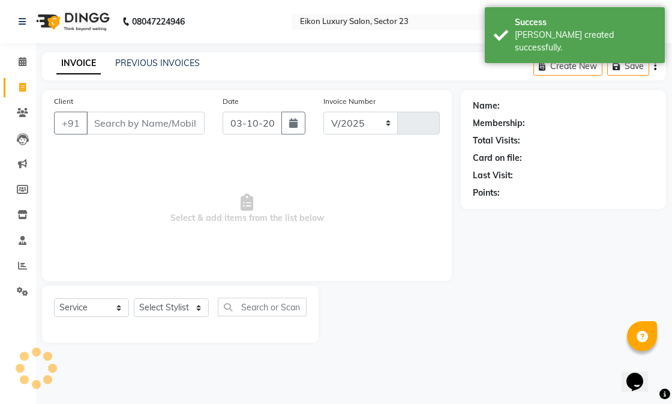
select select "7080"
type input "4857"
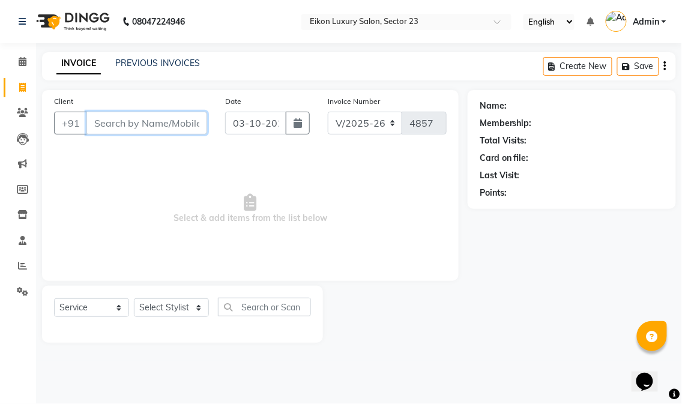
click at [148, 127] on input "Client" at bounding box center [146, 123] width 121 height 23
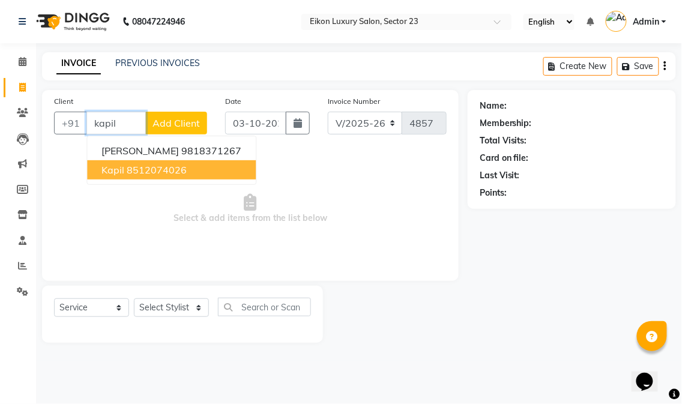
click at [194, 171] on button "Kapil 8512074026" at bounding box center [171, 169] width 169 height 19
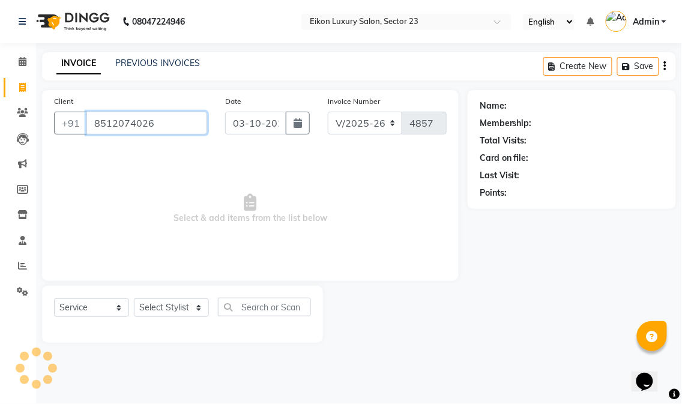
type input "8512074026"
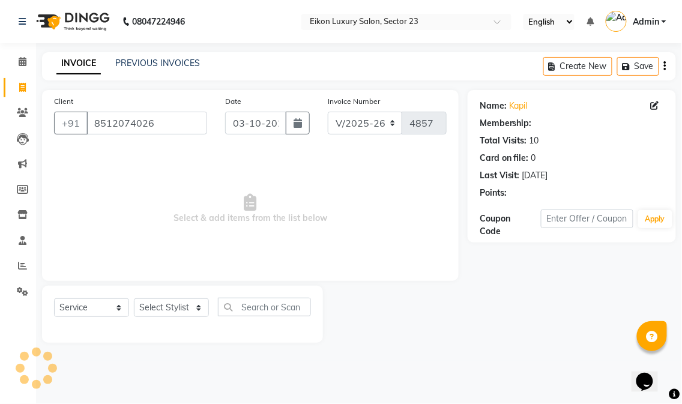
select select "1: Object"
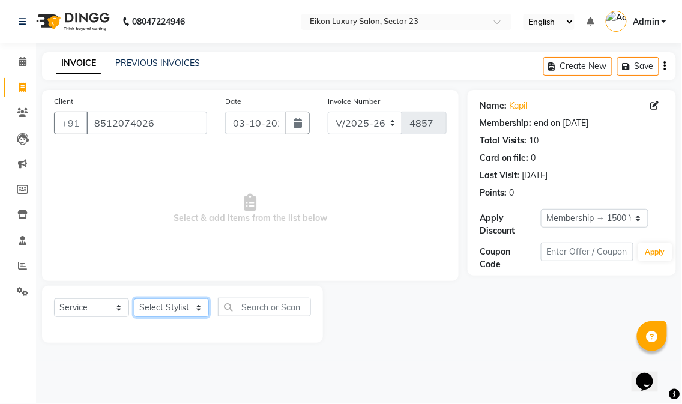
click at [188, 307] on select "Select Stylist Abhishek amit [PERSON_NAME] [PERSON_NAME] [PERSON_NAME] [PERSON_…" at bounding box center [171, 307] width 75 height 19
select select "81687"
click at [134, 299] on select "Select Stylist Abhishek amit [PERSON_NAME] [PERSON_NAME] [PERSON_NAME] [PERSON_…" at bounding box center [171, 307] width 75 height 19
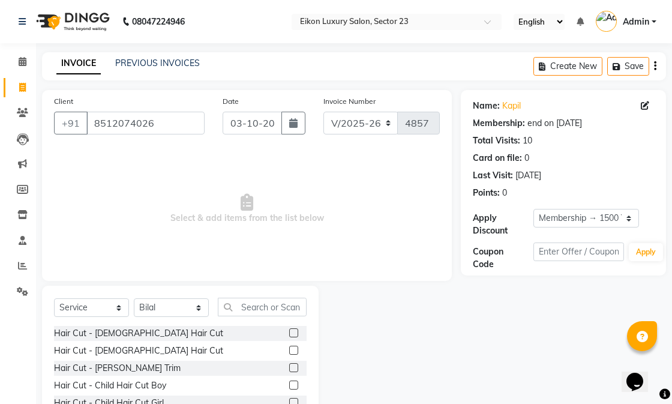
click at [289, 349] on label at bounding box center [293, 350] width 9 height 9
click at [289, 349] on input "checkbox" at bounding box center [293, 351] width 8 height 8
checkbox input "true"
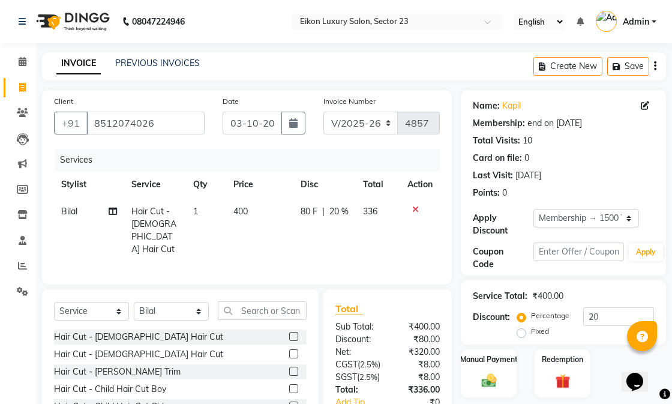
click at [289, 370] on label at bounding box center [293, 371] width 9 height 9
click at [289, 370] on input "checkbox" at bounding box center [293, 372] width 8 height 8
checkbox input "true"
checkbox input "false"
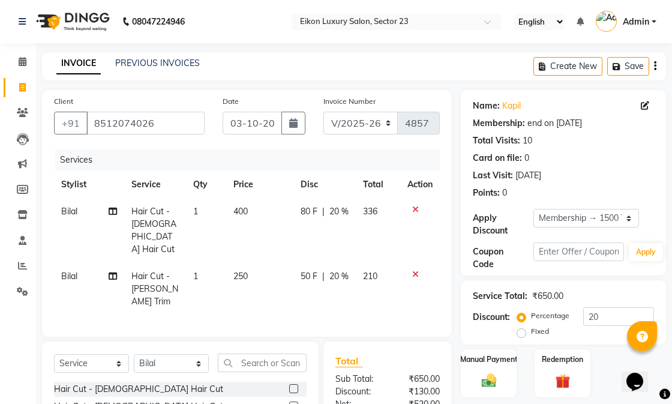
checkbox input "false"
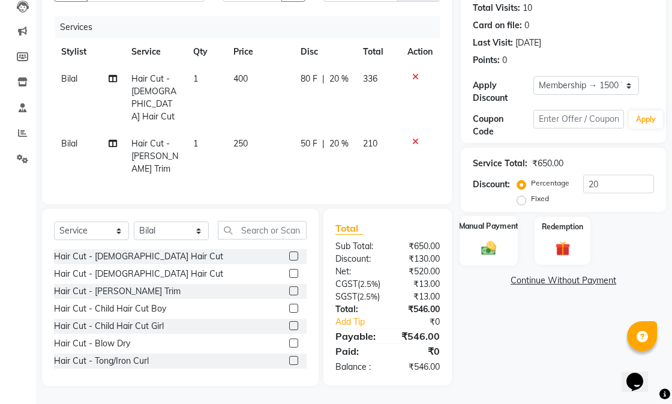
click at [475, 232] on div "Manual Payment" at bounding box center [489, 240] width 58 height 50
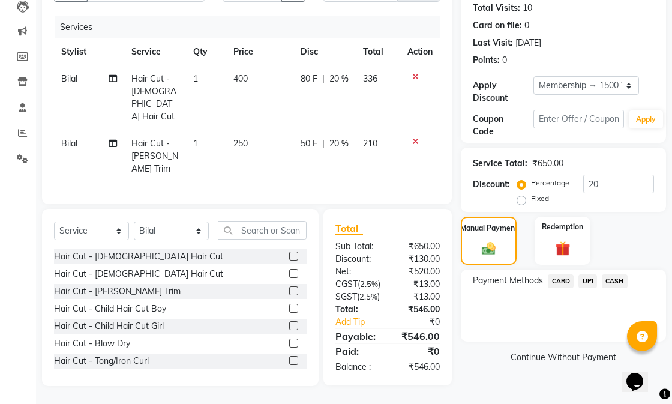
click at [581, 274] on span "UPI" at bounding box center [587, 281] width 19 height 14
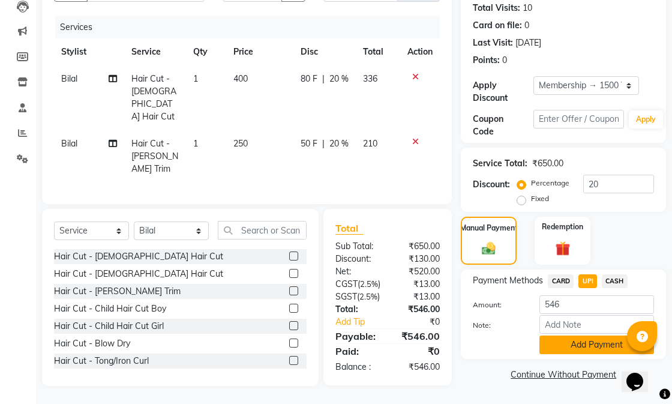
click at [604, 335] on button "Add Payment" at bounding box center [596, 344] width 115 height 19
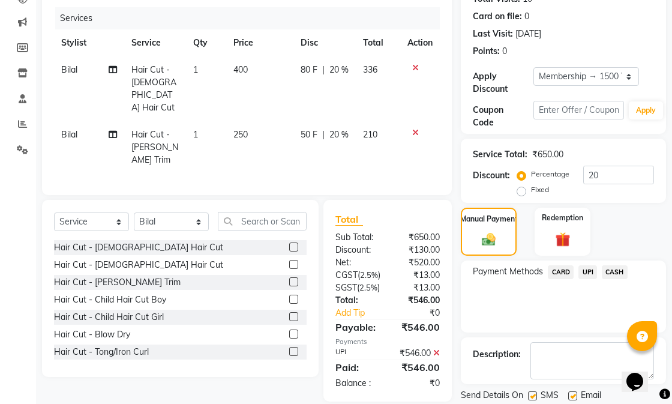
scroll to position [181, 0]
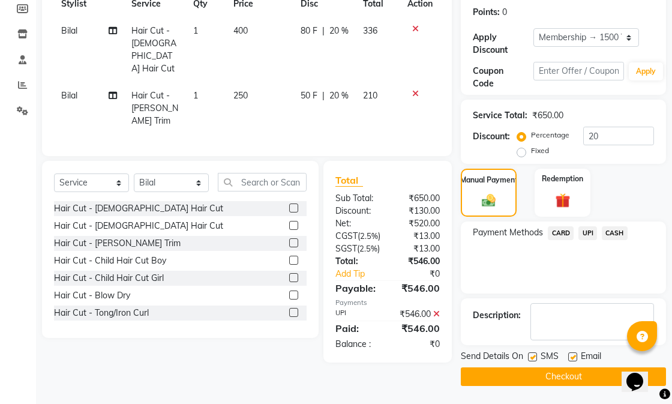
click at [574, 356] on label at bounding box center [572, 356] width 9 height 9
click at [574, 356] on input "checkbox" at bounding box center [572, 357] width 8 height 8
checkbox input "false"
click at [569, 376] on button "Checkout" at bounding box center [563, 376] width 205 height 19
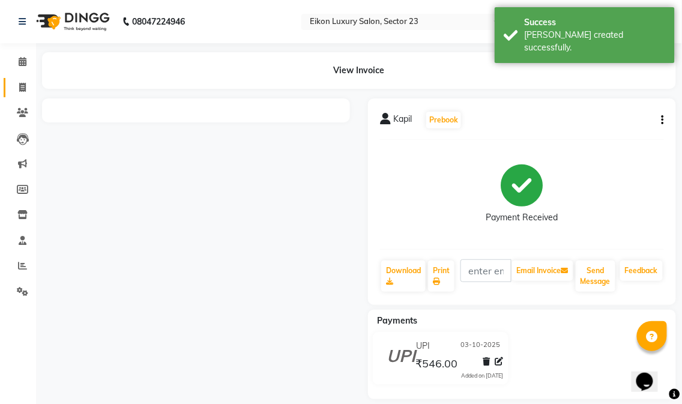
click at [22, 91] on icon at bounding box center [22, 87] width 7 height 9
select select "service"
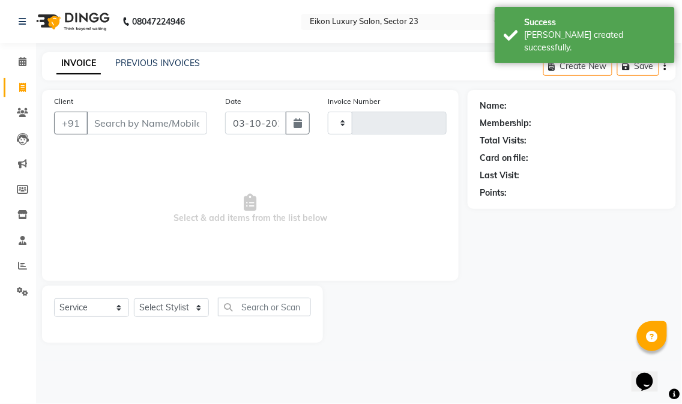
type input "4858"
select select "7080"
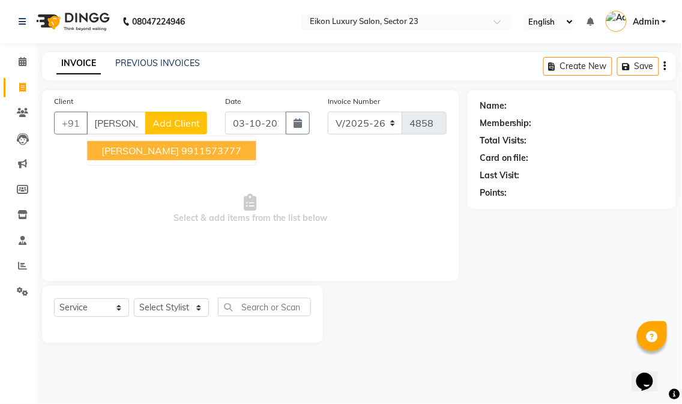
click at [181, 153] on ngb-highlight "9911573777" at bounding box center [211, 151] width 60 height 12
type input "9911573777"
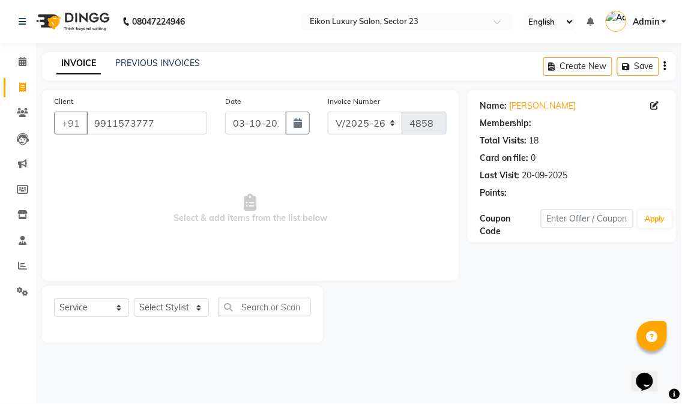
select select "1: Object"
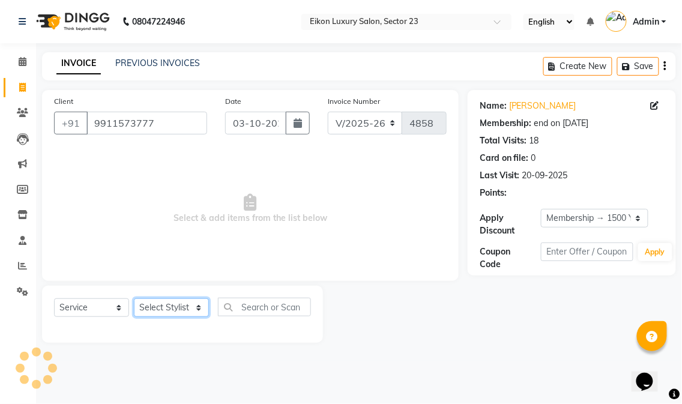
click at [170, 304] on select "Select Stylist Abhishek amit [PERSON_NAME] [PERSON_NAME] [PERSON_NAME] [PERSON_…" at bounding box center [171, 307] width 75 height 19
select select "58950"
click at [134, 299] on select "Select Stylist Abhishek amit [PERSON_NAME] [PERSON_NAME] [PERSON_NAME] [PERSON_…" at bounding box center [171, 307] width 75 height 19
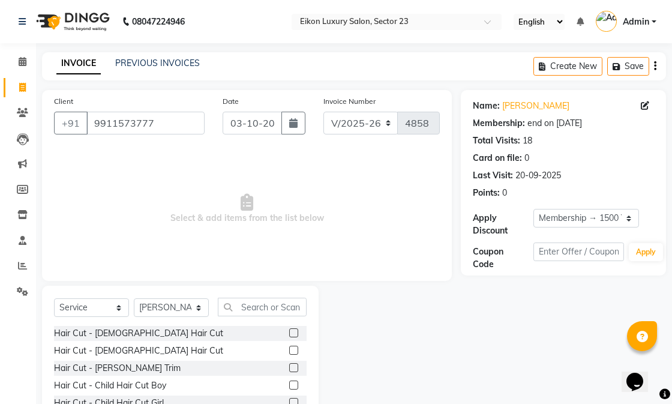
drag, startPoint x: 285, startPoint y: 369, endPoint x: 289, endPoint y: 356, distance: 13.7
click at [289, 369] on label at bounding box center [293, 367] width 9 height 9
click at [289, 369] on input "checkbox" at bounding box center [293, 368] width 8 height 8
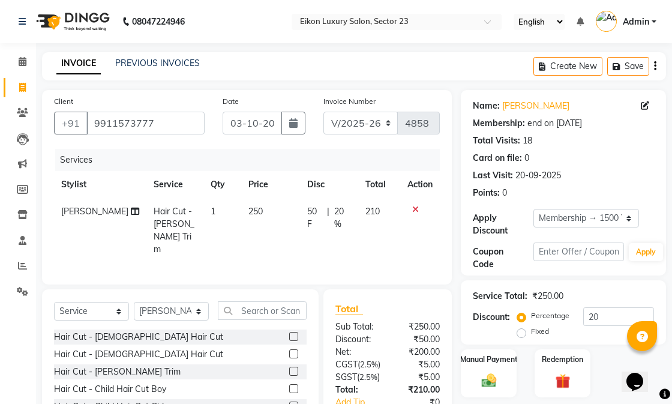
checkbox input "false"
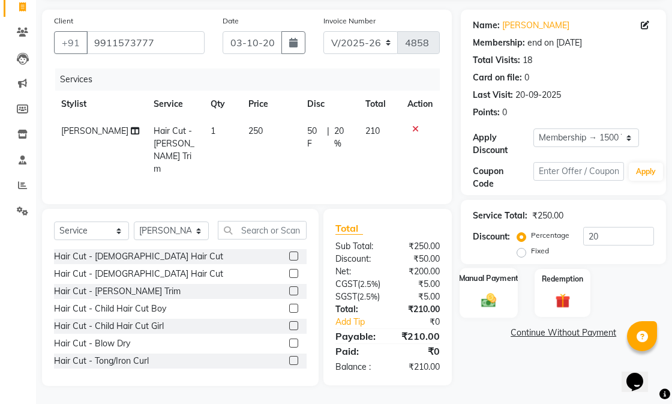
click at [494, 268] on div "Manual Payment" at bounding box center [489, 293] width 58 height 50
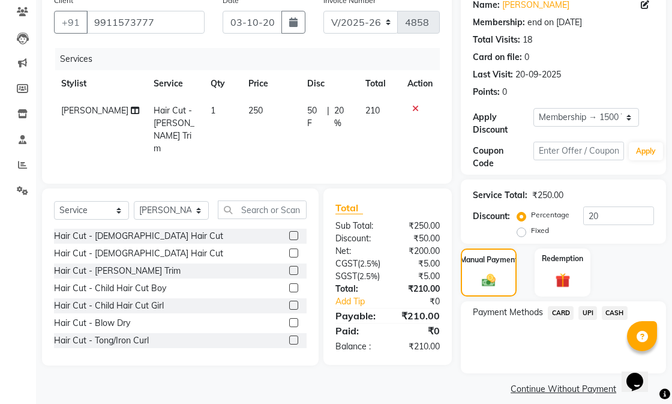
click at [615, 308] on span "CASH" at bounding box center [615, 313] width 26 height 14
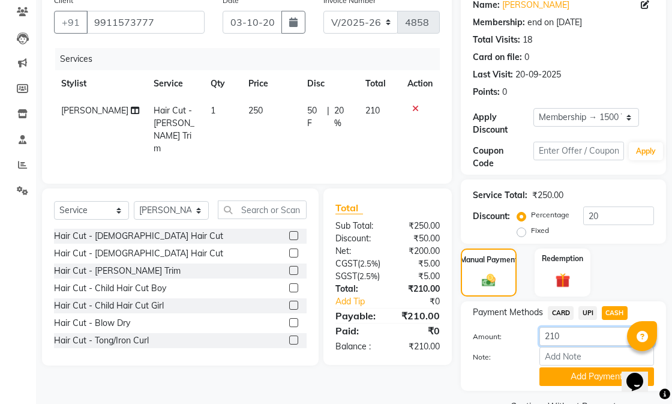
drag, startPoint x: 569, startPoint y: 332, endPoint x: 550, endPoint y: 336, distance: 19.1
click at [550, 336] on input "210" at bounding box center [596, 336] width 115 height 19
type input "200"
click at [573, 374] on button "Add Payment" at bounding box center [596, 376] width 115 height 19
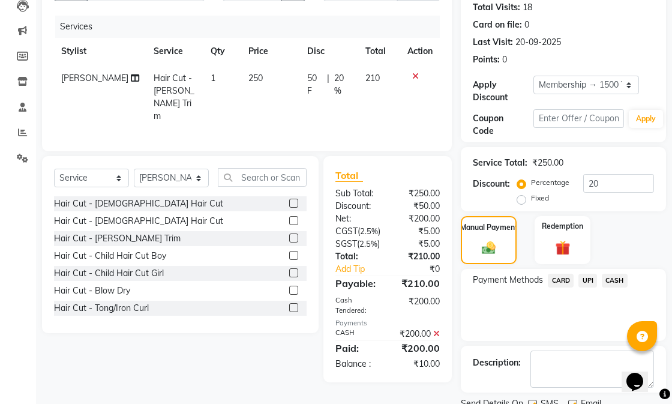
scroll to position [181, 0]
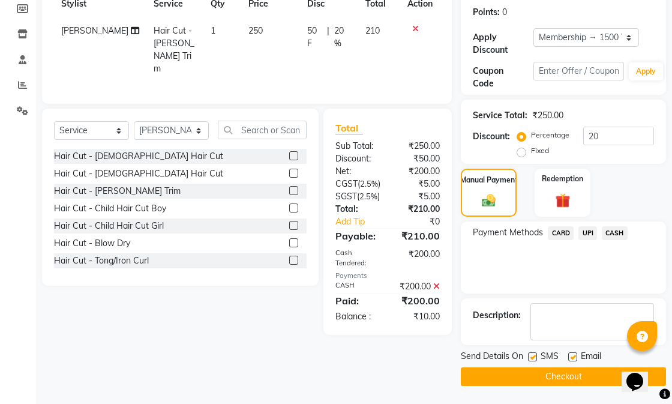
click at [574, 356] on label at bounding box center [572, 356] width 9 height 9
click at [574, 356] on input "checkbox" at bounding box center [572, 357] width 8 height 8
checkbox input "false"
drag, startPoint x: 535, startPoint y: 359, endPoint x: 541, endPoint y: 387, distance: 28.8
click at [536, 359] on label at bounding box center [532, 356] width 9 height 9
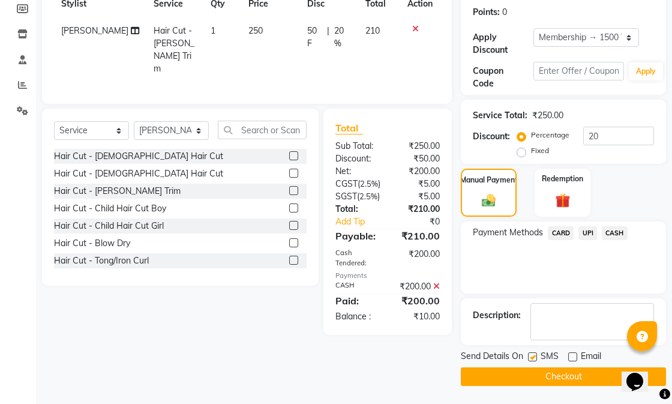
click at [536, 359] on input "checkbox" at bounding box center [532, 357] width 8 height 8
checkbox input "false"
click at [541, 388] on main "INVOICE PREVIOUS INVOICES Create New Save Client [PHONE_NUMBER] Date [DATE] Inv…" at bounding box center [354, 138] width 636 height 532
click at [539, 379] on button "Checkout" at bounding box center [563, 376] width 205 height 19
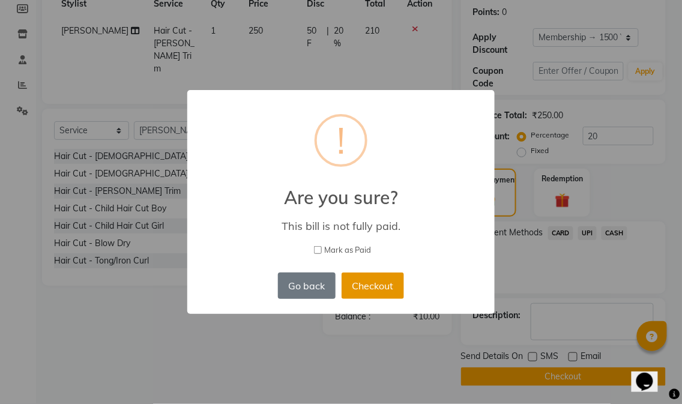
click at [375, 282] on button "Checkout" at bounding box center [372, 285] width 62 height 26
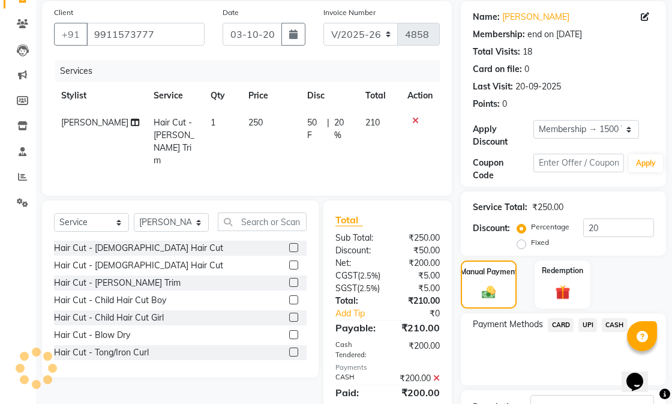
scroll to position [0, 0]
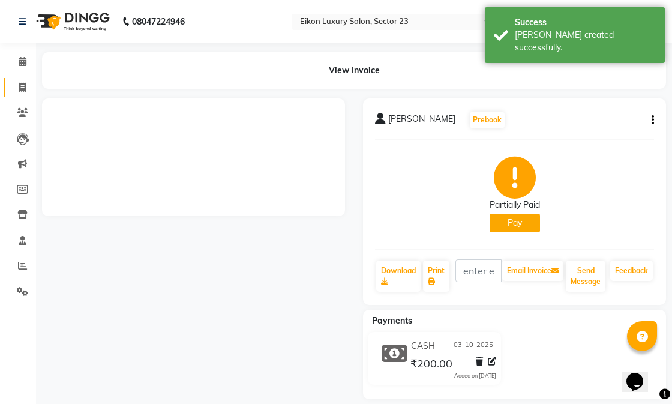
click at [23, 92] on span at bounding box center [22, 88] width 21 height 14
select select "service"
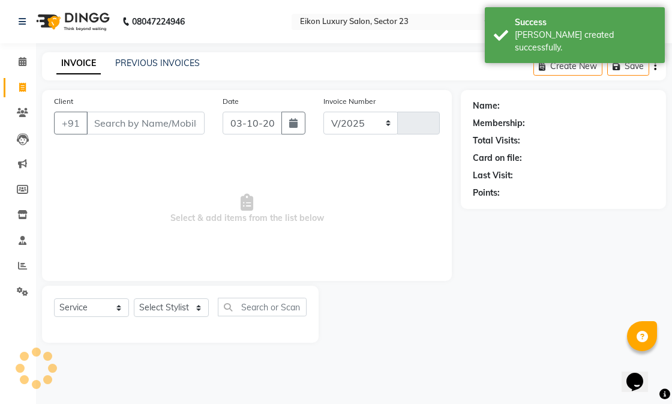
select select "7080"
type input "4859"
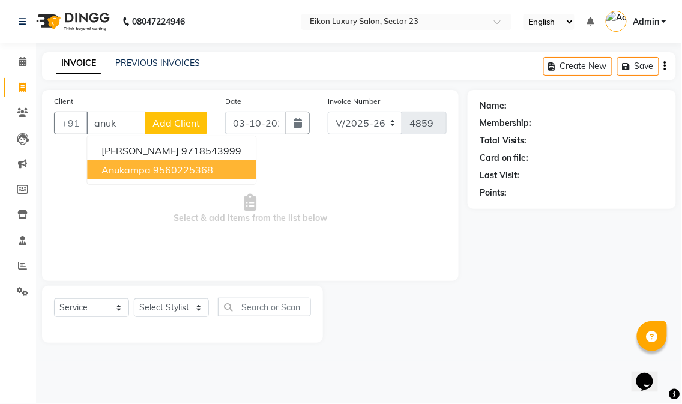
click at [163, 164] on ngb-highlight "9560225368" at bounding box center [183, 170] width 60 height 12
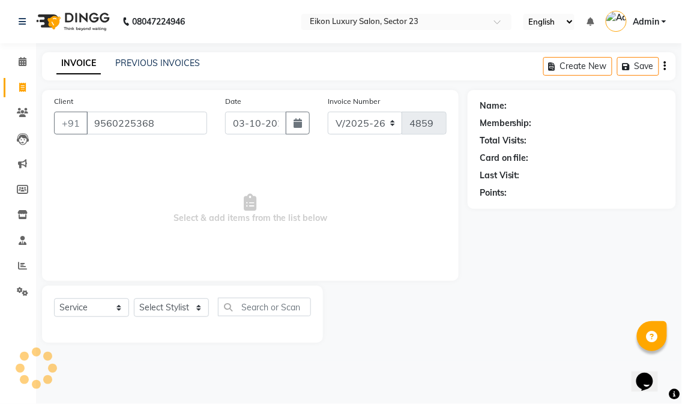
type input "9560225368"
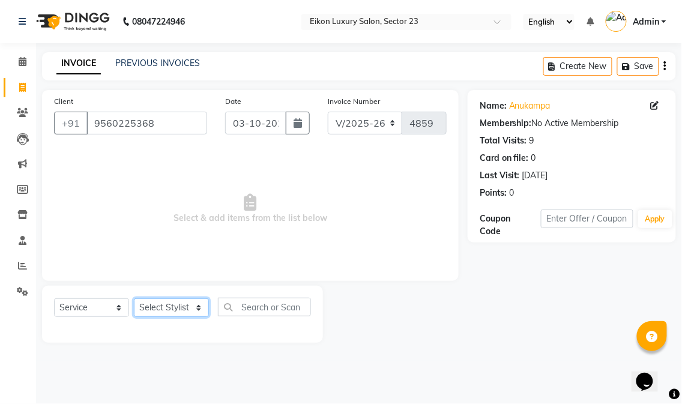
click at [160, 313] on select "Select Stylist Abhishek amit [PERSON_NAME] [PERSON_NAME] [PERSON_NAME] [PERSON_…" at bounding box center [171, 307] width 75 height 19
select select "58948"
click at [134, 299] on select "Select Stylist Abhishek amit [PERSON_NAME] [PERSON_NAME] [PERSON_NAME] [PERSON_…" at bounding box center [171, 307] width 75 height 19
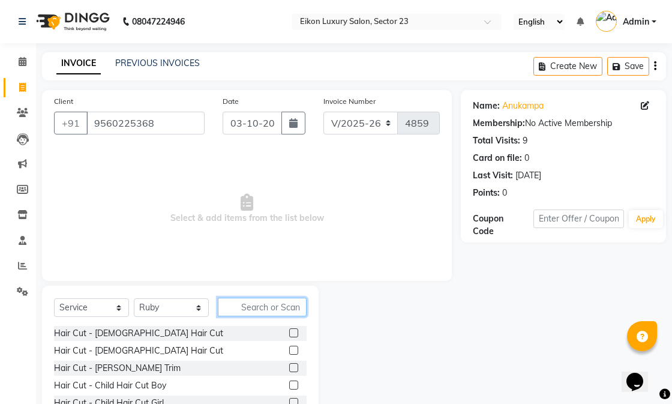
click at [284, 313] on input "text" at bounding box center [262, 307] width 89 height 19
click at [289, 318] on div "Select Service Product Membership Package Voucher Prepaid Gift Card Select Styl…" at bounding box center [180, 312] width 253 height 28
click at [284, 314] on input "text" at bounding box center [262, 307] width 89 height 19
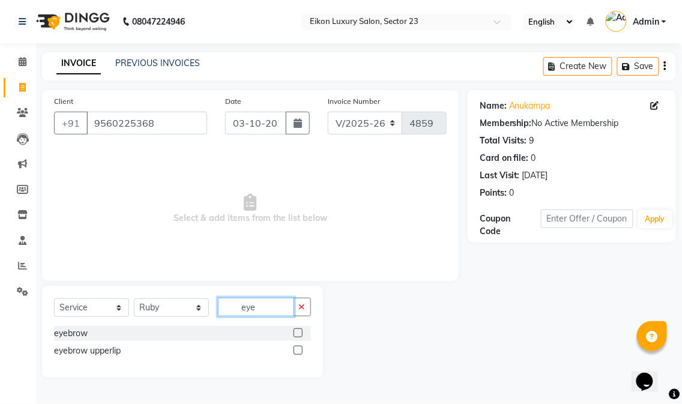
type input "eye"
click at [300, 334] on label at bounding box center [297, 332] width 9 height 9
click at [300, 334] on input "checkbox" at bounding box center [297, 333] width 8 height 8
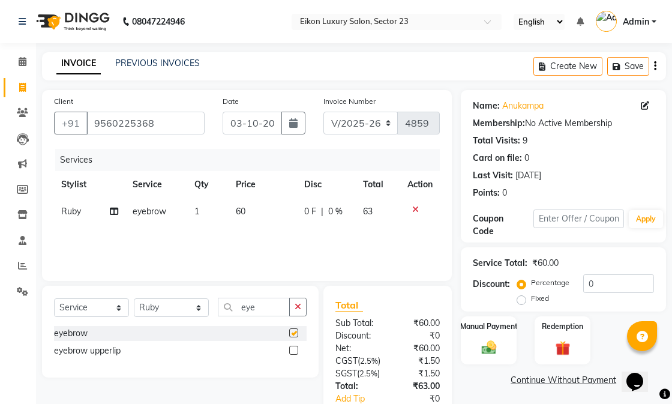
checkbox input "false"
drag, startPoint x: 604, startPoint y: 286, endPoint x: 576, endPoint y: 283, distance: 28.4
click at [576, 283] on div "Percentage Fixed 0" at bounding box center [587, 290] width 134 height 32
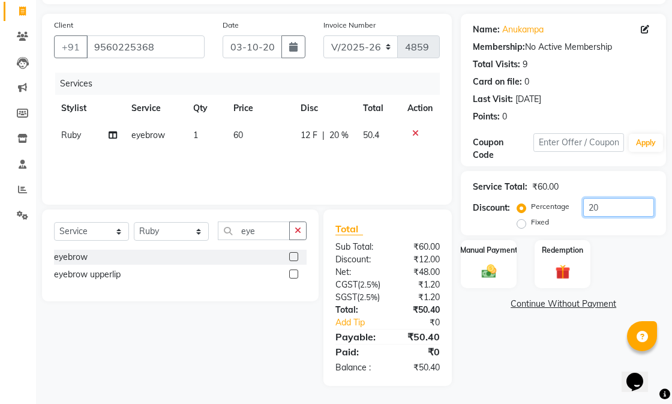
type input "20"
click at [556, 321] on div "Name: Anukampa Membership: No Active Membership Total Visits: 9 Card on file: 0…" at bounding box center [568, 200] width 214 height 372
click at [500, 262] on img at bounding box center [488, 270] width 25 height 17
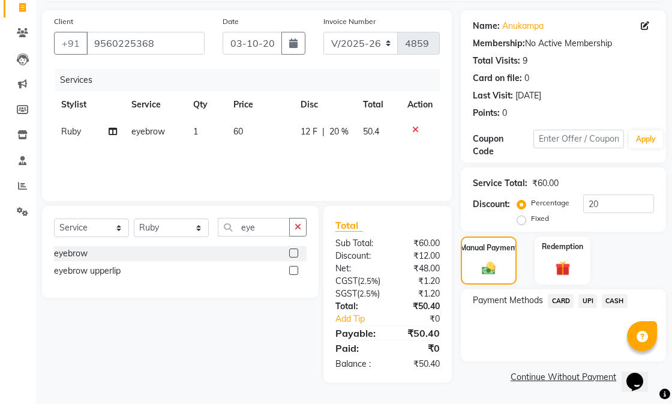
drag, startPoint x: 587, startPoint y: 280, endPoint x: 585, endPoint y: 289, distance: 9.2
click at [587, 294] on span "UPI" at bounding box center [587, 301] width 19 height 14
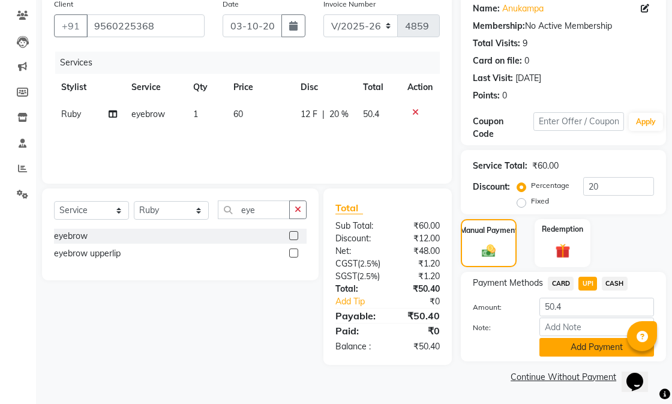
click at [578, 340] on button "Add Payment" at bounding box center [596, 347] width 115 height 19
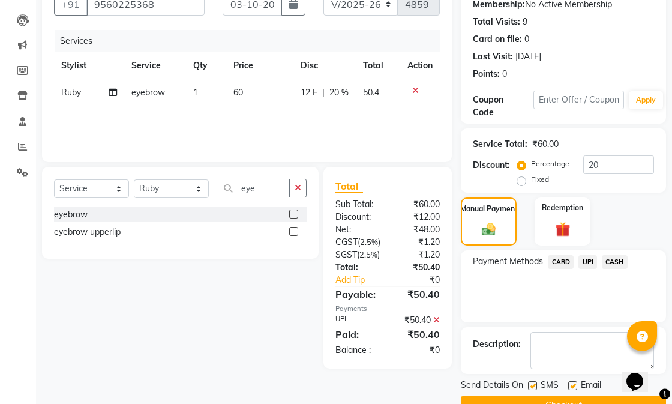
scroll to position [147, 0]
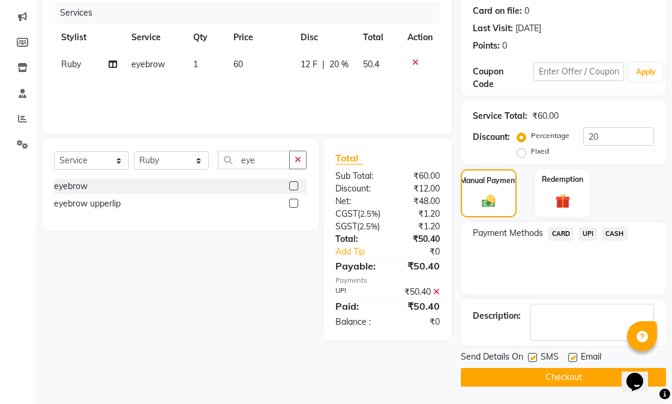
click at [571, 358] on label at bounding box center [572, 357] width 9 height 9
click at [571, 358] on input "checkbox" at bounding box center [572, 358] width 8 height 8
checkbox input "false"
click at [542, 374] on button "Checkout" at bounding box center [563, 377] width 205 height 19
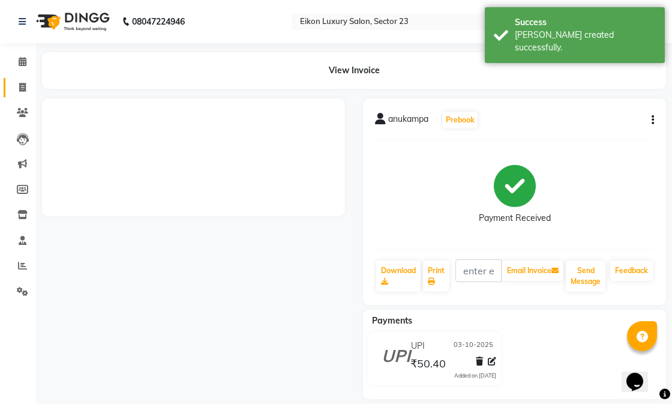
click at [14, 84] on span at bounding box center [22, 88] width 21 height 14
select select "service"
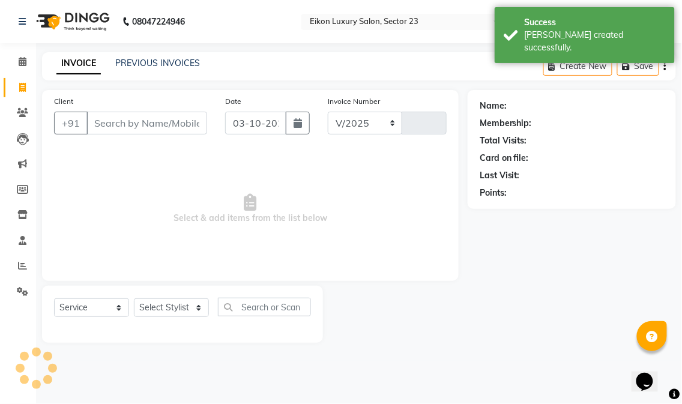
select select "7080"
type input "4860"
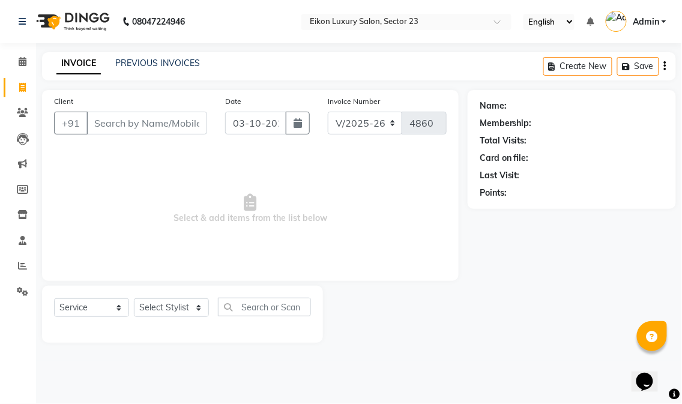
click at [162, 218] on span "Select & add items from the list below" at bounding box center [250, 209] width 392 height 120
click at [166, 310] on select "Select Stylist Abhishek amit [PERSON_NAME] [PERSON_NAME] [PERSON_NAME] [PERSON_…" at bounding box center [171, 307] width 75 height 19
select select "91041"
click at [134, 299] on select "Select Stylist Abhishek amit [PERSON_NAME] [PERSON_NAME] [PERSON_NAME] [PERSON_…" at bounding box center [171, 307] width 75 height 19
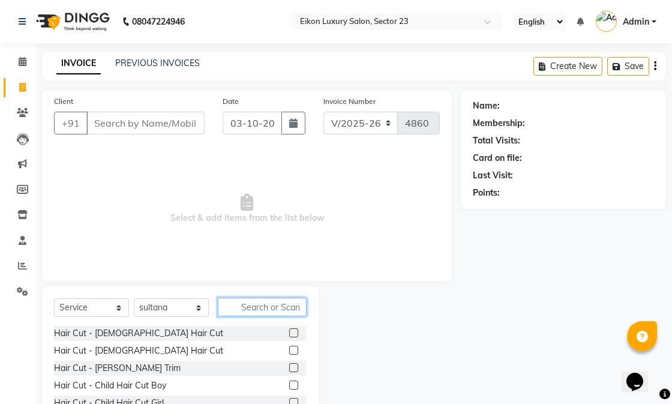
click at [243, 308] on input "text" at bounding box center [262, 307] width 89 height 19
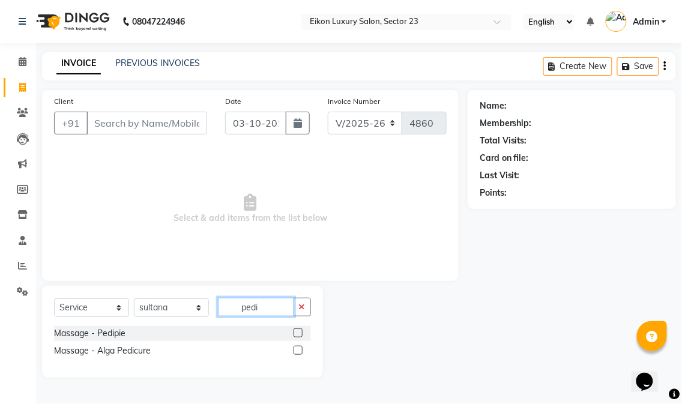
type input "pedi"
drag, startPoint x: 296, startPoint y: 350, endPoint x: 287, endPoint y: 350, distance: 9.0
click at [295, 350] on label at bounding box center [297, 350] width 9 height 9
click at [295, 350] on input "checkbox" at bounding box center [297, 351] width 8 height 8
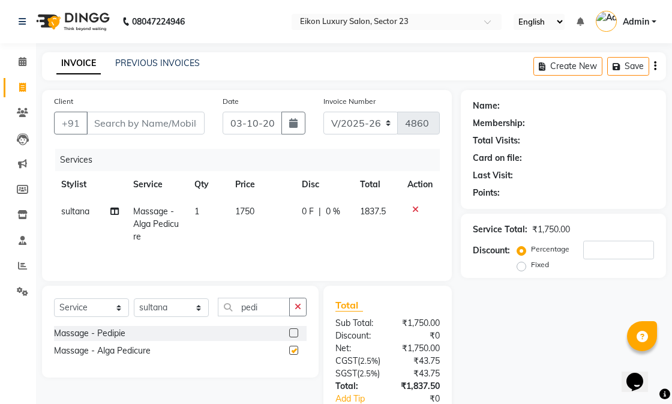
checkbox input "false"
drag, startPoint x: 262, startPoint y: 312, endPoint x: 230, endPoint y: 305, distance: 32.0
click at [230, 305] on input "pedi" at bounding box center [254, 307] width 72 height 19
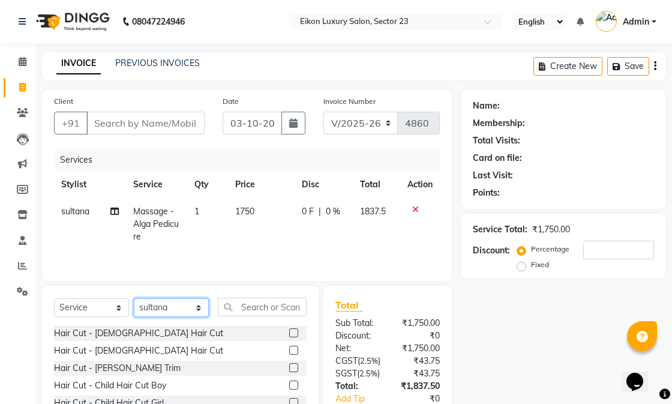
click at [175, 314] on select "Select Stylist Abhishek amit [PERSON_NAME] [PERSON_NAME] [PERSON_NAME] [PERSON_…" at bounding box center [171, 307] width 75 height 19
click at [134, 299] on select "Select Stylist Abhishek amit [PERSON_NAME] [PERSON_NAME] [PERSON_NAME] [PERSON_…" at bounding box center [171, 307] width 75 height 19
click at [267, 307] on input "text" at bounding box center [262, 307] width 89 height 19
click at [177, 308] on select "Select Stylist Abhishek amit [PERSON_NAME] [PERSON_NAME] [PERSON_NAME] [PERSON_…" at bounding box center [171, 307] width 75 height 19
select select "58953"
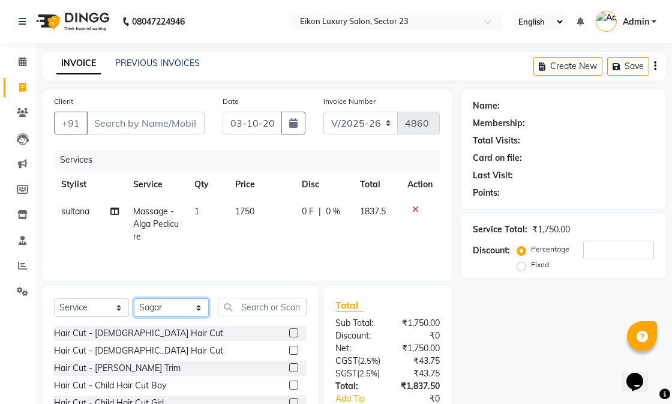
click at [134, 299] on select "Select Stylist Abhishek amit [PERSON_NAME] [PERSON_NAME] [PERSON_NAME] [PERSON_…" at bounding box center [171, 307] width 75 height 19
click at [260, 306] on input "text" at bounding box center [262, 307] width 89 height 19
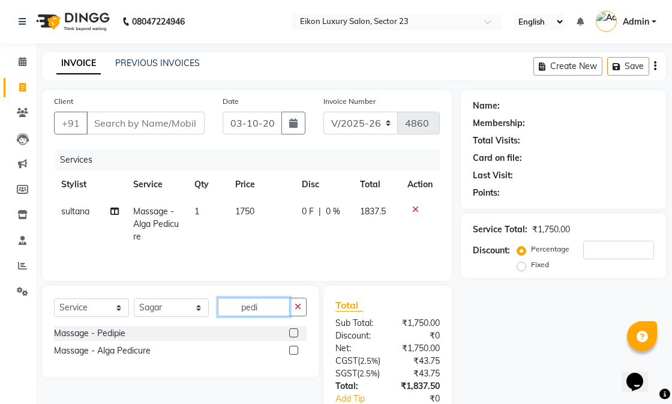
type input "pedi"
click at [293, 350] on label at bounding box center [293, 350] width 9 height 9
click at [293, 350] on input "checkbox" at bounding box center [293, 351] width 8 height 8
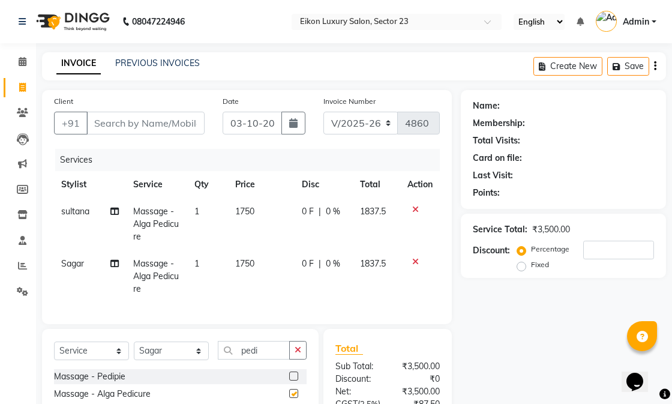
checkbox input "false"
drag, startPoint x: 263, startPoint y: 355, endPoint x: 230, endPoint y: 352, distance: 33.1
click at [230, 352] on input "pedi" at bounding box center [254, 350] width 72 height 19
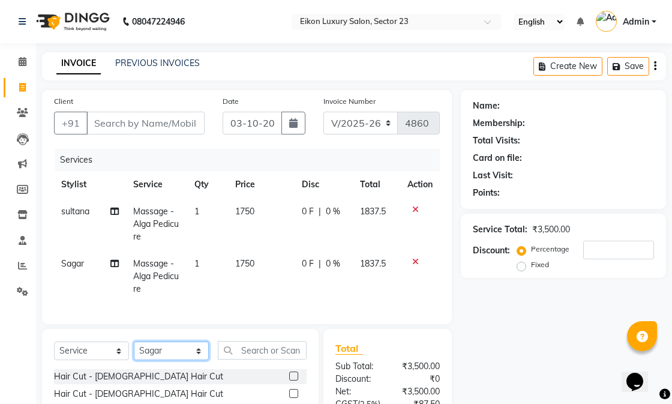
drag, startPoint x: 174, startPoint y: 365, endPoint x: 176, endPoint y: 359, distance: 6.5
click at [174, 360] on select "Select Stylist Abhishek amit [PERSON_NAME] [PERSON_NAME] [PERSON_NAME] [PERSON_…" at bounding box center [171, 350] width 75 height 19
select select "58949"
click at [134, 352] on select "Select Stylist Abhishek amit [PERSON_NAME] [PERSON_NAME] [PERSON_NAME] [PERSON_…" at bounding box center [171, 350] width 75 height 19
click at [289, 380] on label at bounding box center [293, 375] width 9 height 9
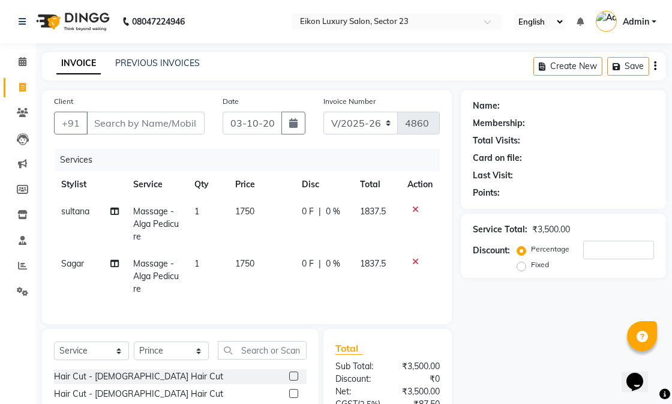
click at [289, 380] on input "checkbox" at bounding box center [293, 377] width 8 height 8
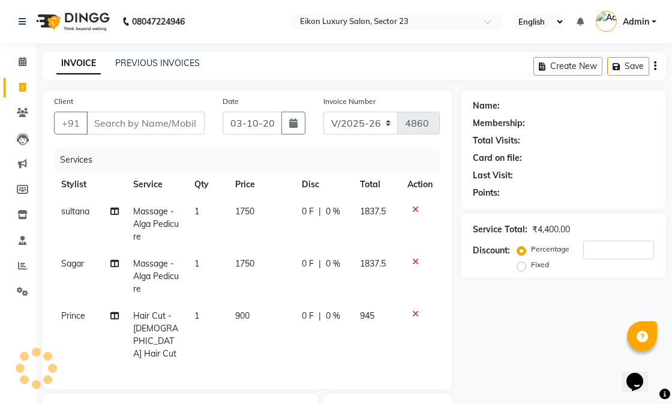
checkbox input "false"
click at [139, 124] on input "Client" at bounding box center [145, 123] width 118 height 23
click at [124, 130] on input "Client" at bounding box center [145, 123] width 118 height 23
type input "d"
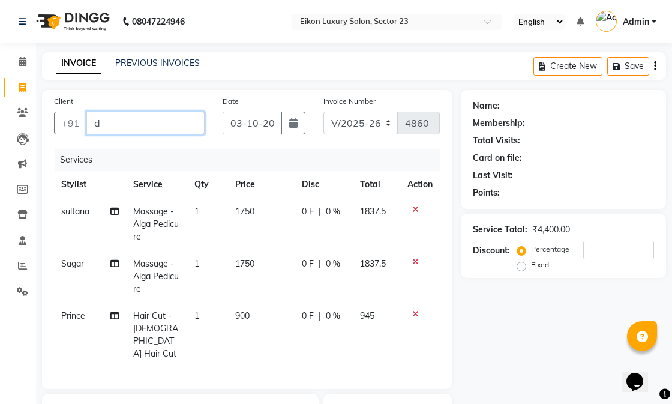
type input "0"
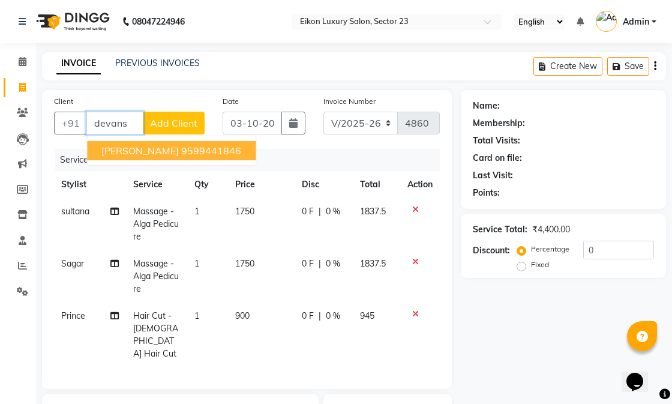
click at [181, 154] on ngb-highlight "9599441846" at bounding box center [211, 151] width 60 height 12
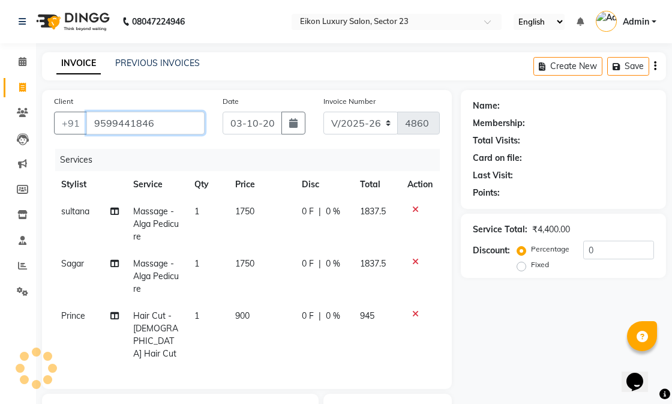
type input "9599441846"
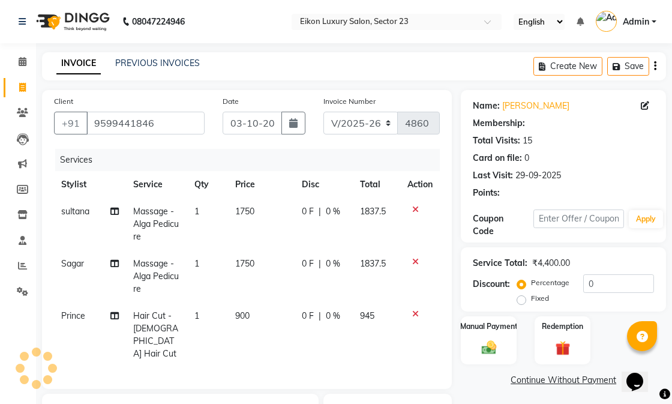
select select "1: Object"
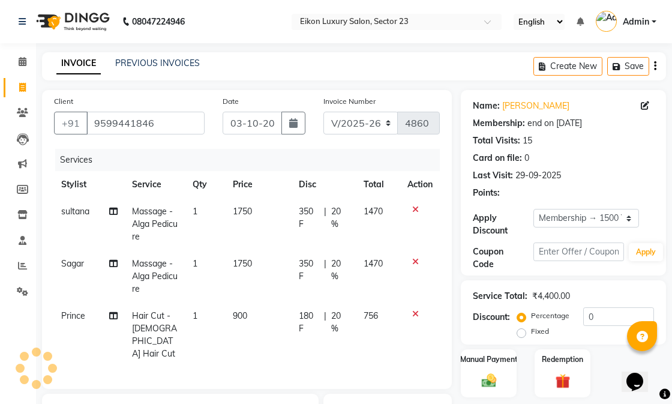
type input "20"
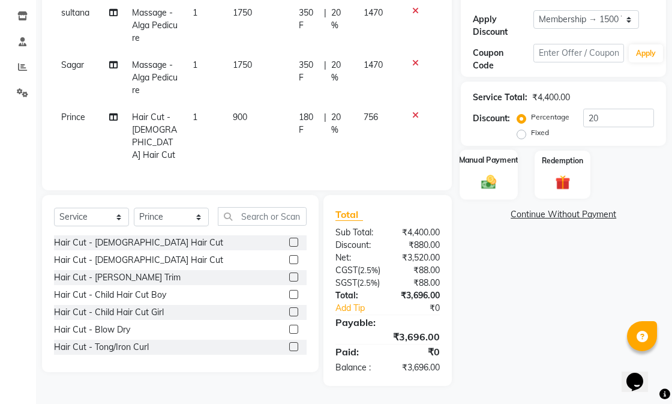
click at [495, 173] on img at bounding box center [488, 181] width 25 height 17
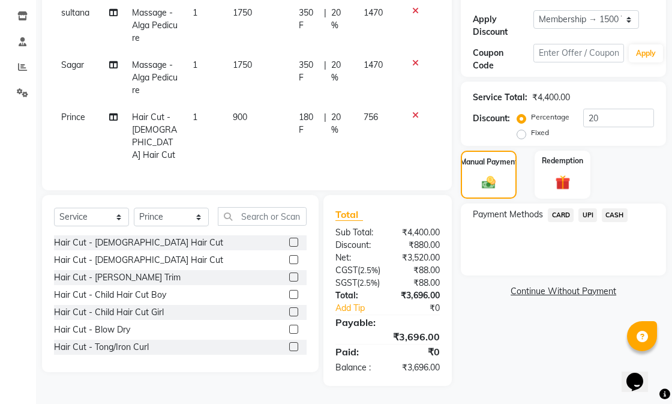
click at [583, 208] on span "UPI" at bounding box center [587, 215] width 19 height 14
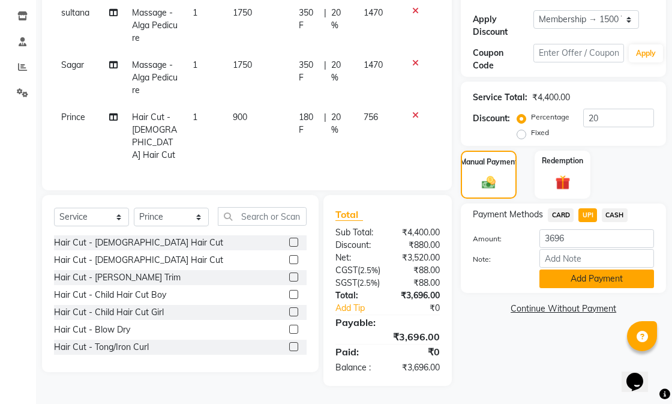
click at [571, 269] on button "Add Payment" at bounding box center [596, 278] width 115 height 19
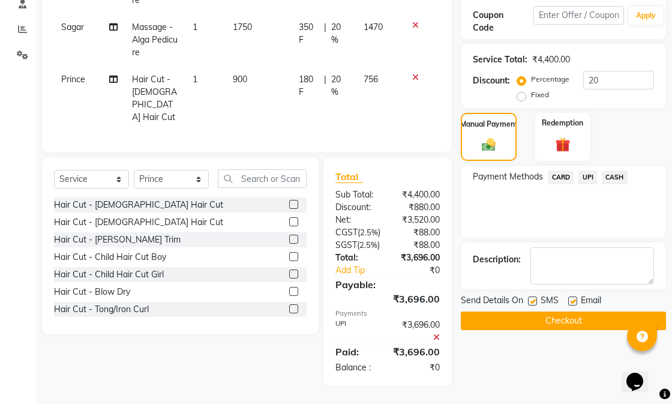
scroll to position [259, 0]
click at [572, 296] on label at bounding box center [572, 300] width 9 height 9
click at [572, 298] on input "checkbox" at bounding box center [572, 302] width 8 height 8
checkbox input "false"
click at [562, 311] on button "Checkout" at bounding box center [563, 320] width 205 height 19
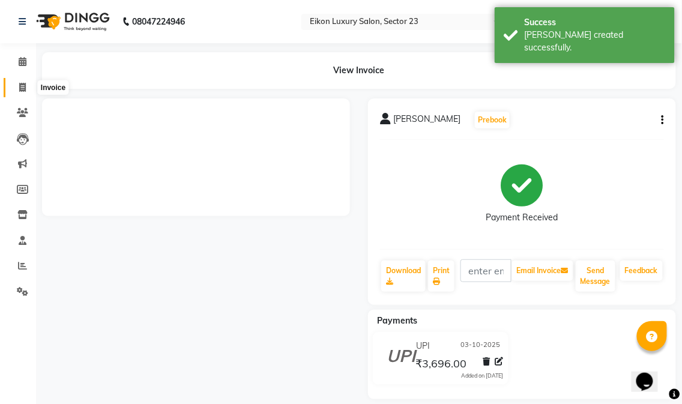
click at [21, 86] on icon at bounding box center [22, 87] width 7 height 9
select select "service"
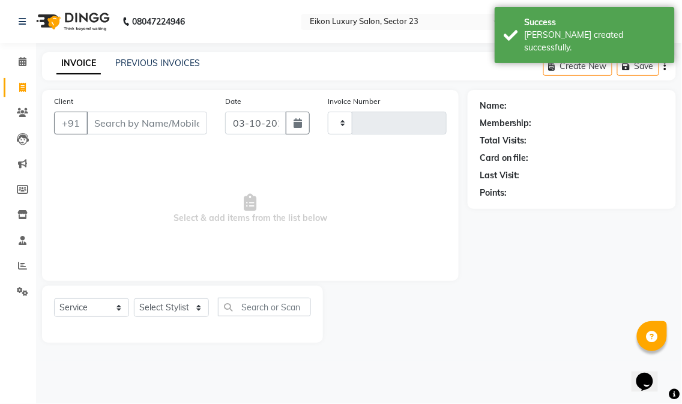
type input "4861"
select select "7080"
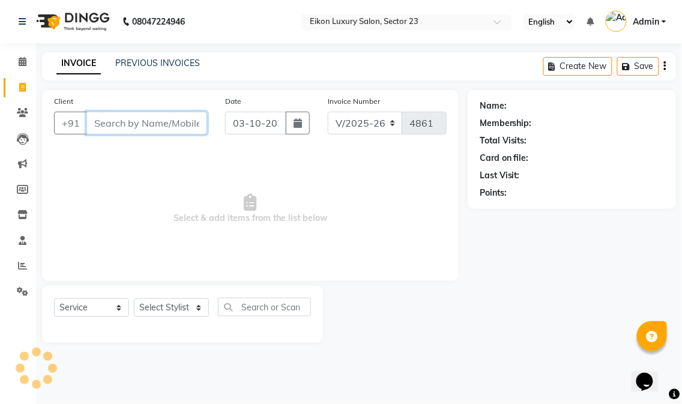
click at [159, 116] on input "Client" at bounding box center [146, 123] width 121 height 23
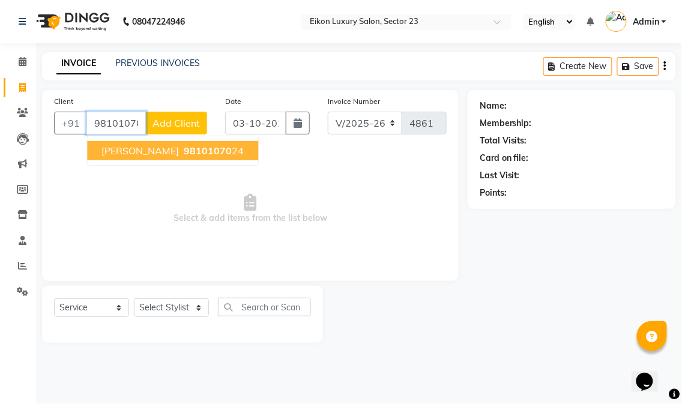
click at [197, 153] on span "98101070" at bounding box center [208, 151] width 48 height 12
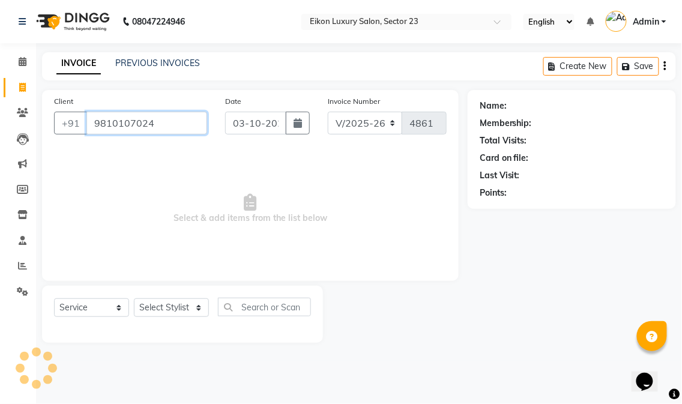
type input "9810107024"
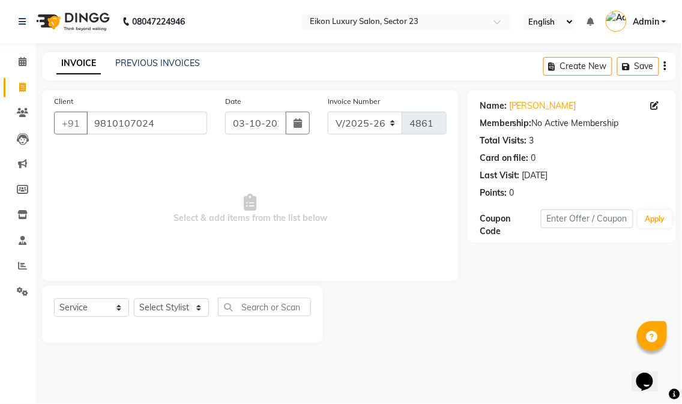
click at [181, 320] on div "Select Service Product Membership Package Voucher Prepaid Gift Card Select Styl…" at bounding box center [182, 312] width 257 height 28
click at [179, 315] on select "Select Stylist Abhishek amit [PERSON_NAME] [PERSON_NAME] [PERSON_NAME] [PERSON_…" at bounding box center [171, 307] width 75 height 19
select select "58948"
click at [134, 299] on select "Select Stylist Abhishek amit [PERSON_NAME] [PERSON_NAME] [PERSON_NAME] [PERSON_…" at bounding box center [171, 307] width 75 height 19
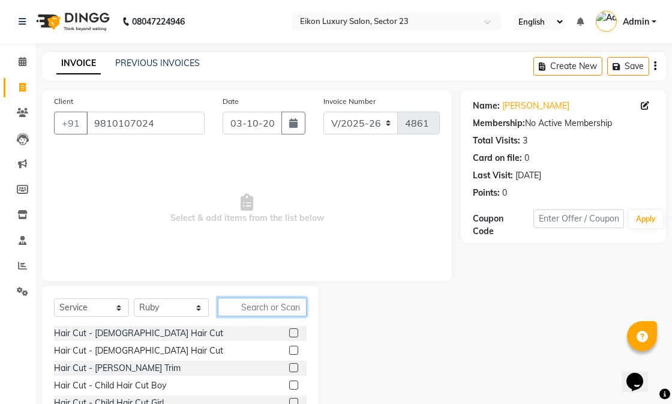
click at [238, 303] on input "text" at bounding box center [262, 307] width 89 height 19
type input "w"
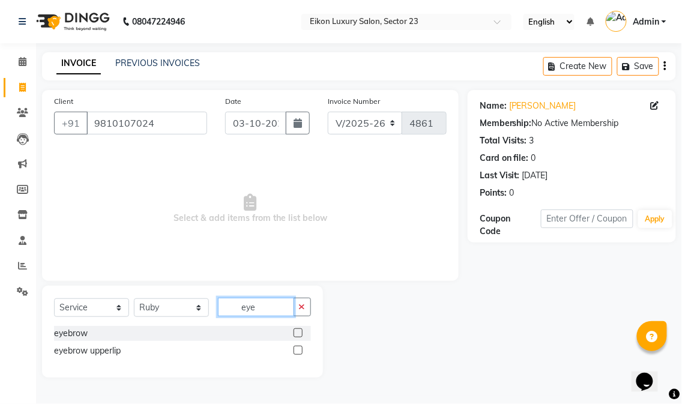
type input "eye"
click at [297, 353] on label at bounding box center [297, 350] width 9 height 9
click at [297, 353] on input "checkbox" at bounding box center [297, 351] width 8 height 8
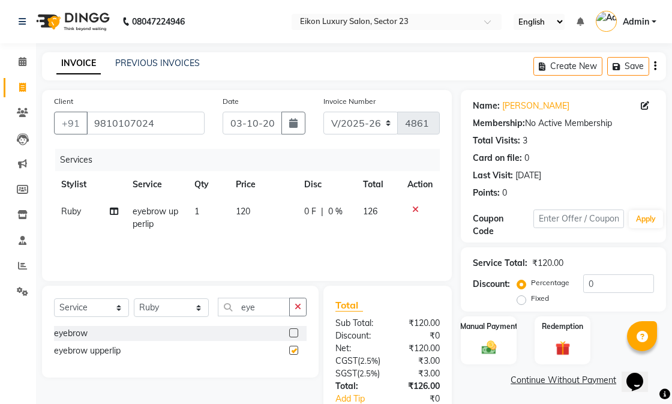
checkbox input "false"
click at [246, 214] on span "120" at bounding box center [243, 211] width 14 height 11
select select "58948"
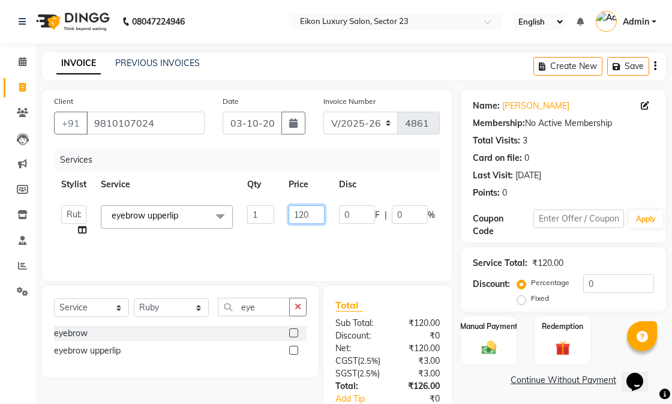
click at [306, 212] on input "120" at bounding box center [307, 214] width 36 height 19
type input "160"
click at [304, 251] on div "Services Stylist Service Qty Price Disc Total Action Abhishek amit [PERSON_NAME…" at bounding box center [247, 209] width 386 height 120
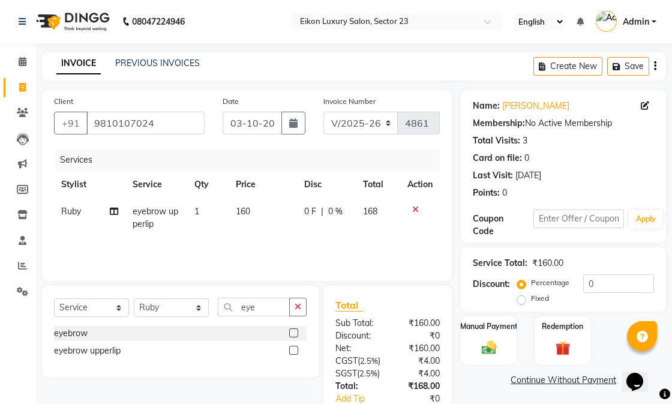
scroll to position [101, 0]
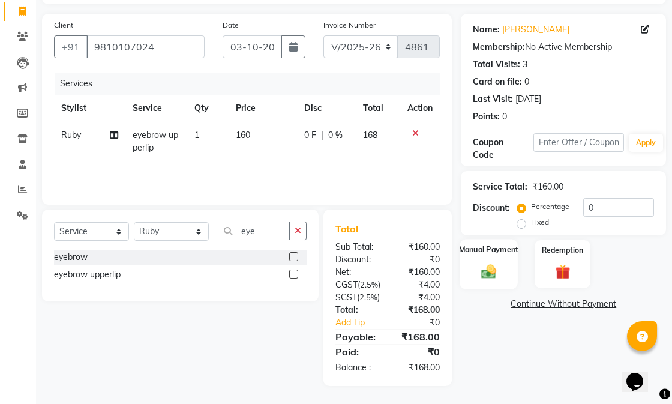
click at [481, 262] on img at bounding box center [488, 270] width 25 height 17
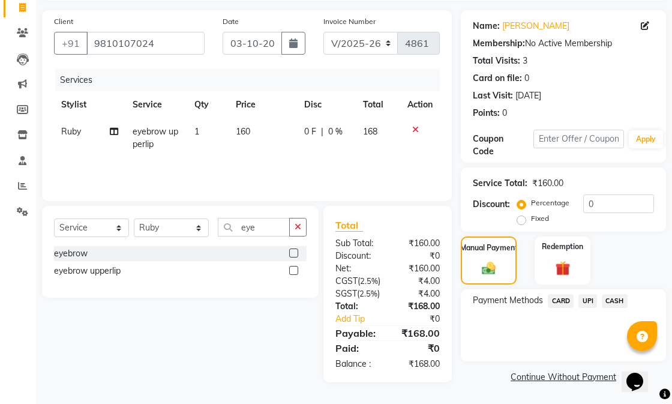
click at [609, 294] on span "CASH" at bounding box center [615, 301] width 26 height 14
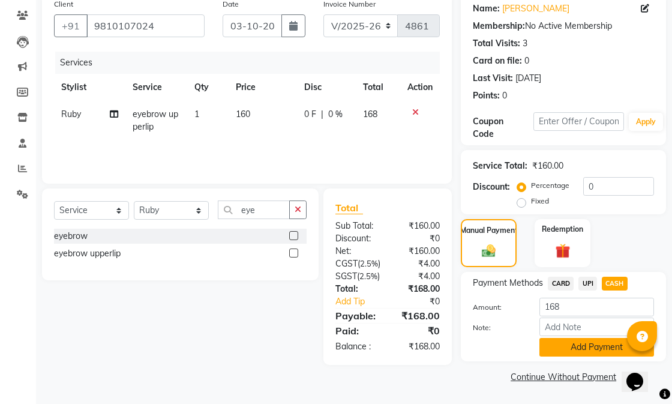
click at [581, 338] on button "Add Payment" at bounding box center [596, 347] width 115 height 19
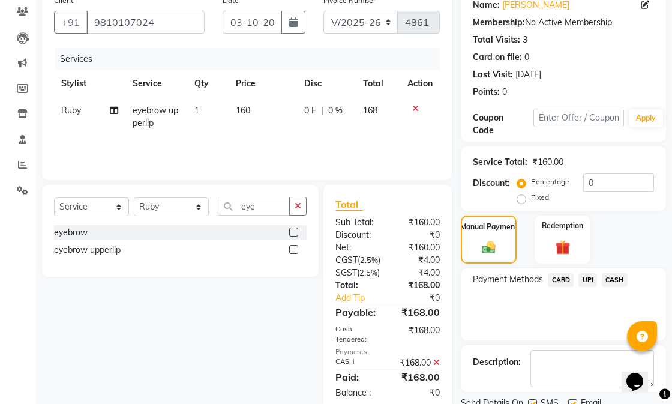
scroll to position [164, 0]
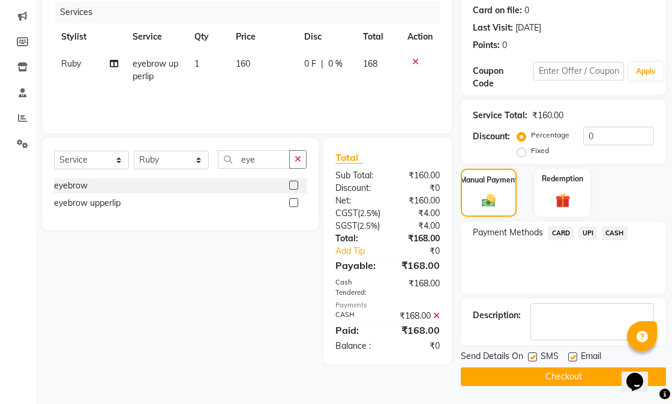
click at [572, 352] on label at bounding box center [572, 356] width 9 height 9
click at [572, 353] on input "checkbox" at bounding box center [572, 357] width 8 height 8
checkbox input "false"
click at [532, 367] on button "Checkout" at bounding box center [563, 376] width 205 height 19
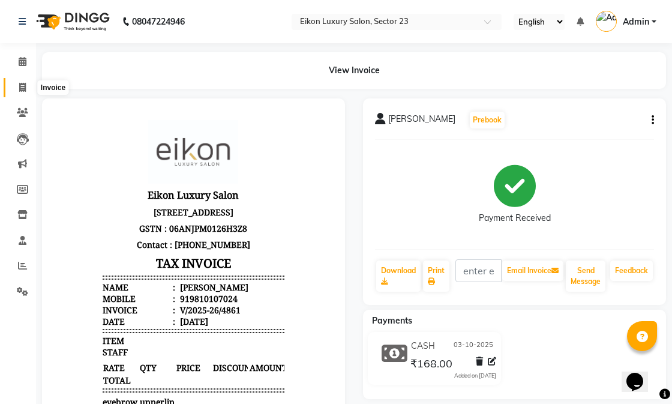
click at [20, 92] on span at bounding box center [22, 88] width 21 height 14
select select "7080"
select select "service"
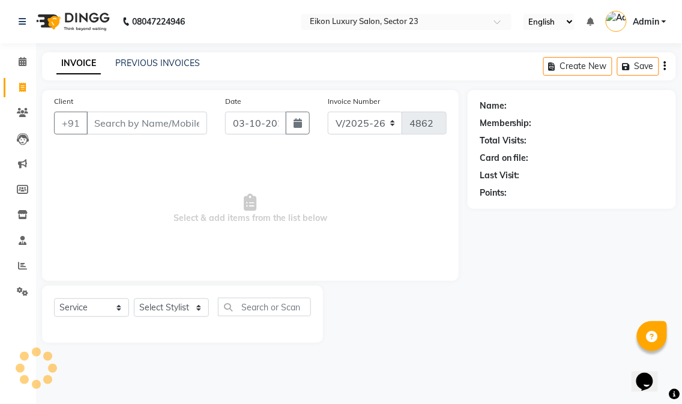
click at [157, 128] on input "Client" at bounding box center [146, 123] width 121 height 23
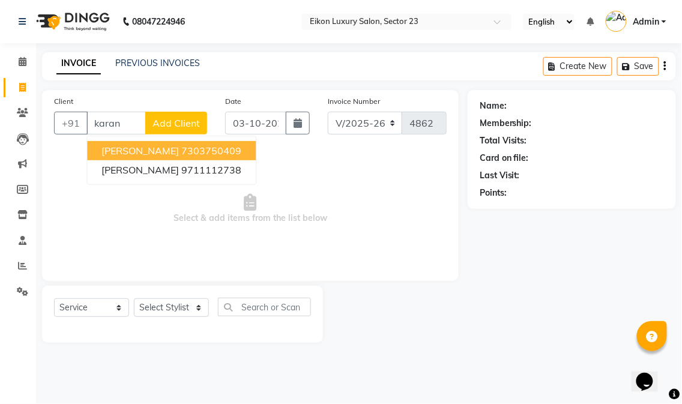
click at [181, 154] on ngb-highlight "7303750409" at bounding box center [211, 151] width 60 height 12
type input "7303750409"
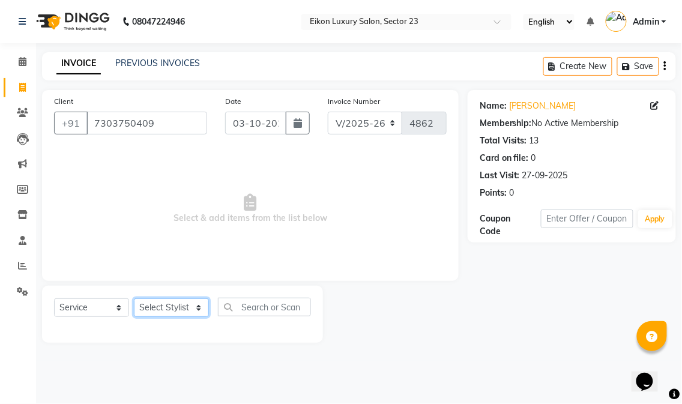
click at [193, 302] on select "Select Stylist Abhishek amit [PERSON_NAME] [PERSON_NAME] [PERSON_NAME] [PERSON_…" at bounding box center [171, 307] width 75 height 19
select select "58950"
click at [134, 299] on select "Select Stylist Abhishek amit [PERSON_NAME] [PERSON_NAME] [PERSON_NAME] [PERSON_…" at bounding box center [171, 307] width 75 height 19
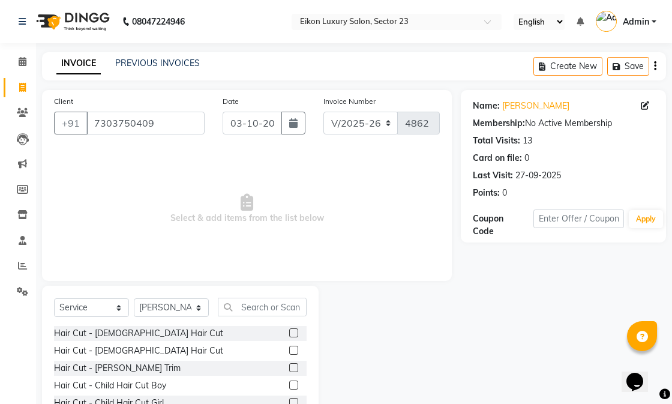
click at [289, 366] on label at bounding box center [293, 367] width 9 height 9
click at [289, 366] on input "checkbox" at bounding box center [293, 368] width 8 height 8
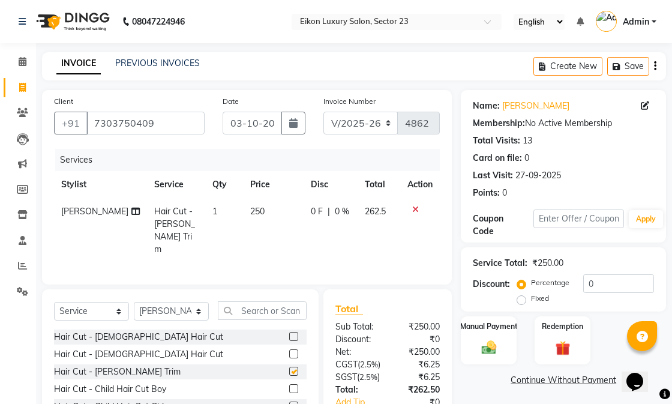
checkbox input "false"
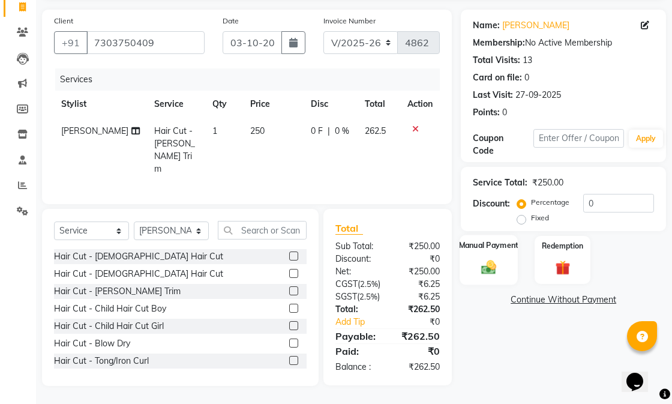
click at [484, 258] on img at bounding box center [488, 266] width 25 height 17
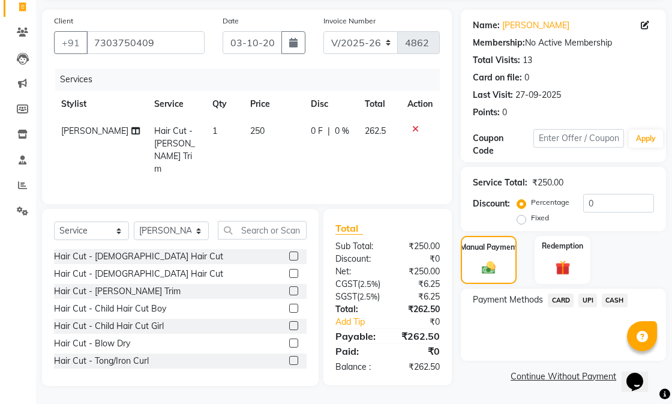
click at [608, 293] on span "CASH" at bounding box center [615, 300] width 26 height 14
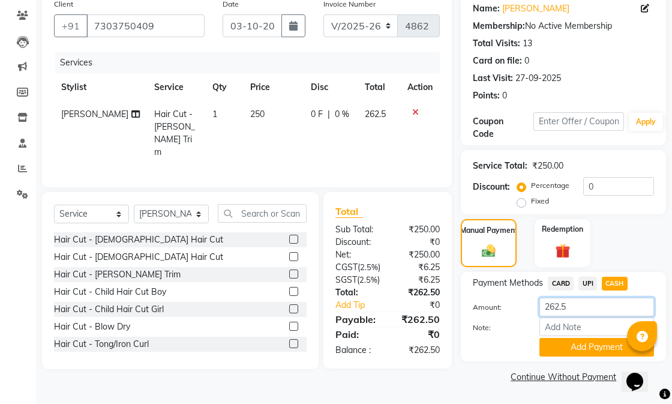
drag, startPoint x: 572, startPoint y: 306, endPoint x: 552, endPoint y: 303, distance: 20.6
click at [552, 303] on input "262.5" at bounding box center [596, 307] width 115 height 19
type input "250"
click at [574, 344] on button "Add Payment" at bounding box center [596, 347] width 115 height 19
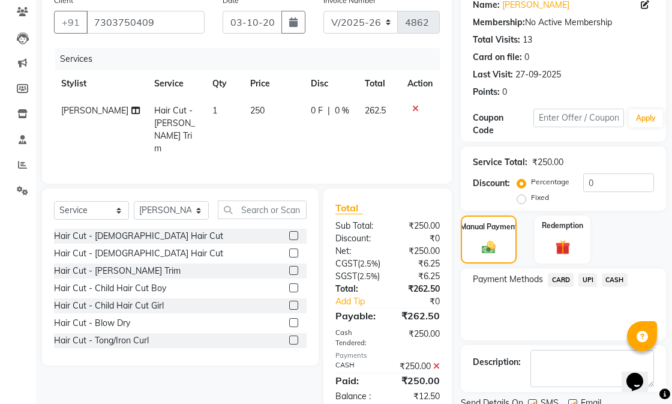
click at [585, 283] on span "UPI" at bounding box center [587, 280] width 19 height 14
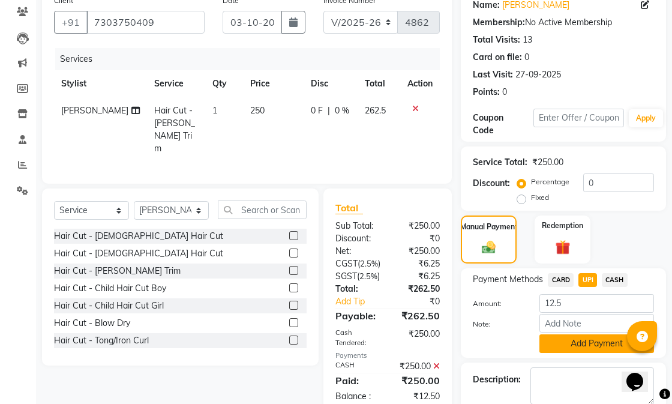
click at [576, 337] on button "Add Payment" at bounding box center [596, 343] width 115 height 19
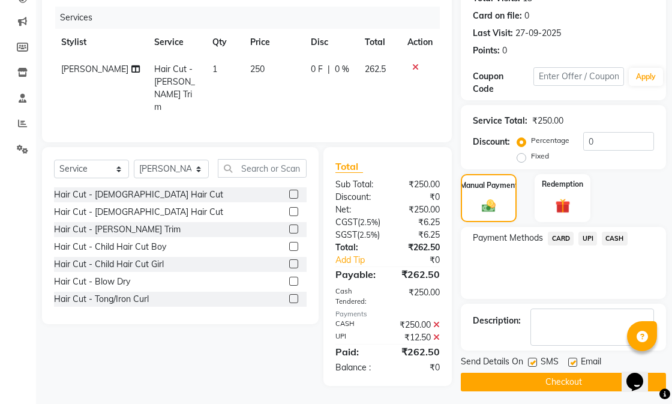
scroll to position [176, 0]
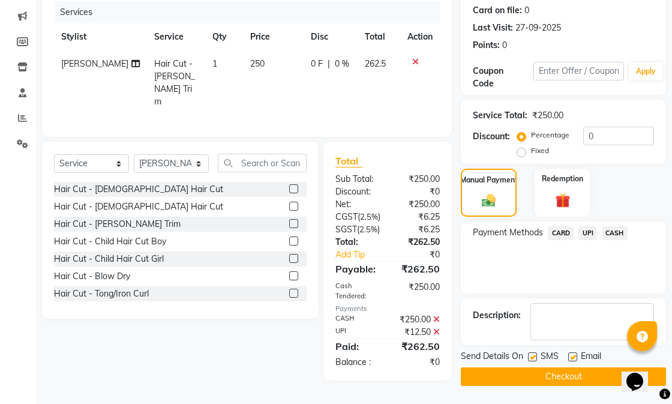
click at [573, 352] on label at bounding box center [572, 356] width 9 height 9
click at [573, 353] on input "checkbox" at bounding box center [572, 357] width 8 height 8
checkbox input "false"
click at [534, 352] on label at bounding box center [532, 356] width 9 height 9
click at [534, 353] on input "checkbox" at bounding box center [532, 357] width 8 height 8
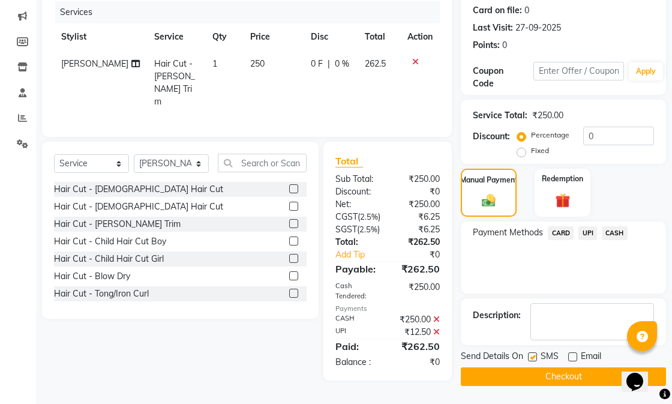
checkbox input "false"
click at [533, 367] on button "Checkout" at bounding box center [563, 376] width 205 height 19
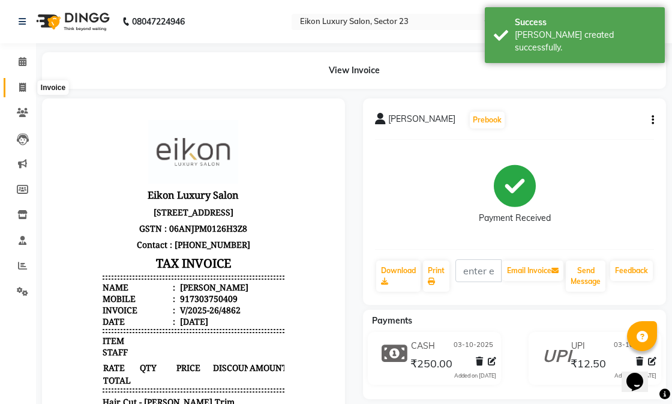
click at [20, 88] on icon at bounding box center [22, 87] width 7 height 9
select select "service"
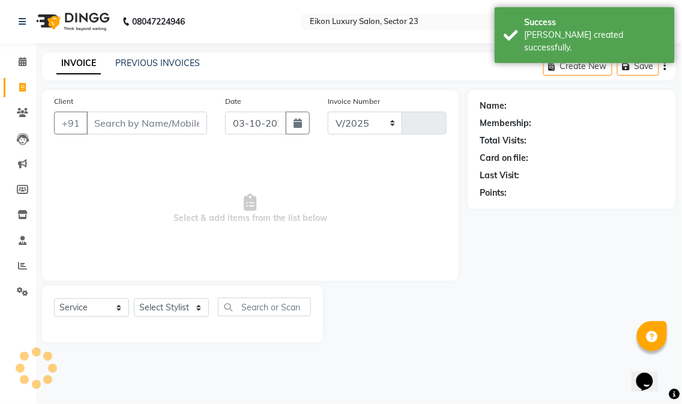
select select "7080"
type input "4863"
